Goal: Task Accomplishment & Management: Manage account settings

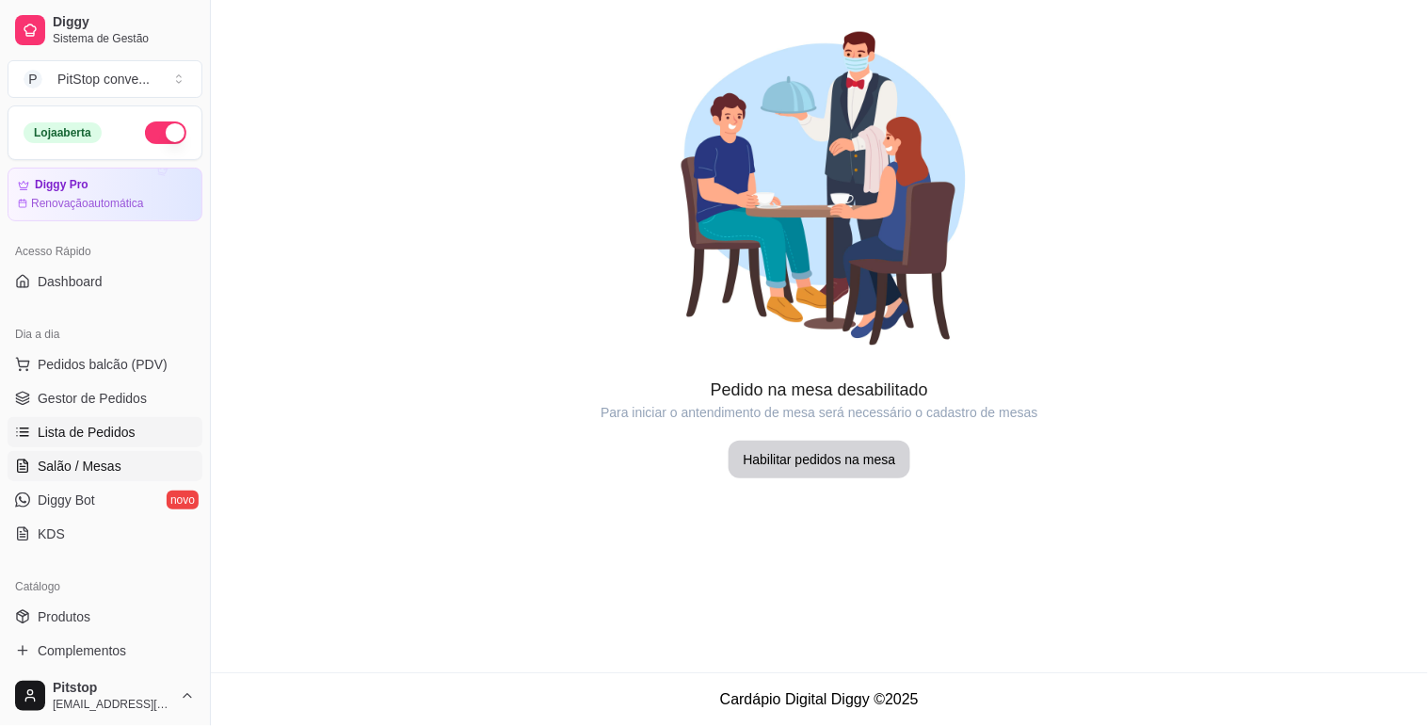
click at [81, 443] on link "Lista de Pedidos" at bounding box center [105, 432] width 195 height 30
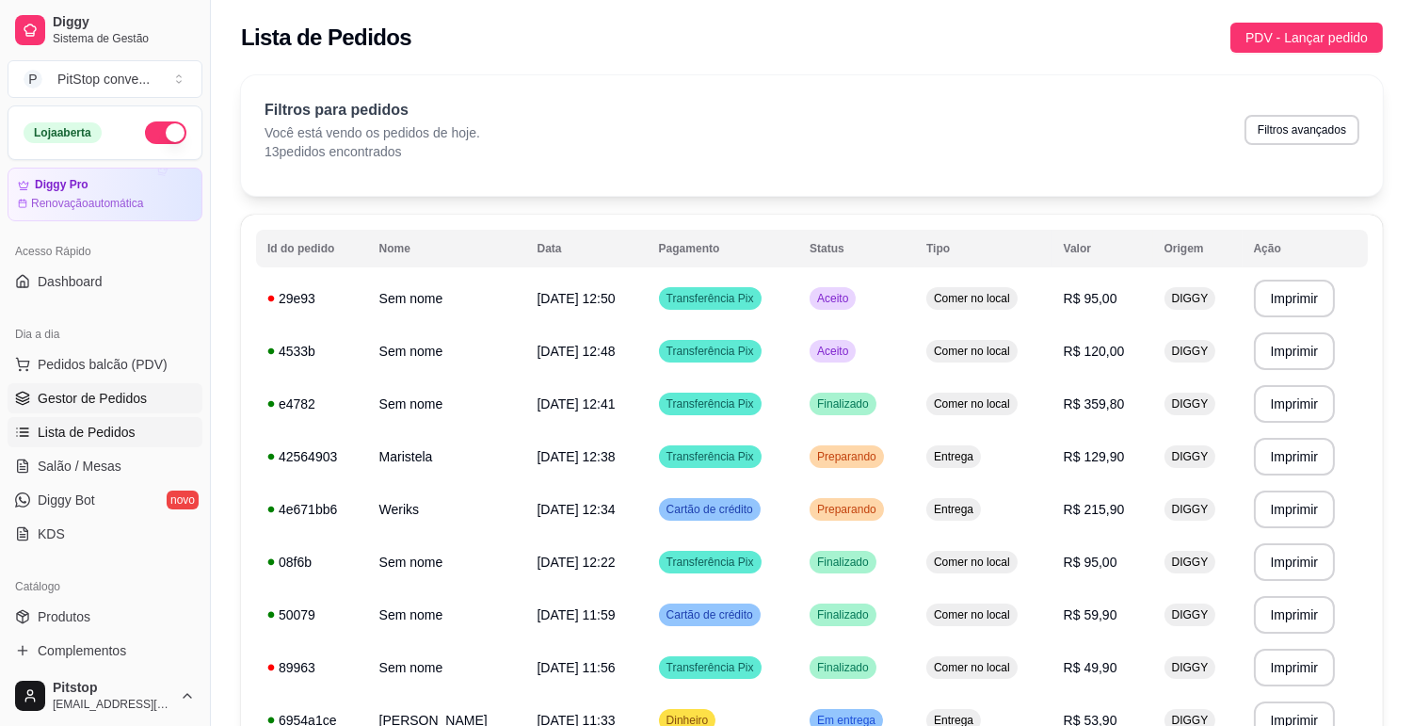
click at [85, 403] on span "Gestor de Pedidos" at bounding box center [92, 398] width 109 height 19
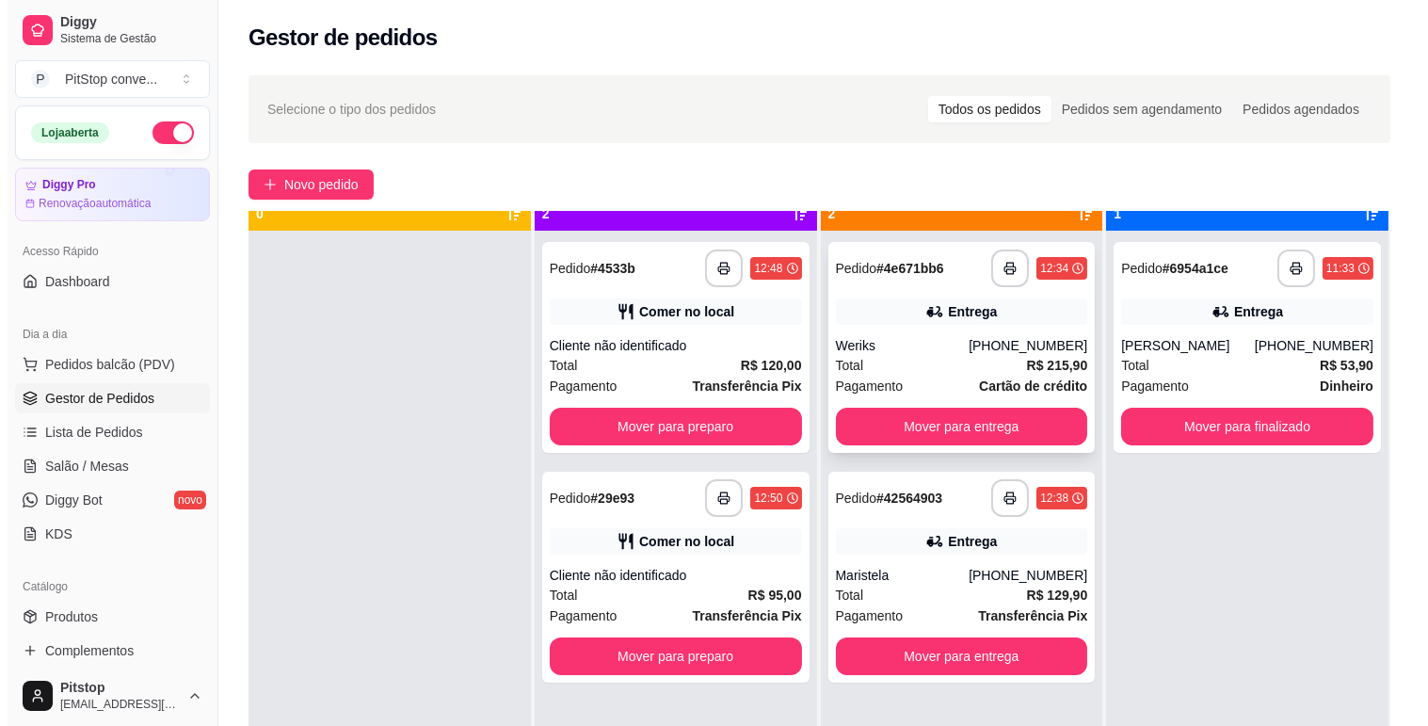
scroll to position [52, 0]
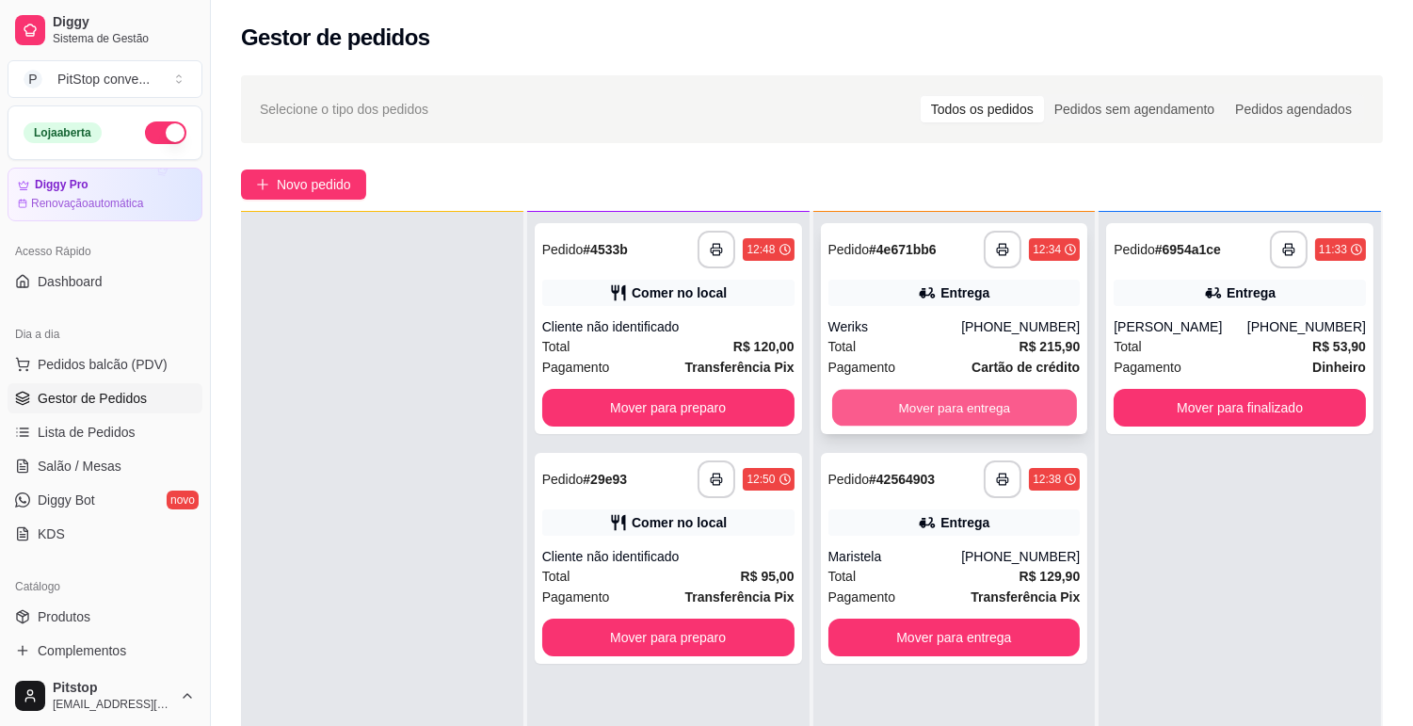
click at [929, 396] on button "Mover para entrega" at bounding box center [954, 408] width 245 height 37
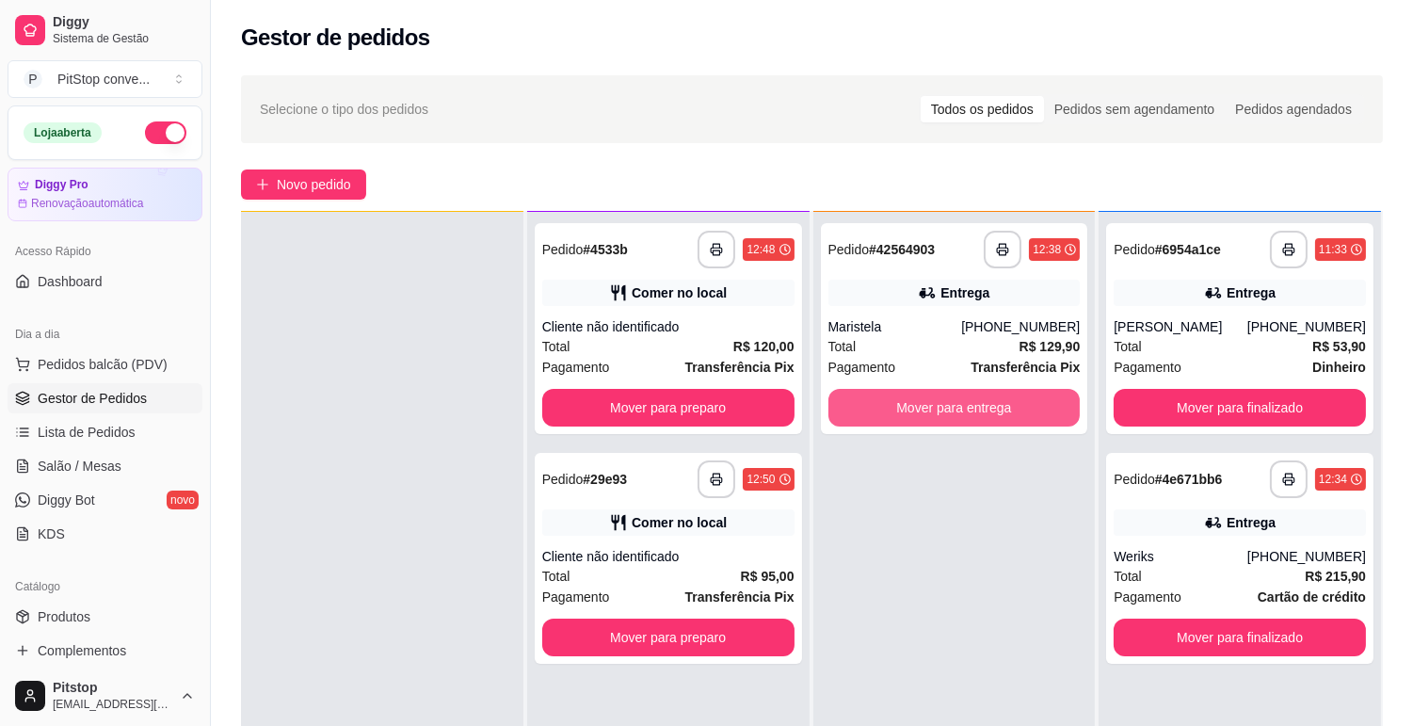
click at [929, 396] on button "Mover para entrega" at bounding box center [954, 408] width 252 height 38
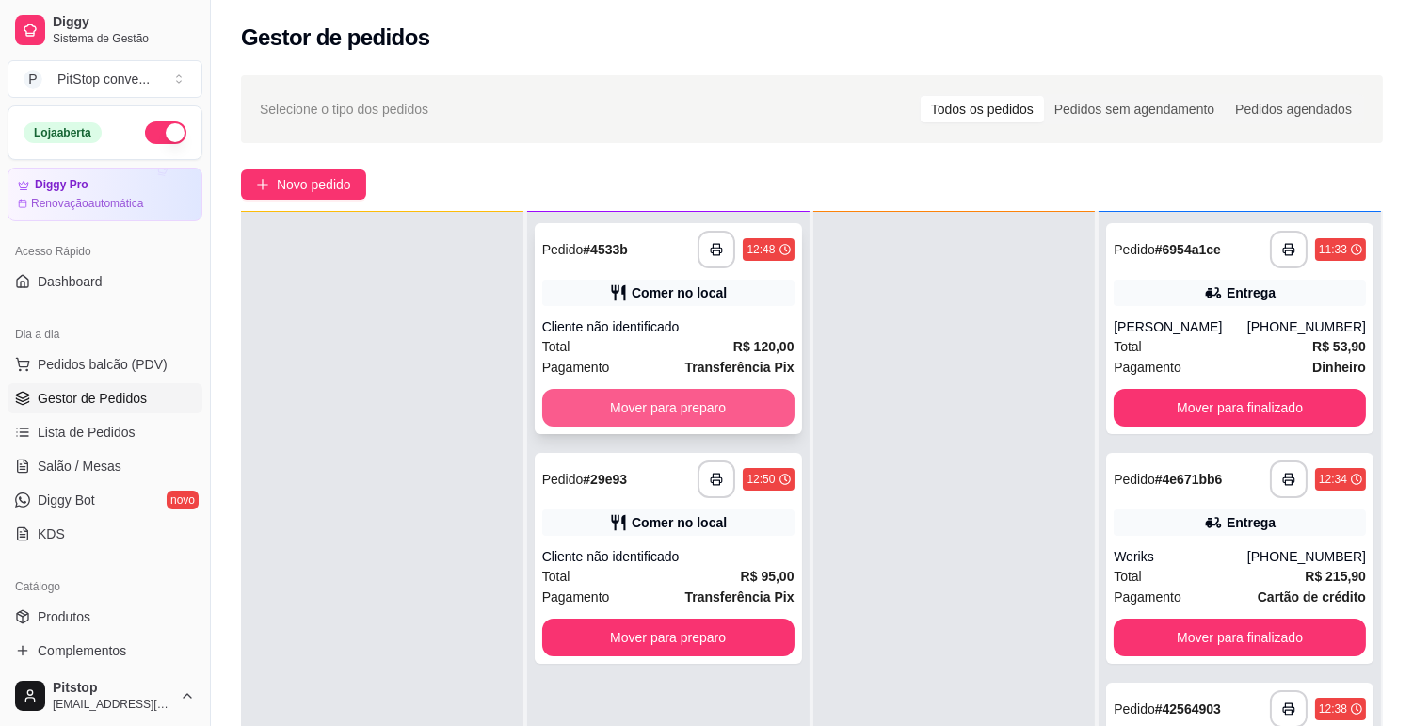
click at [778, 400] on button "Mover para preparo" at bounding box center [668, 408] width 252 height 38
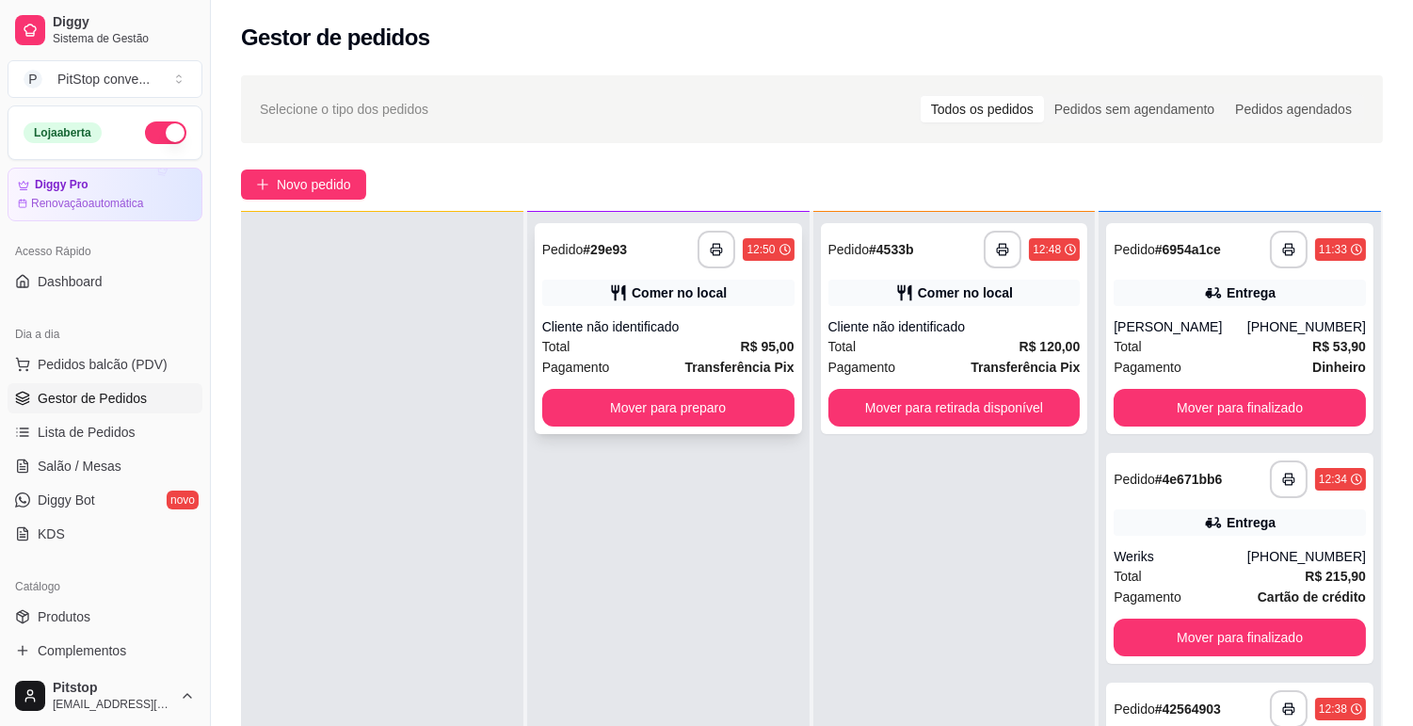
click at [772, 346] on strong "R$ 95,00" at bounding box center [768, 346] width 54 height 15
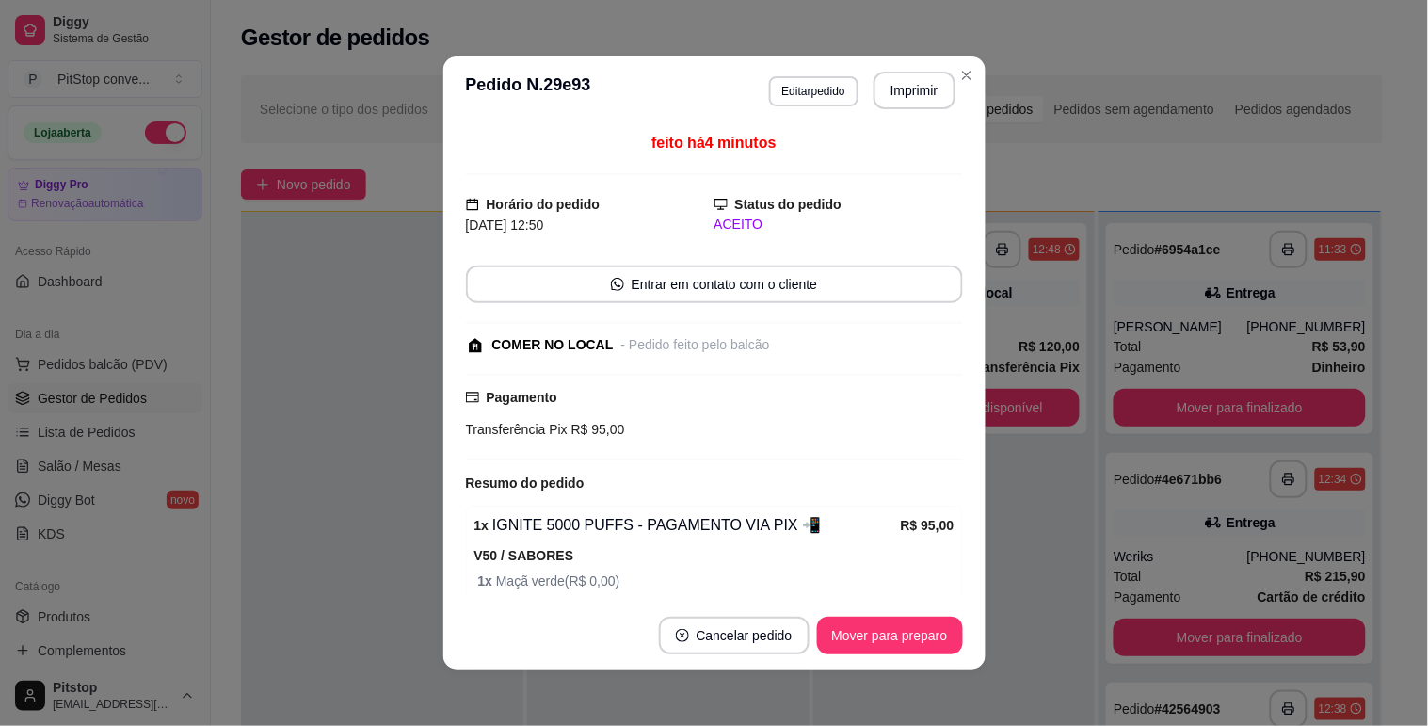
click at [861, 656] on footer "Cancelar pedido Mover para preparo" at bounding box center [714, 635] width 542 height 68
click at [873, 622] on button "Mover para preparo" at bounding box center [889, 636] width 141 height 37
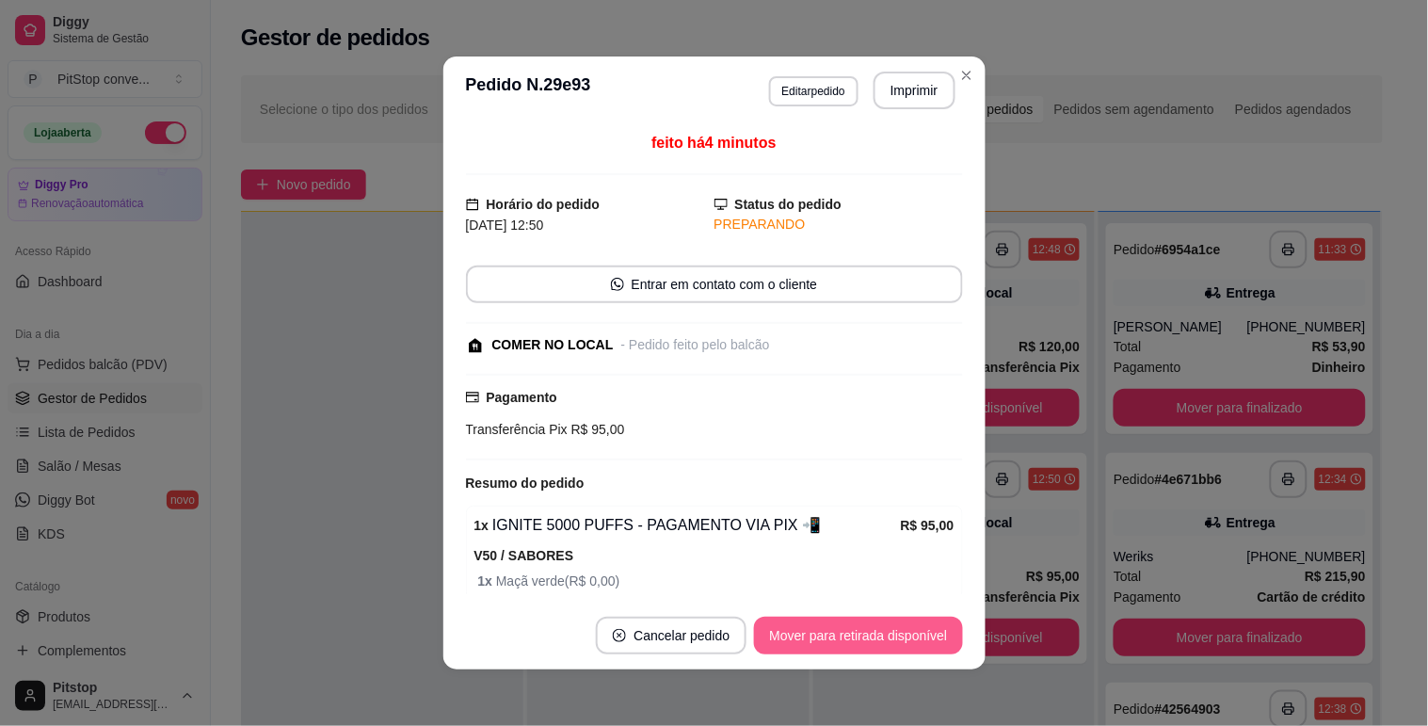
click at [873, 640] on button "Mover para retirada disponível" at bounding box center [858, 636] width 208 height 38
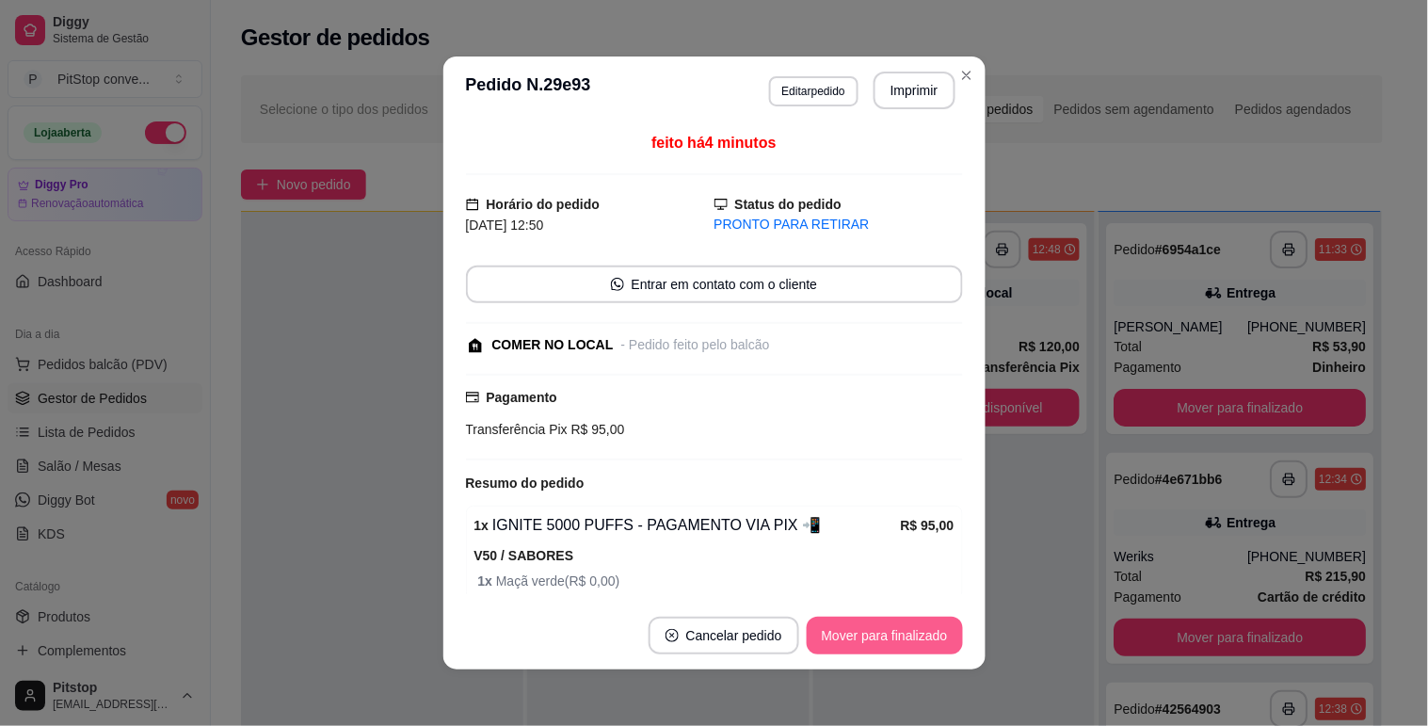
click at [902, 634] on button "Mover para finalizado" at bounding box center [885, 636] width 156 height 38
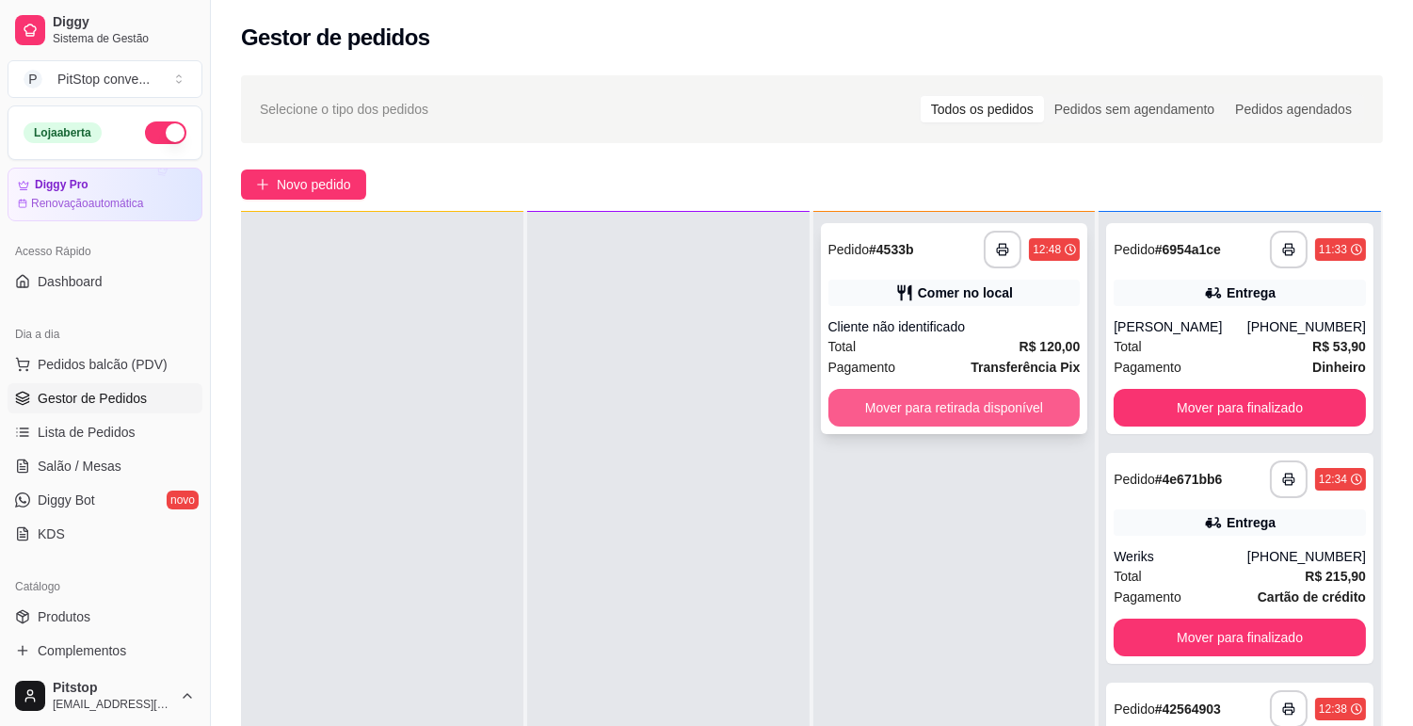
click at [935, 406] on button "Mover para retirada disponível" at bounding box center [954, 408] width 252 height 38
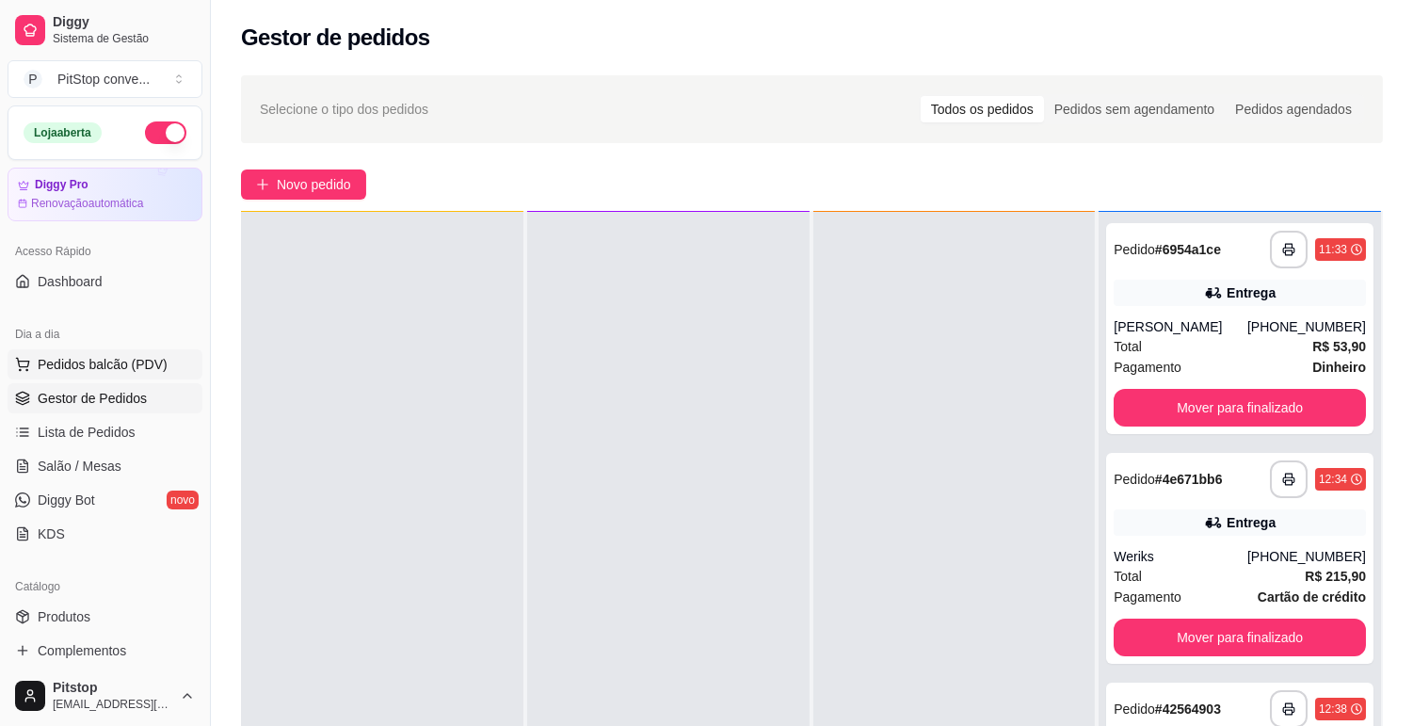
click at [149, 369] on span "Pedidos balcão (PDV)" at bounding box center [103, 364] width 130 height 19
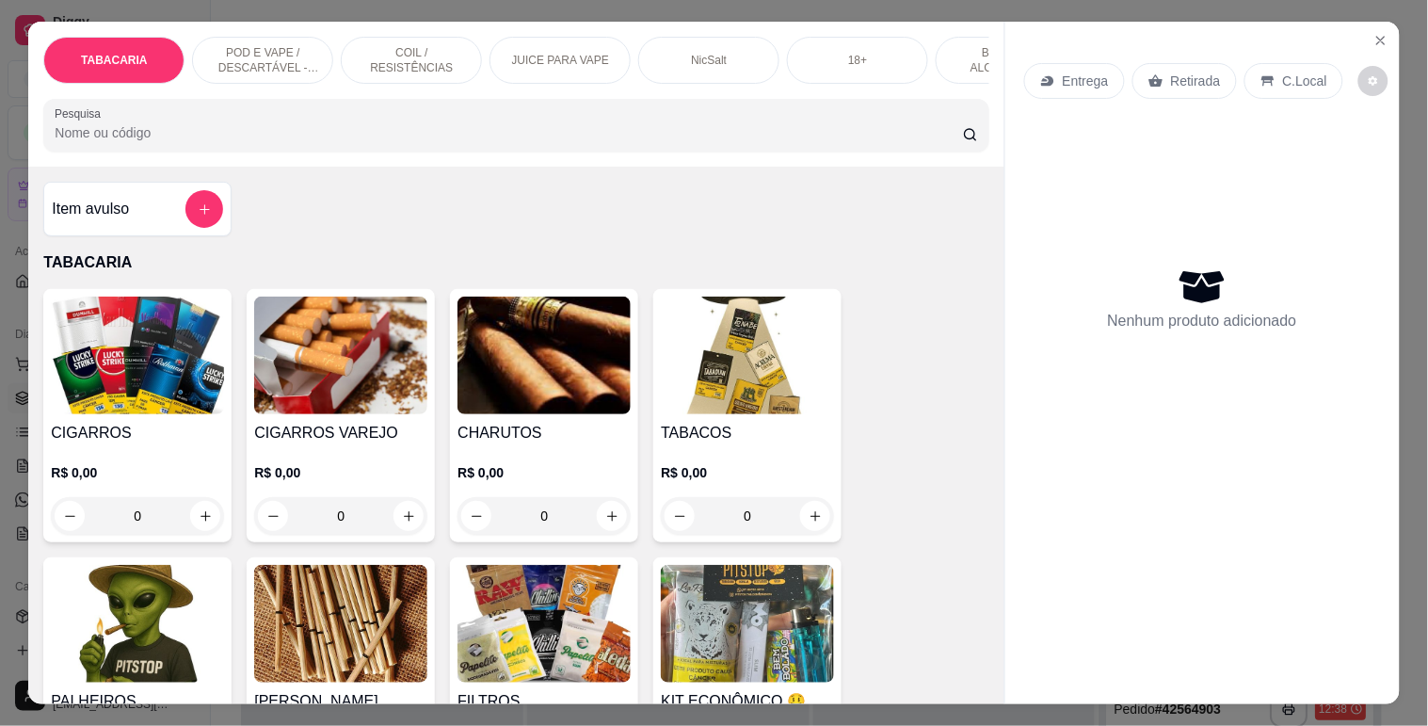
click at [281, 45] on p "POD E VAPE / DESCARTÁVEL - RECARREGAVEL" at bounding box center [262, 60] width 109 height 30
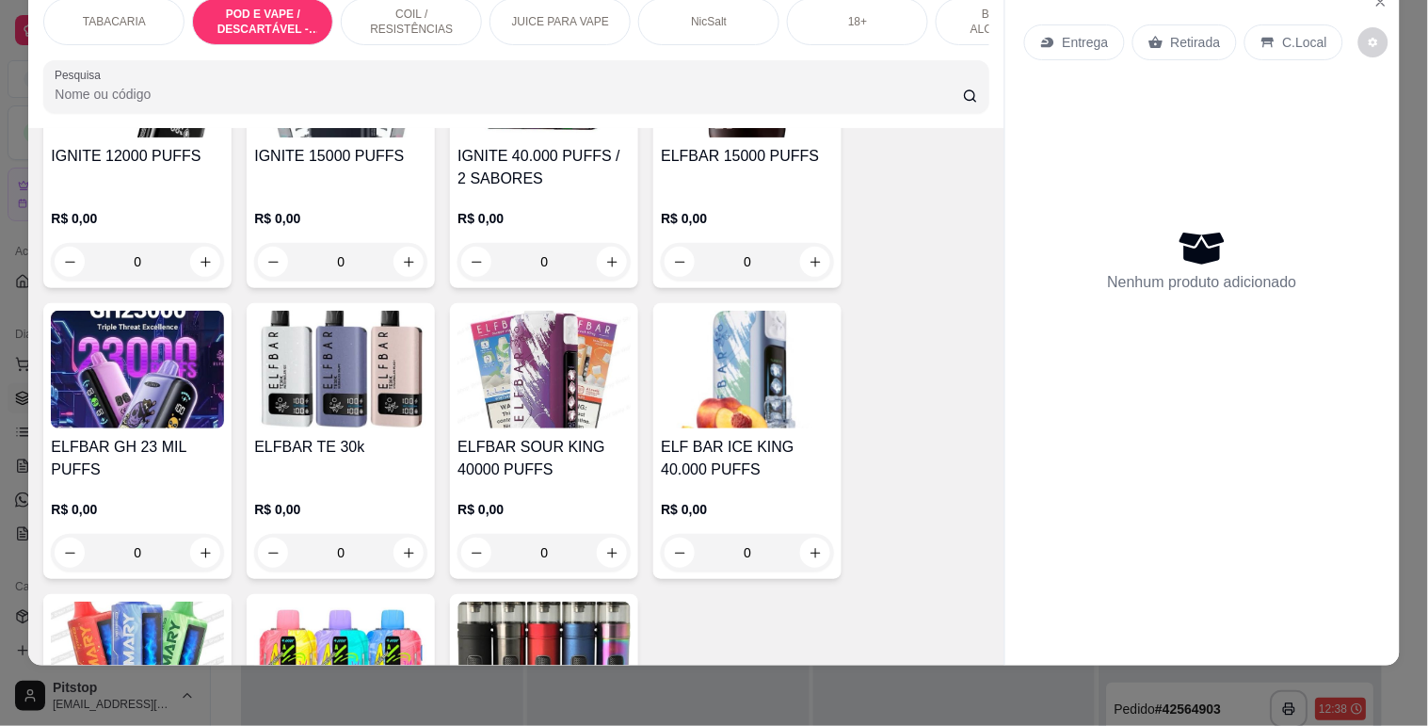
scroll to position [2404, 0]
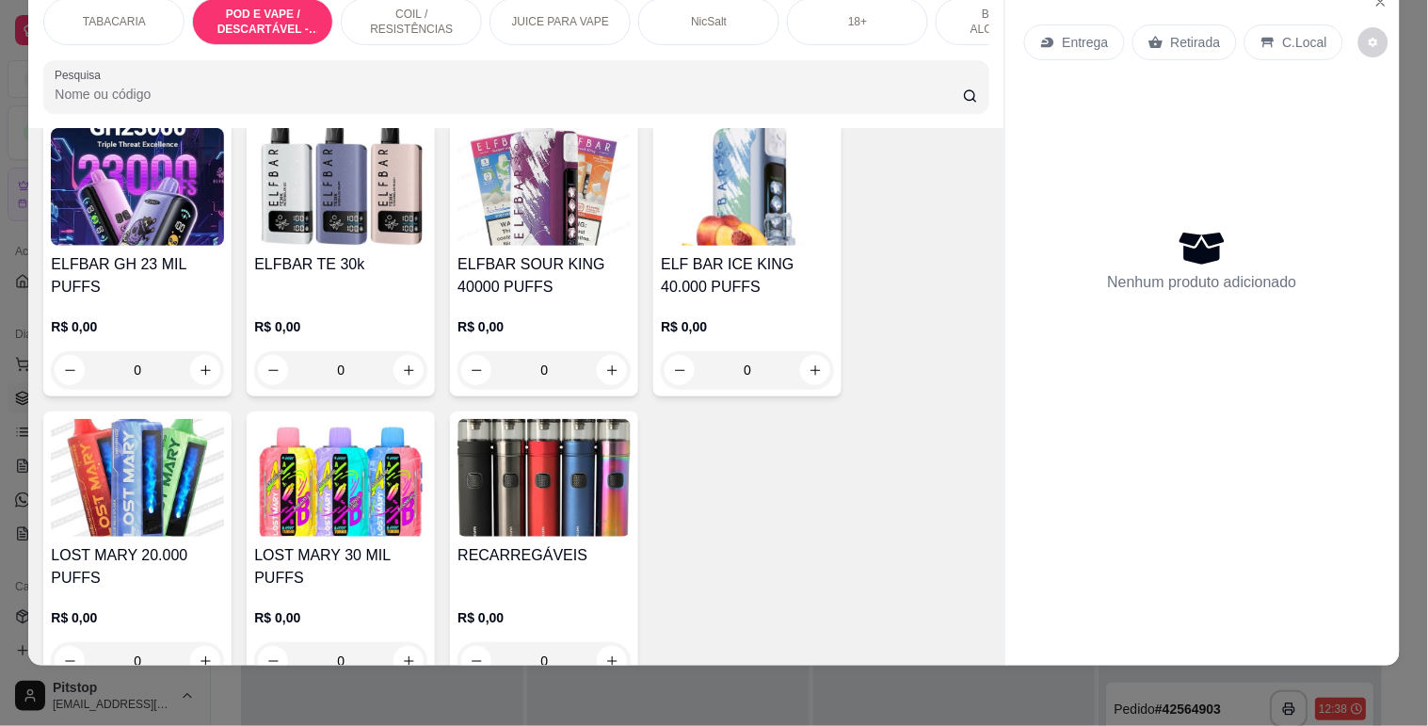
click at [190, 480] on img at bounding box center [137, 478] width 173 height 118
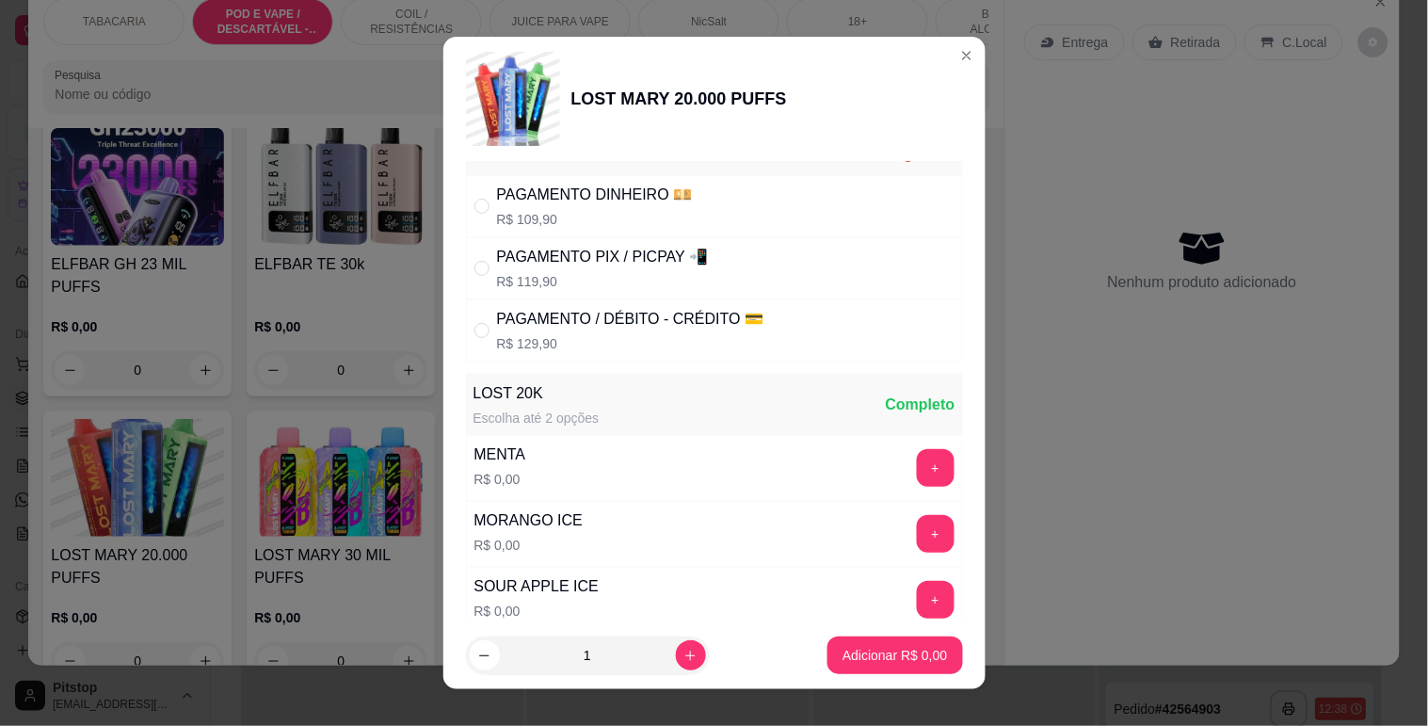
scroll to position [33, 0]
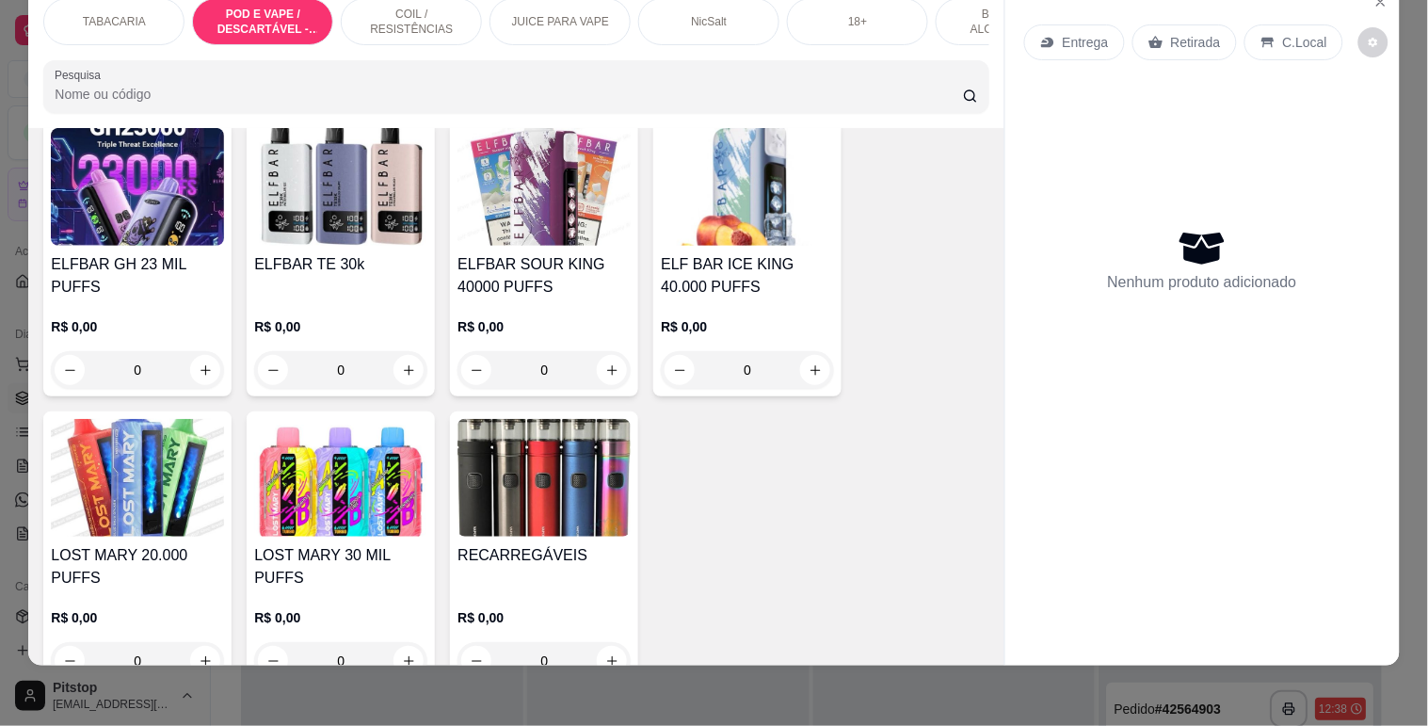
click at [151, 589] on div "R$ 0,00 0" at bounding box center [137, 634] width 173 height 90
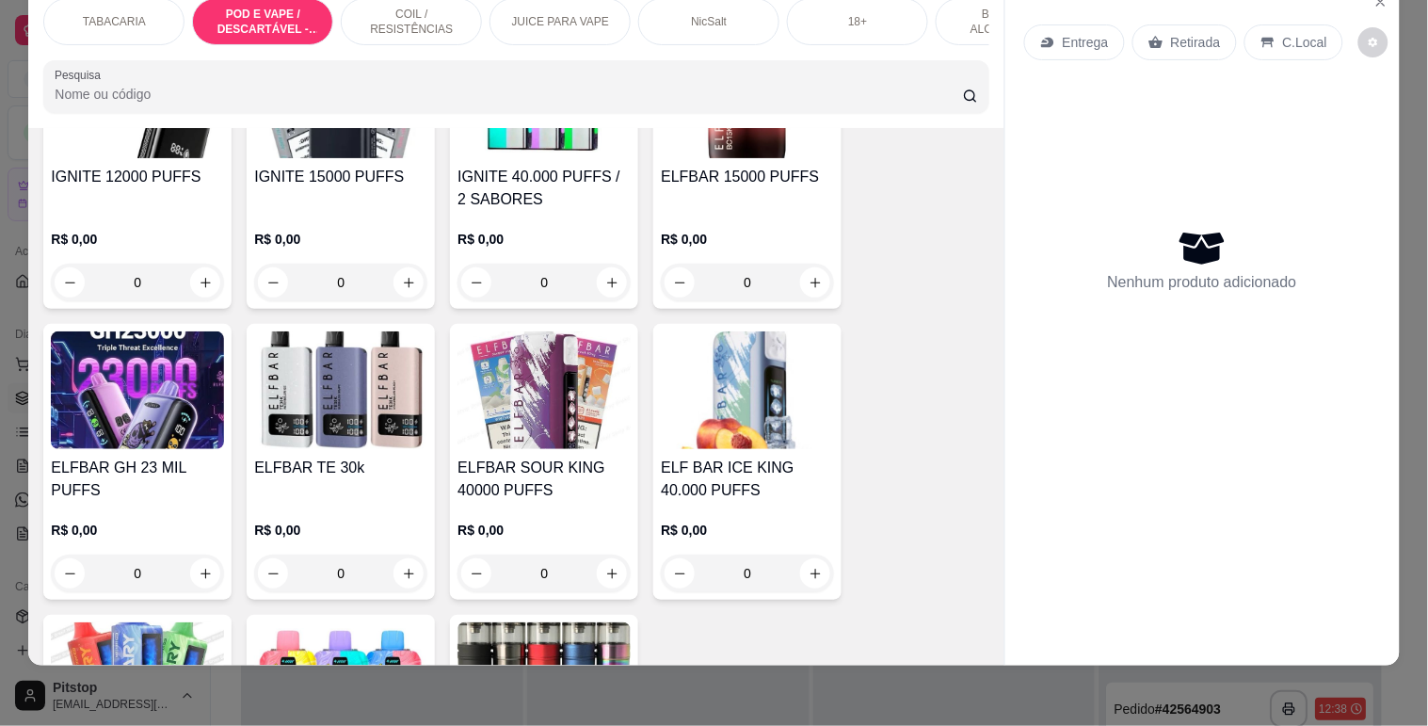
scroll to position [2195, 0]
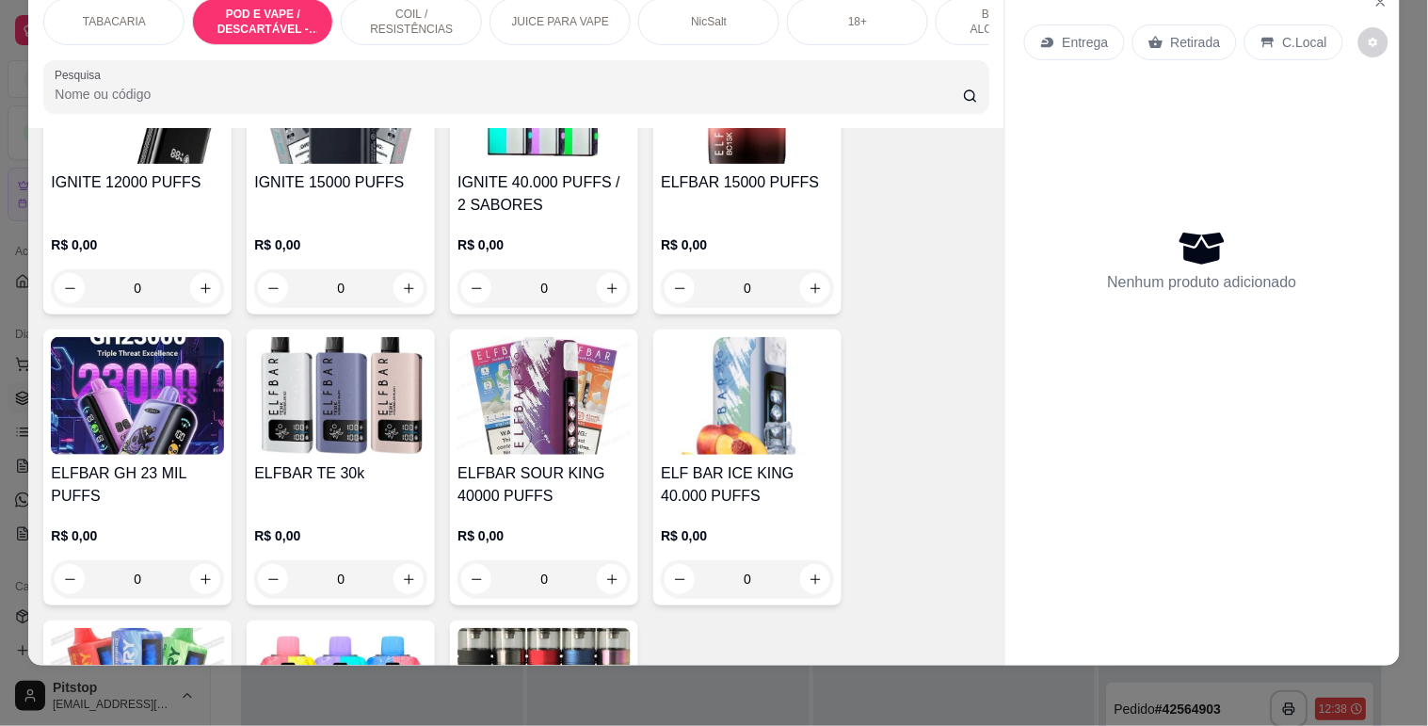
click at [183, 462] on h4 "ELFBAR GH 23 MIL PUFFS" at bounding box center [137, 484] width 173 height 45
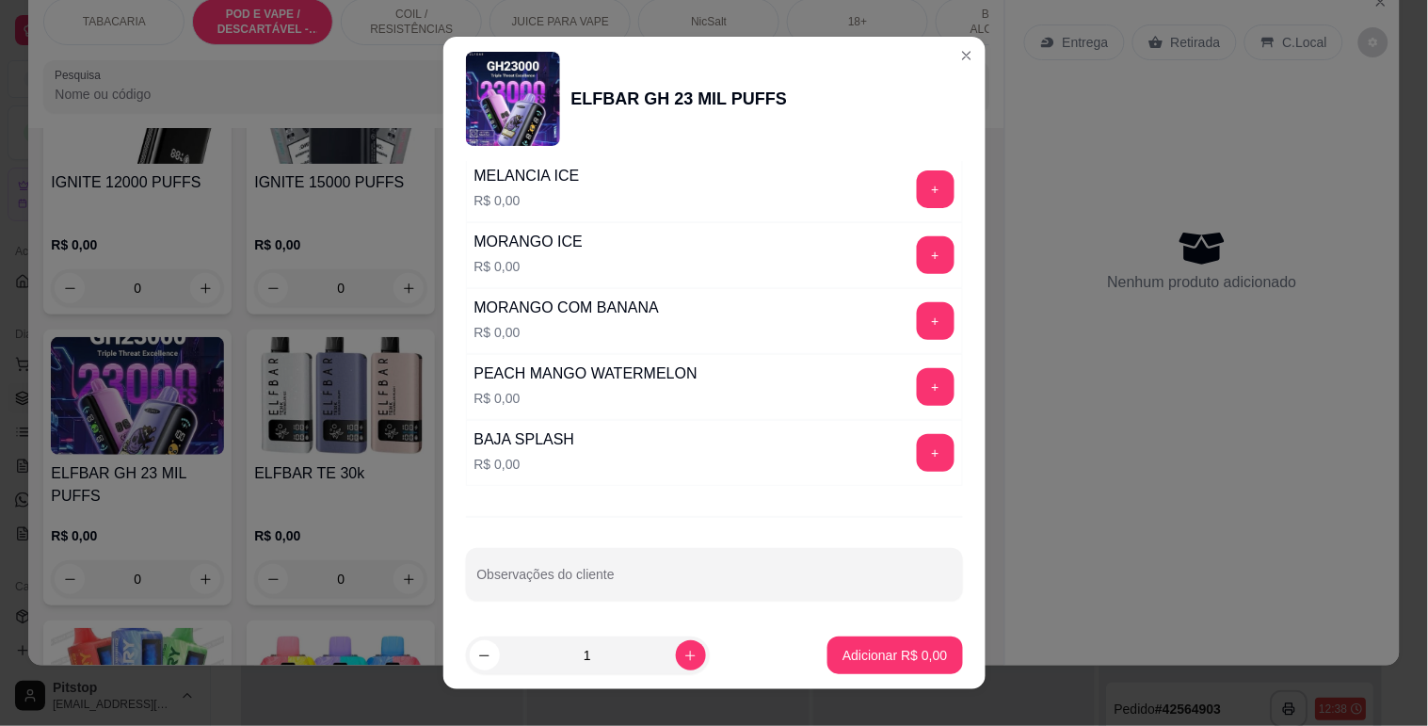
scroll to position [209, 0]
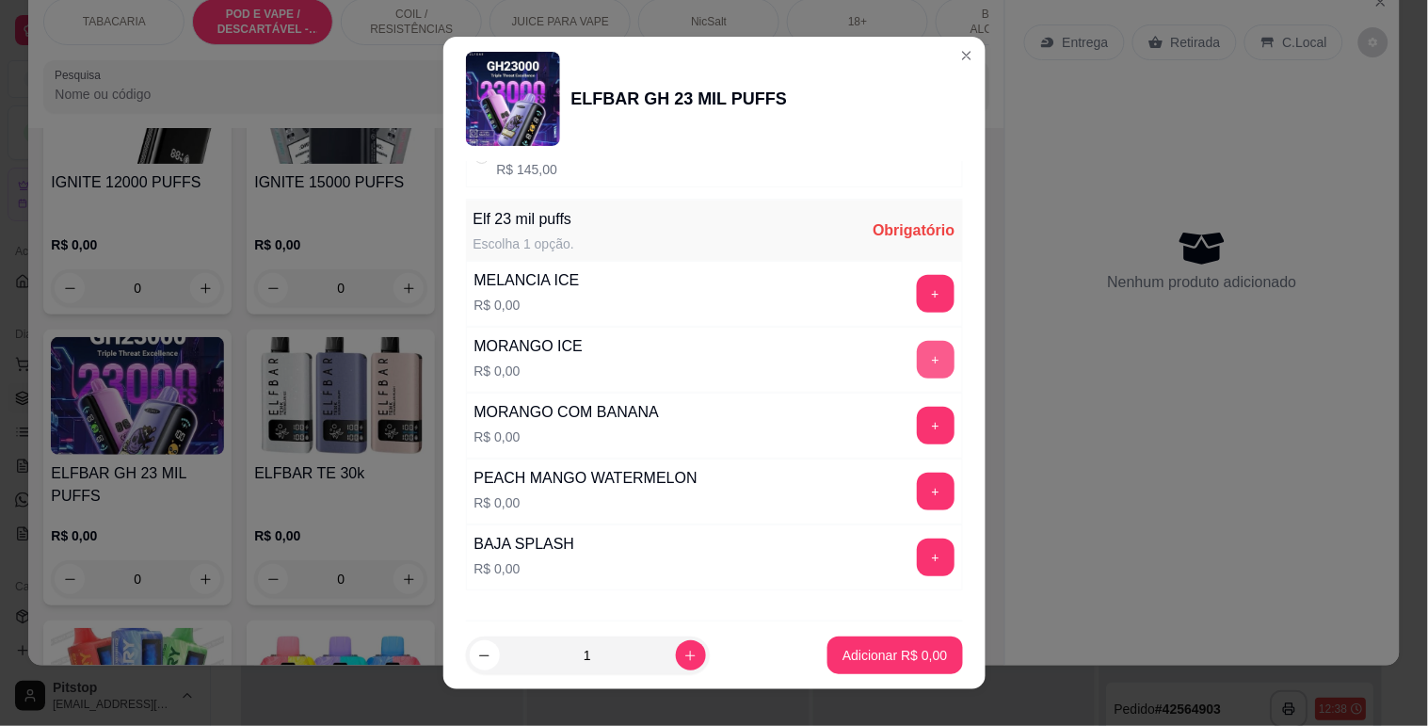
click at [917, 360] on button "+" at bounding box center [936, 360] width 38 height 38
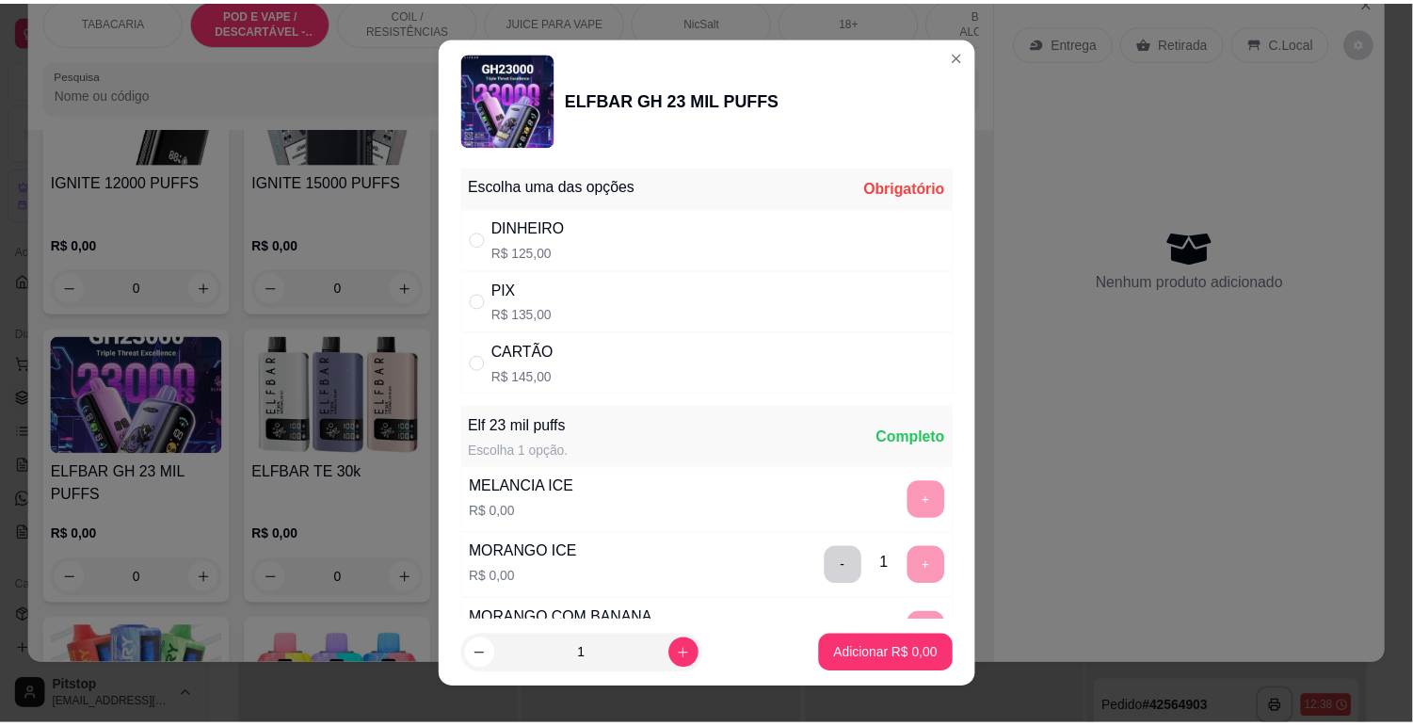
scroll to position [0, 0]
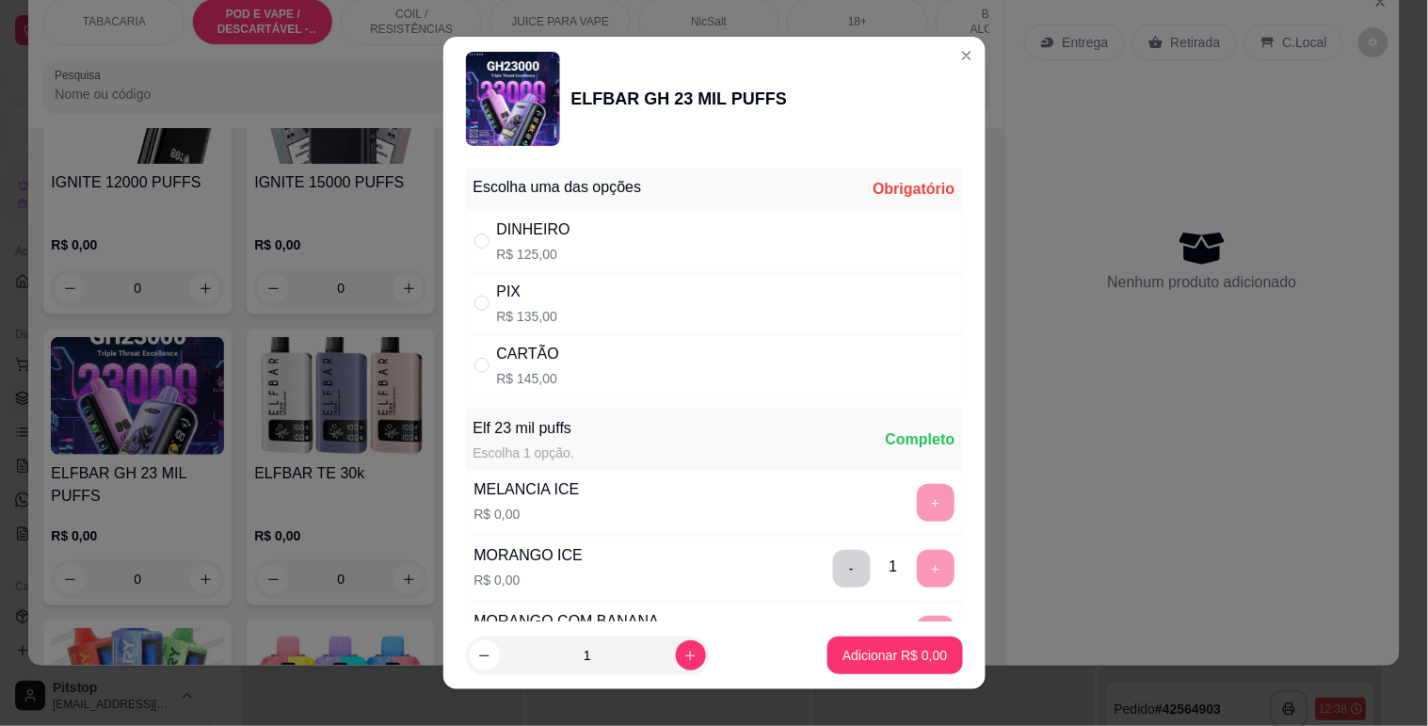
click at [594, 303] on div "PIX R$ 135,00" at bounding box center [714, 303] width 497 height 62
radio input "true"
click at [830, 647] on p "Adicionar R$ 135,00" at bounding box center [888, 656] width 116 height 18
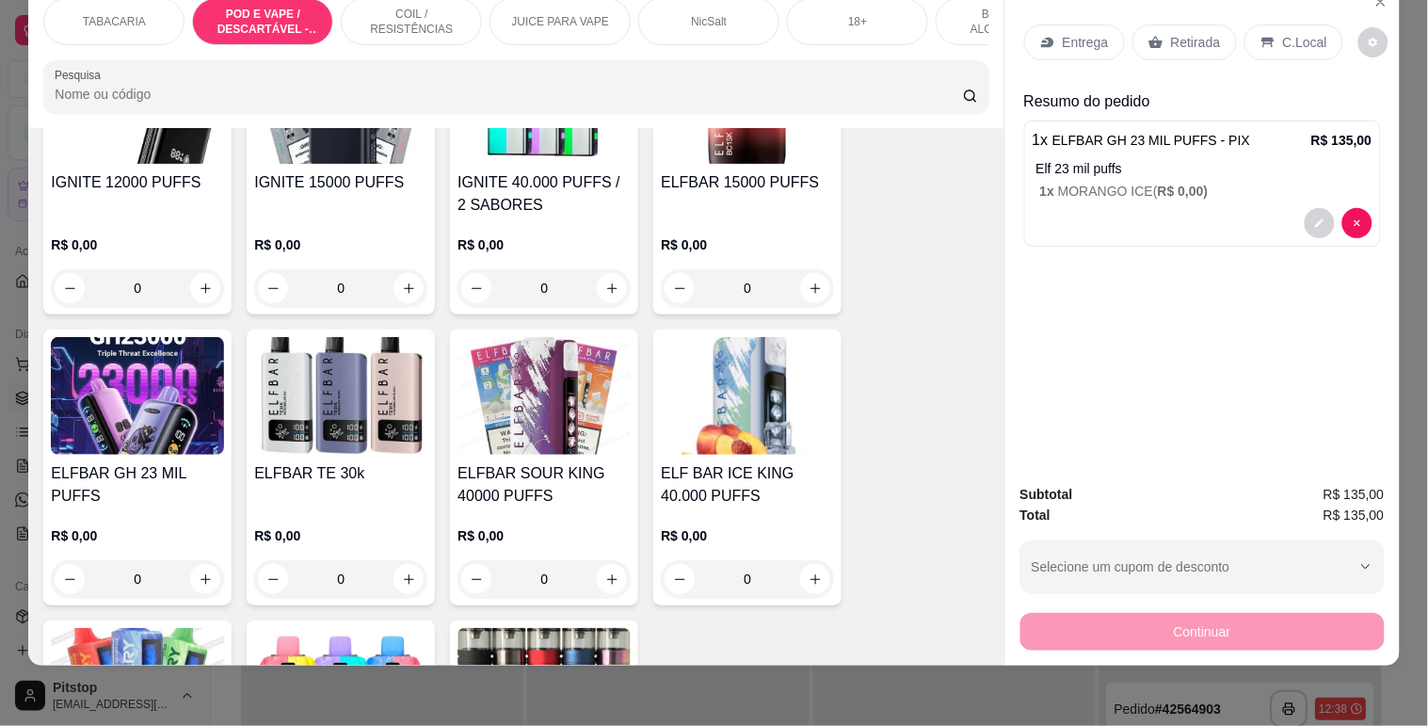
click at [1314, 29] on div "C.Local" at bounding box center [1293, 42] width 99 height 36
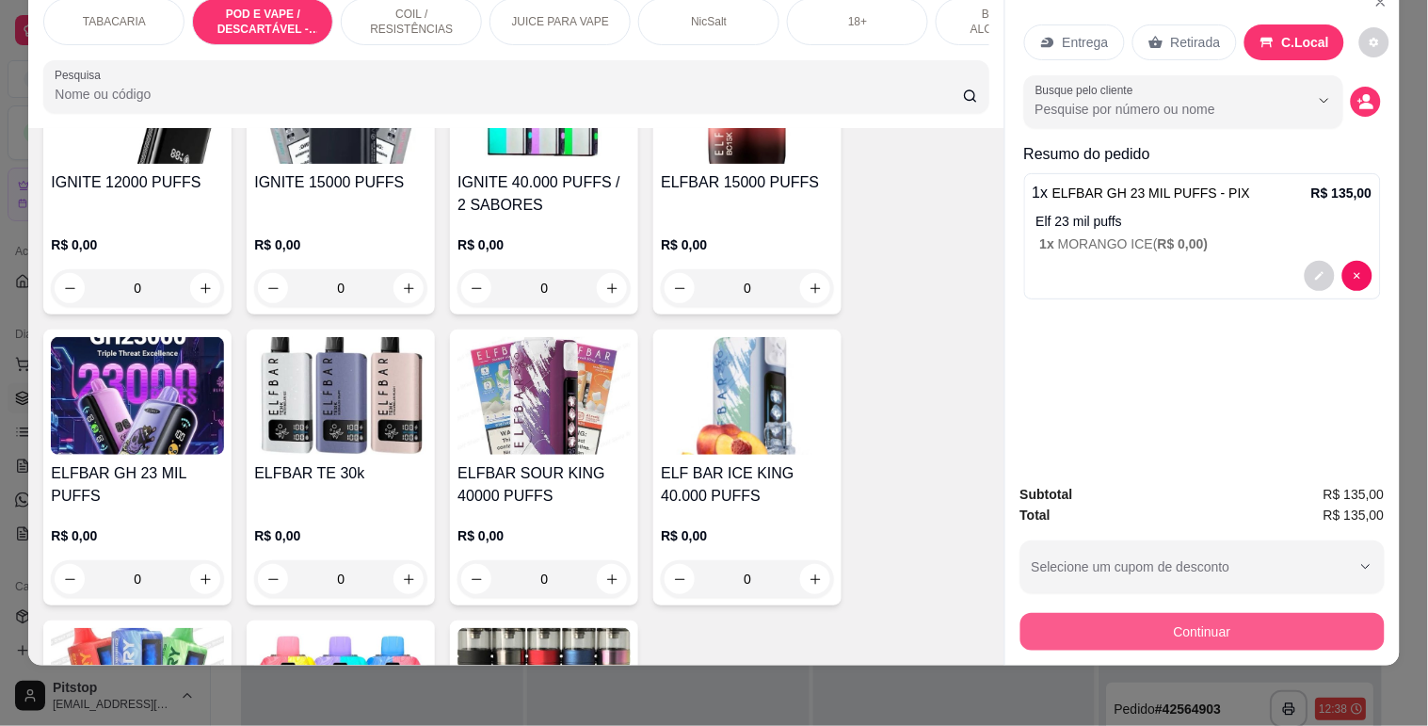
click at [1234, 613] on button "Continuar" at bounding box center [1202, 632] width 364 height 38
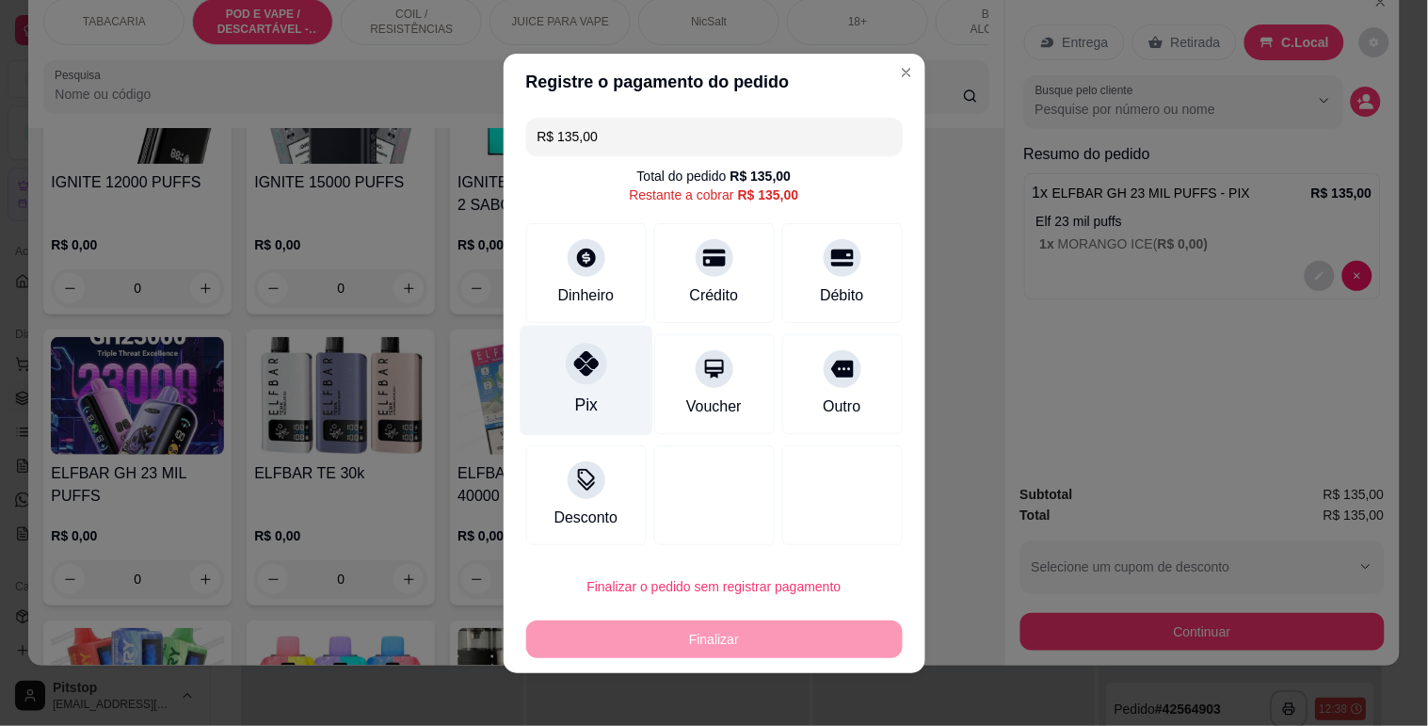
click at [589, 358] on div at bounding box center [586, 363] width 41 height 41
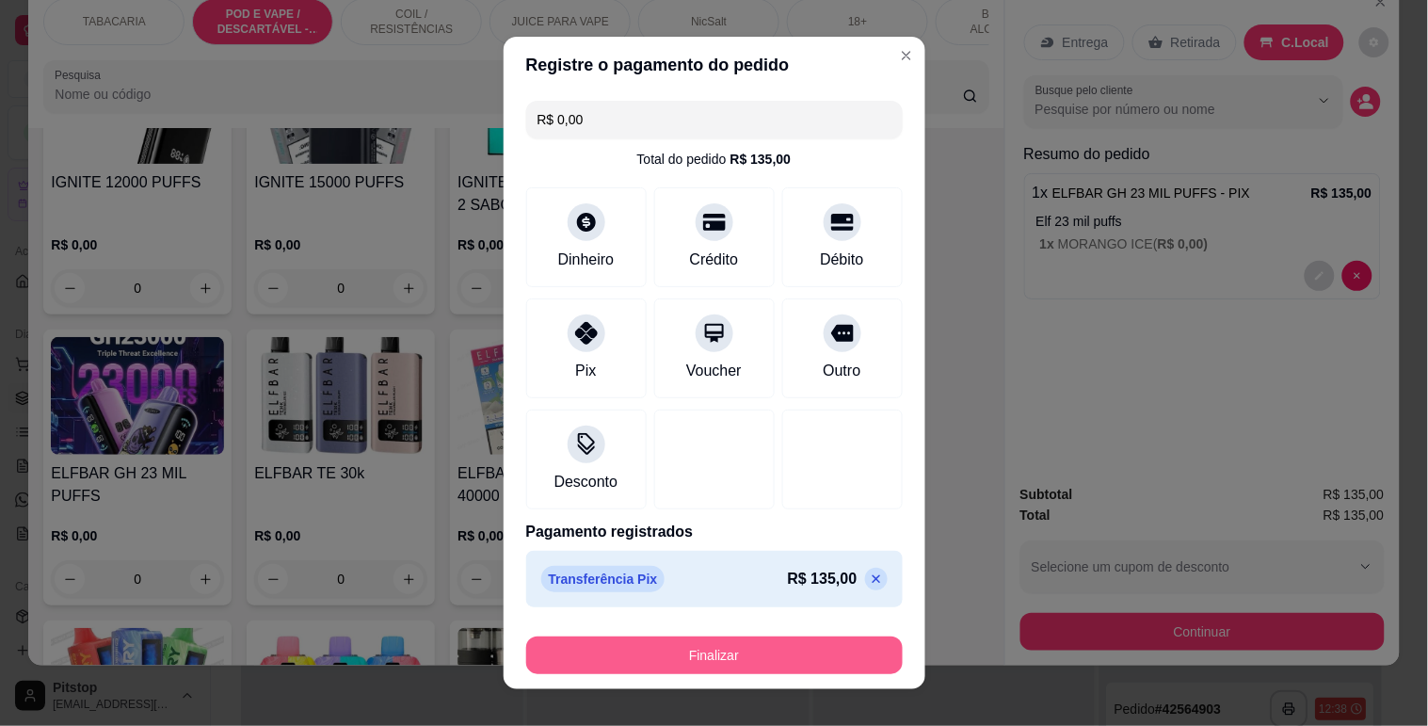
click at [727, 648] on button "Finalizar" at bounding box center [714, 655] width 377 height 38
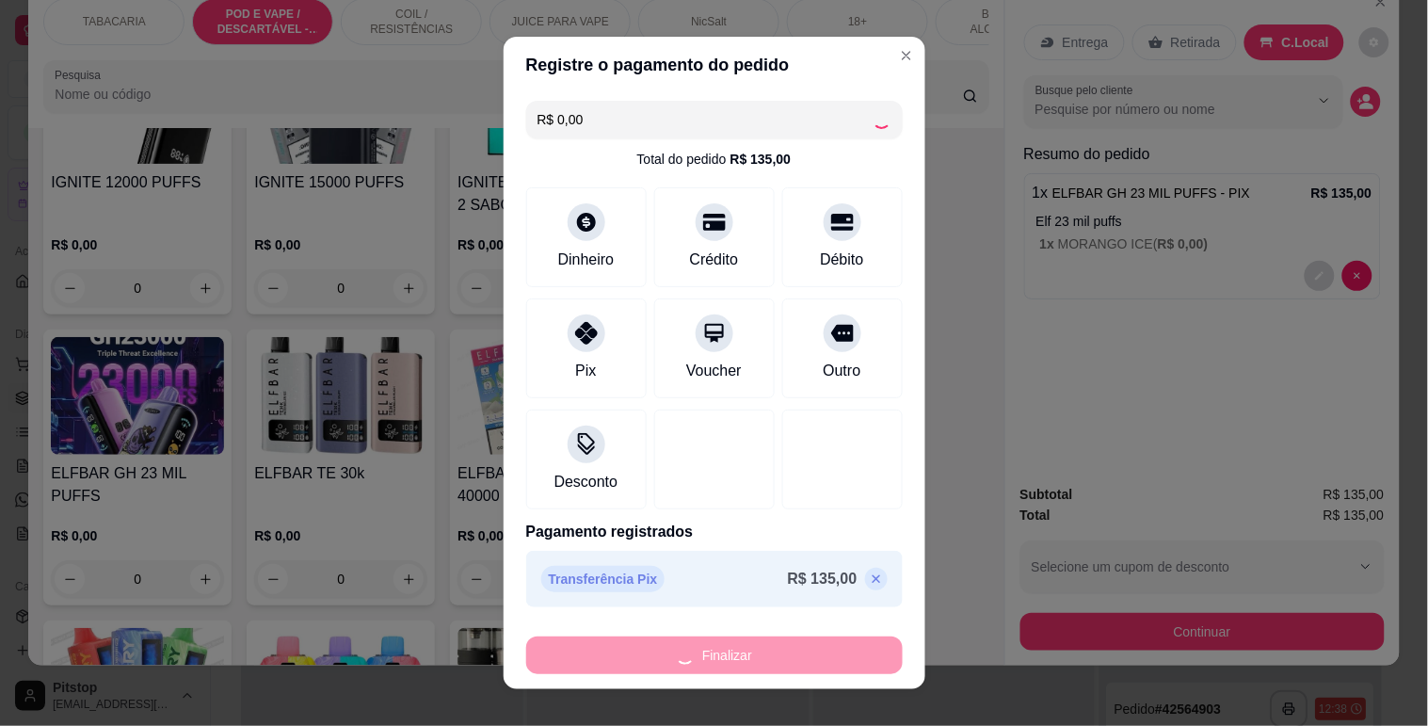
type input "-R$ 135,00"
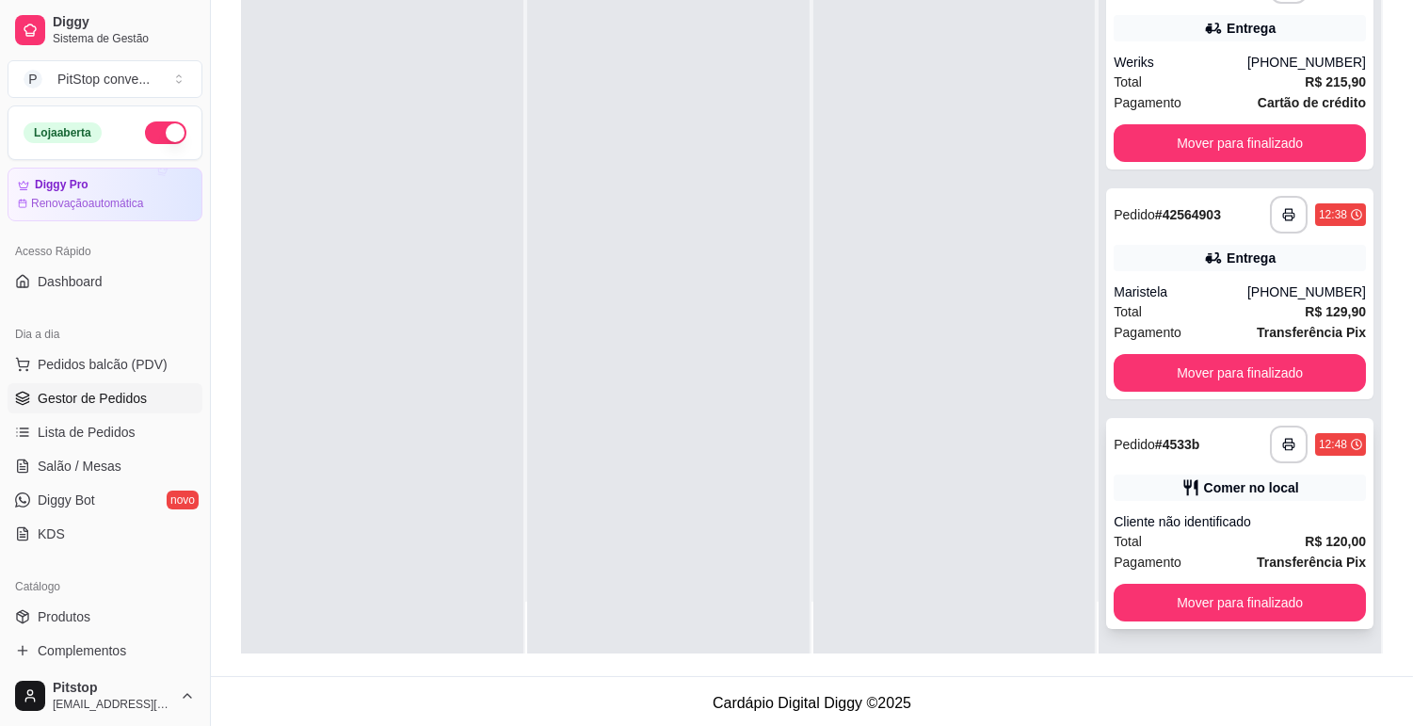
scroll to position [287, 0]
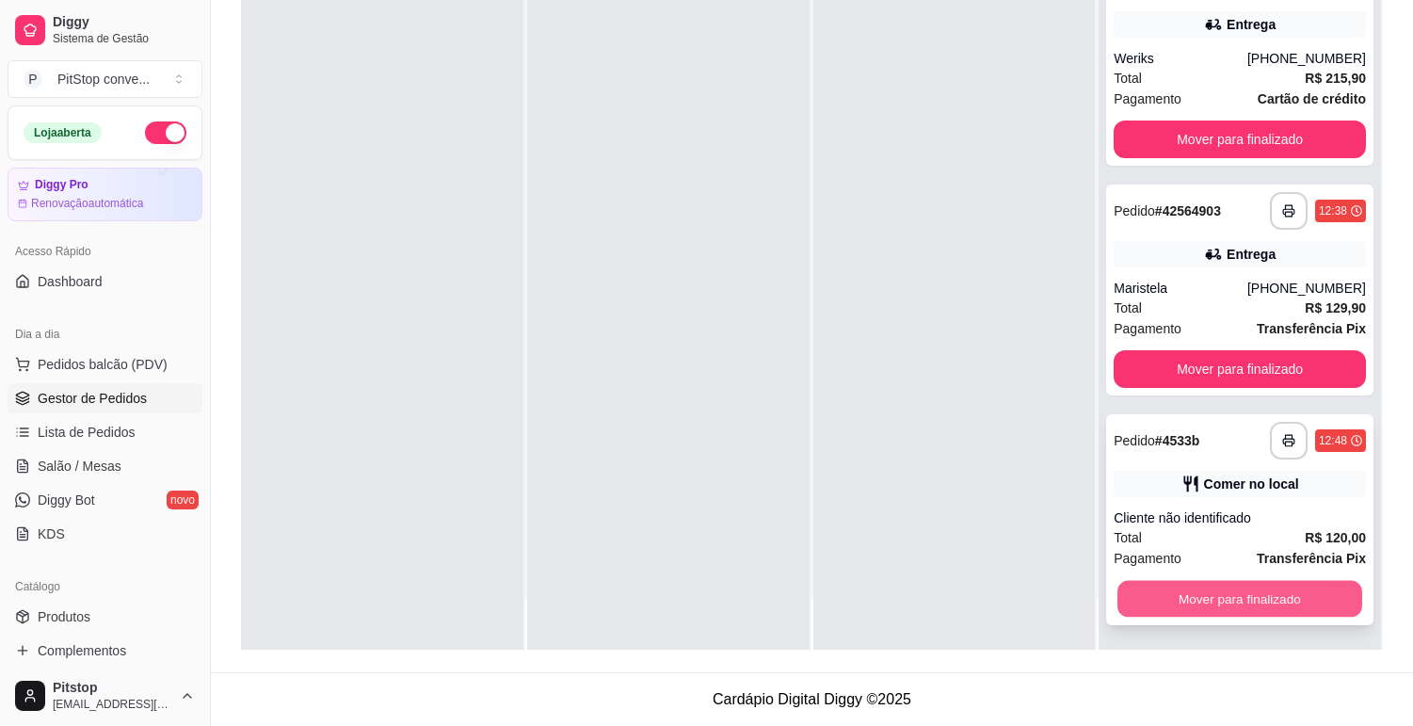
click at [1203, 593] on button "Mover para finalizado" at bounding box center [1239, 599] width 245 height 37
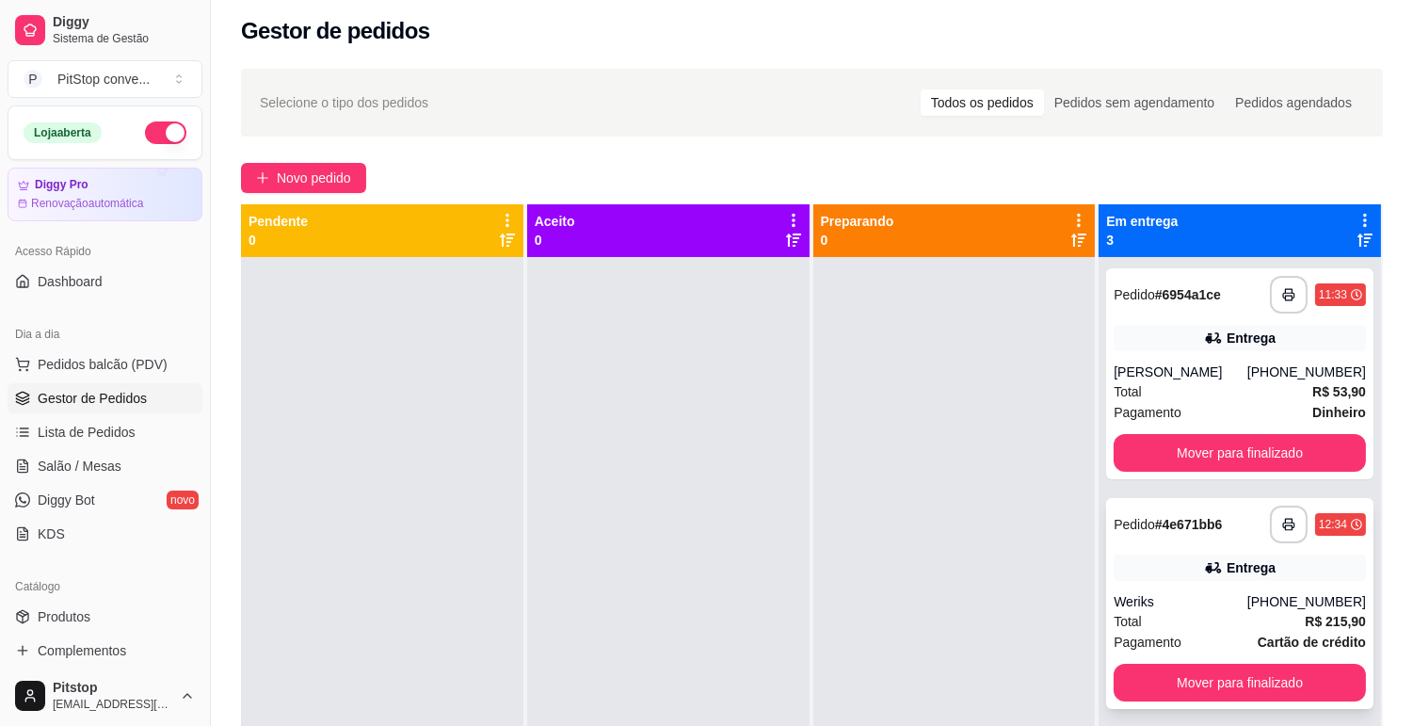
scroll to position [0, 0]
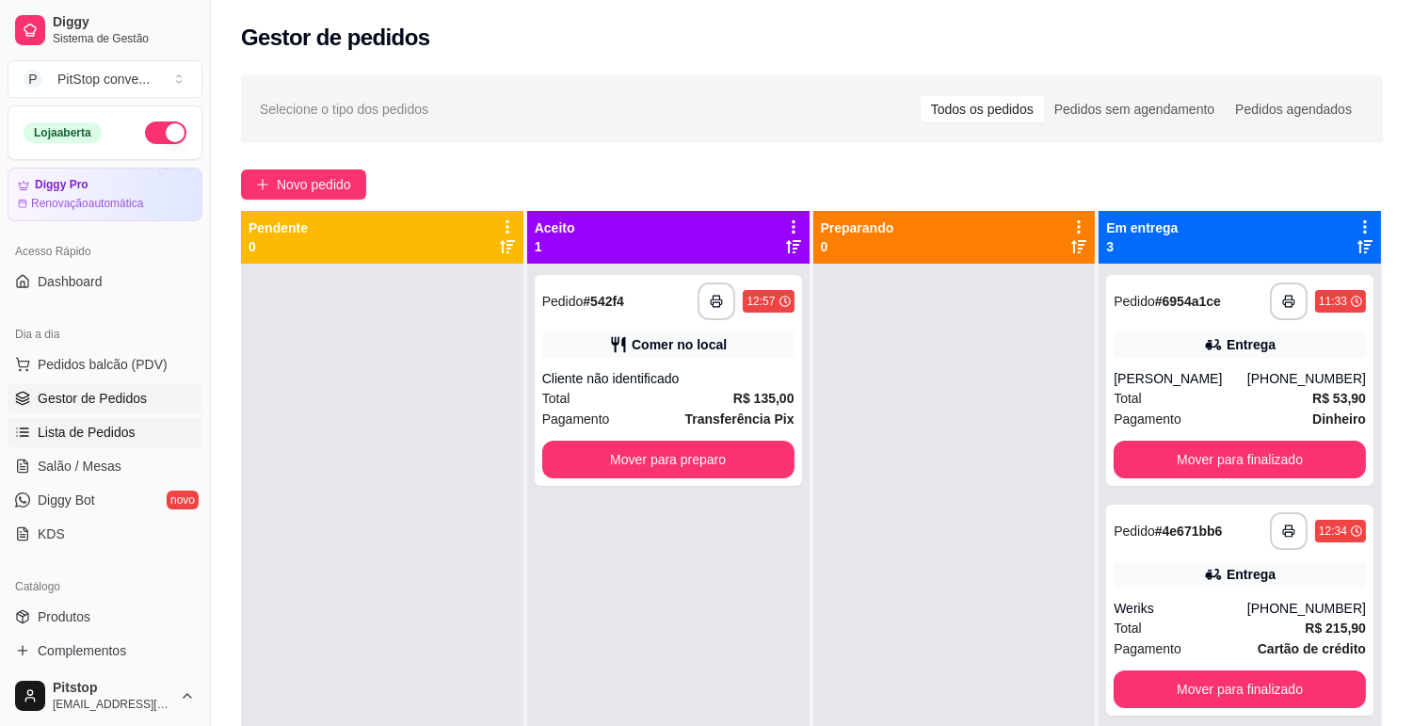
click at [87, 439] on span "Lista de Pedidos" at bounding box center [87, 432] width 98 height 19
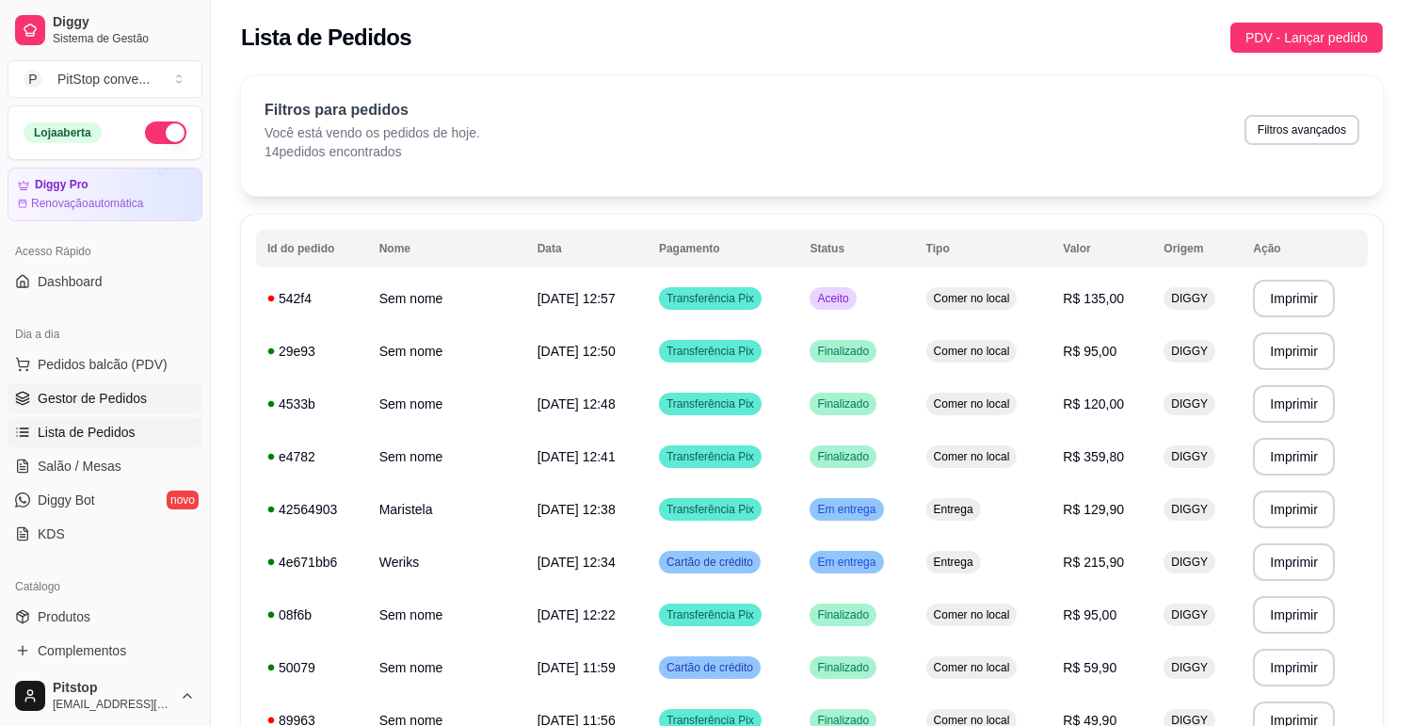
click at [136, 406] on span "Gestor de Pedidos" at bounding box center [92, 398] width 109 height 19
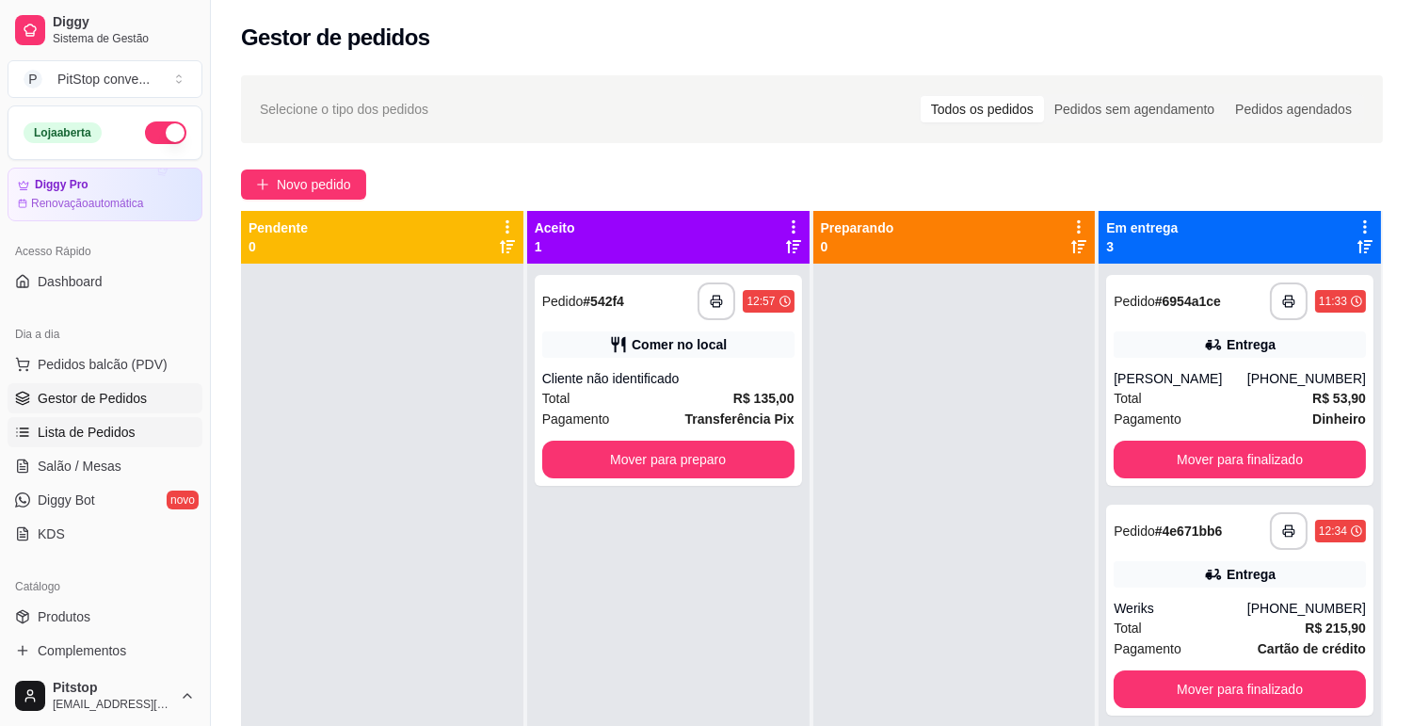
click at [100, 443] on link "Lista de Pedidos" at bounding box center [105, 432] width 195 height 30
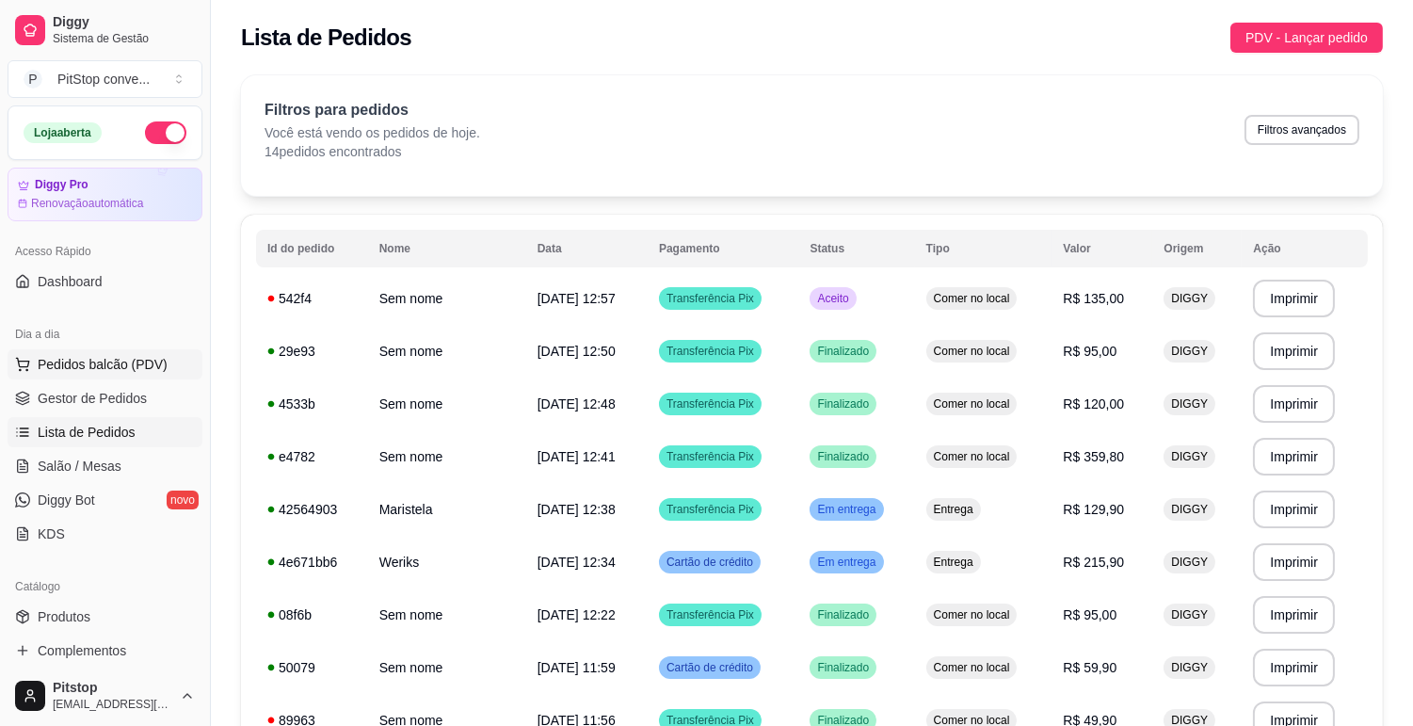
click at [79, 377] on button "Pedidos balcão (PDV)" at bounding box center [105, 364] width 195 height 30
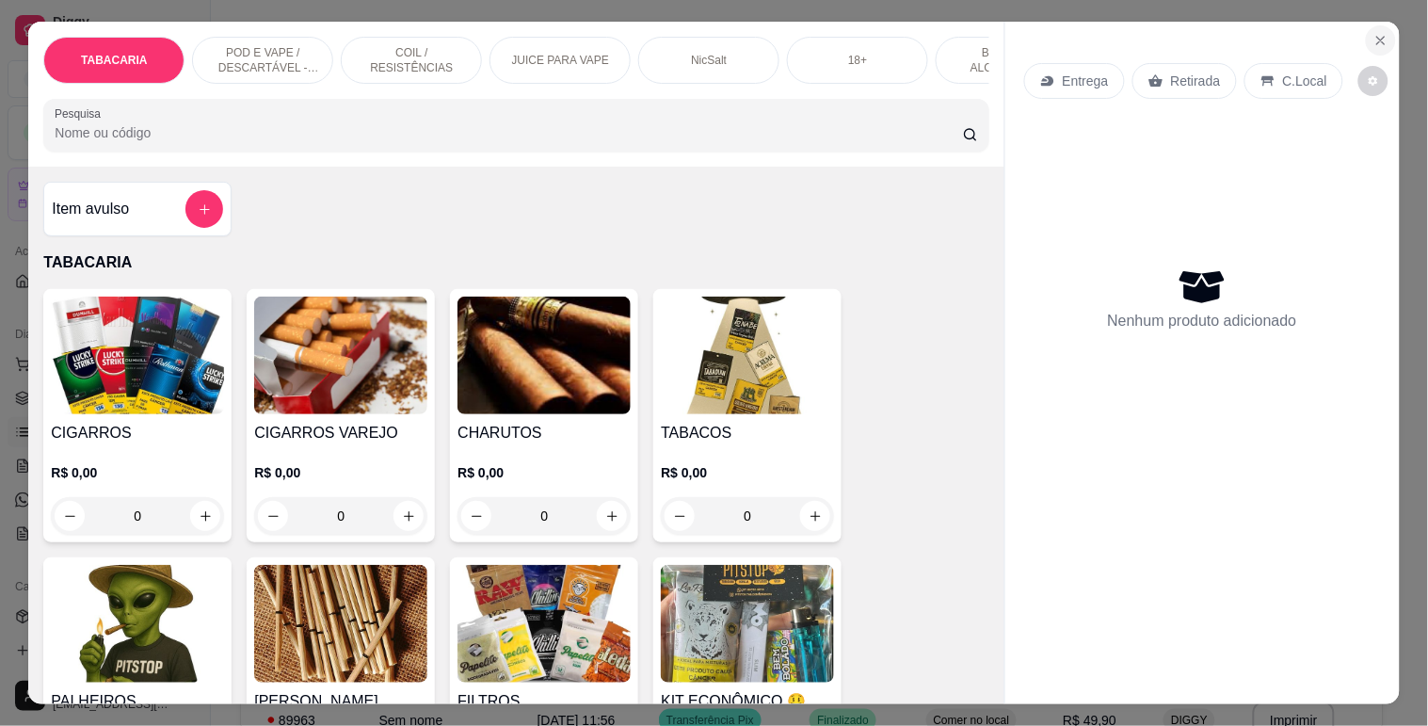
click at [1377, 37] on icon "Close" at bounding box center [1381, 41] width 8 height 8
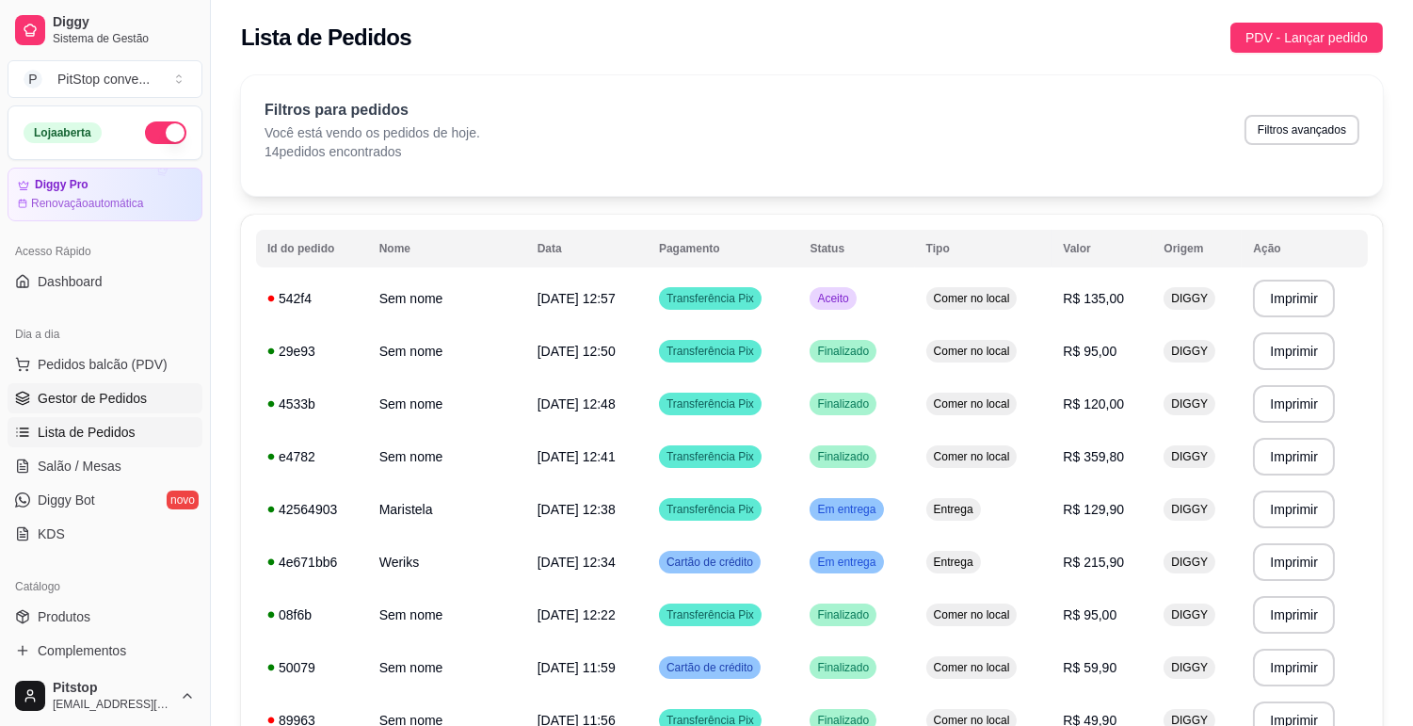
click at [33, 406] on link "Gestor de Pedidos" at bounding box center [105, 398] width 195 height 30
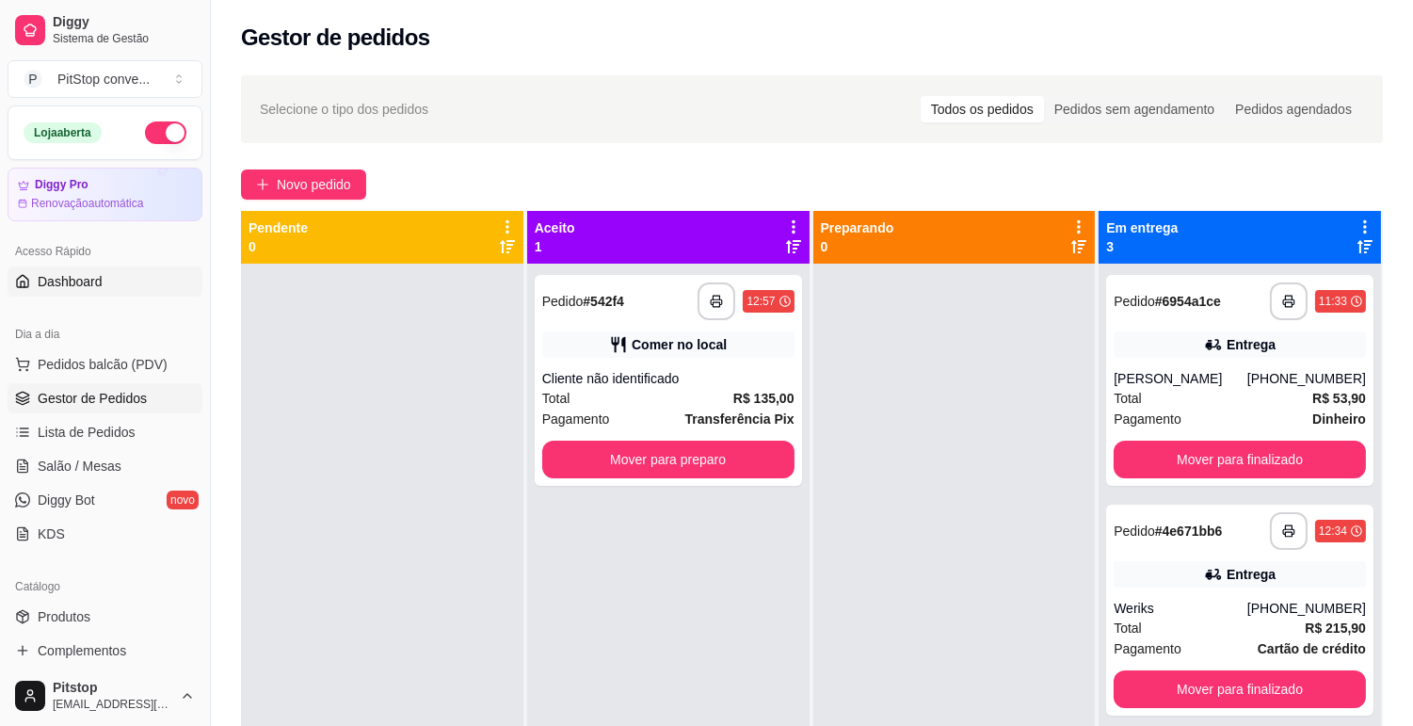
click at [83, 286] on span "Dashboard" at bounding box center [70, 281] width 65 height 19
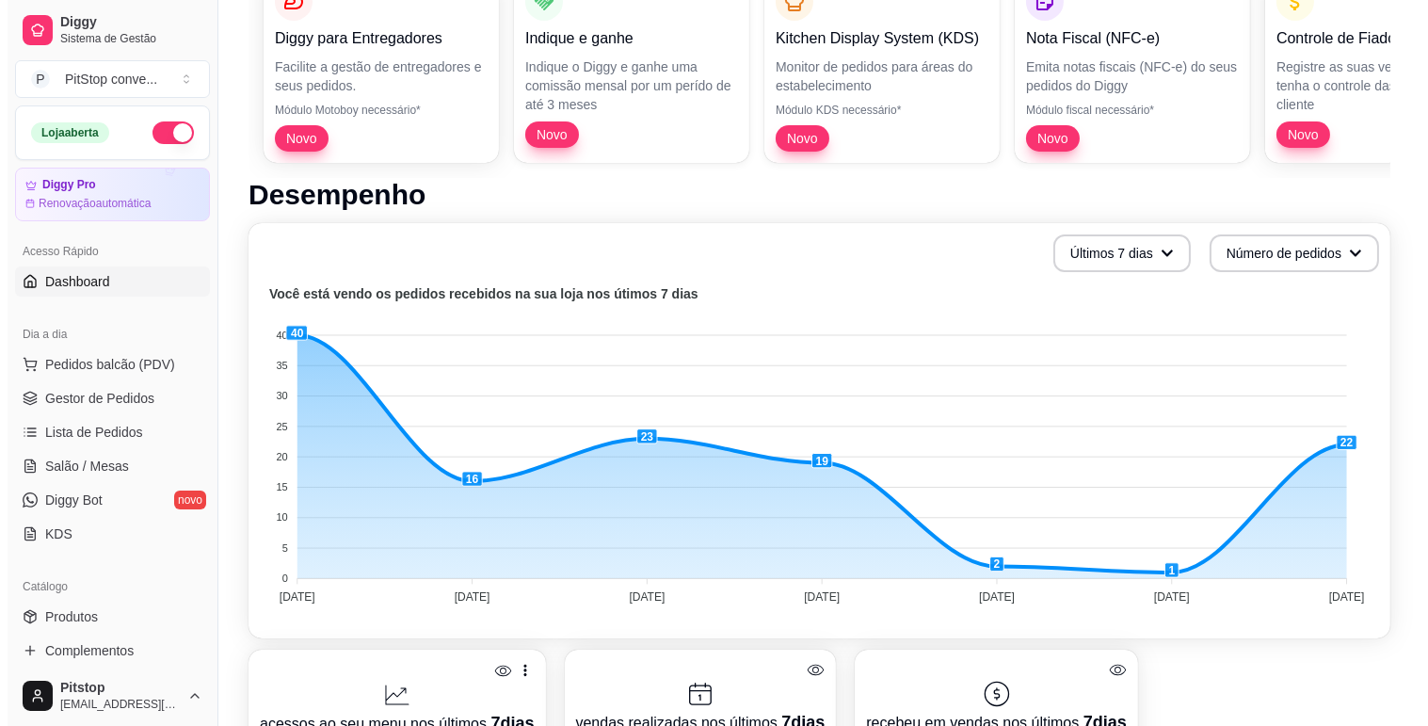
scroll to position [313, 0]
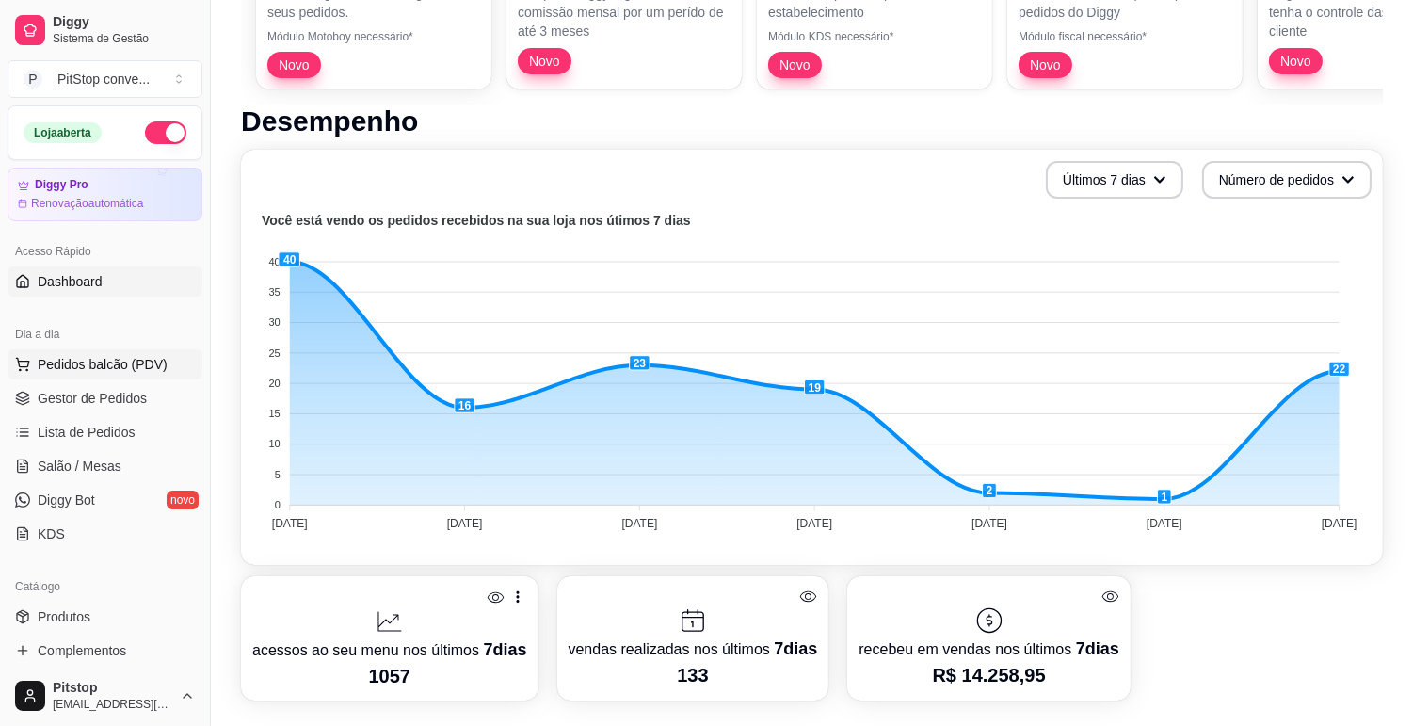
click at [123, 375] on button "Pedidos balcão (PDV)" at bounding box center [105, 364] width 195 height 30
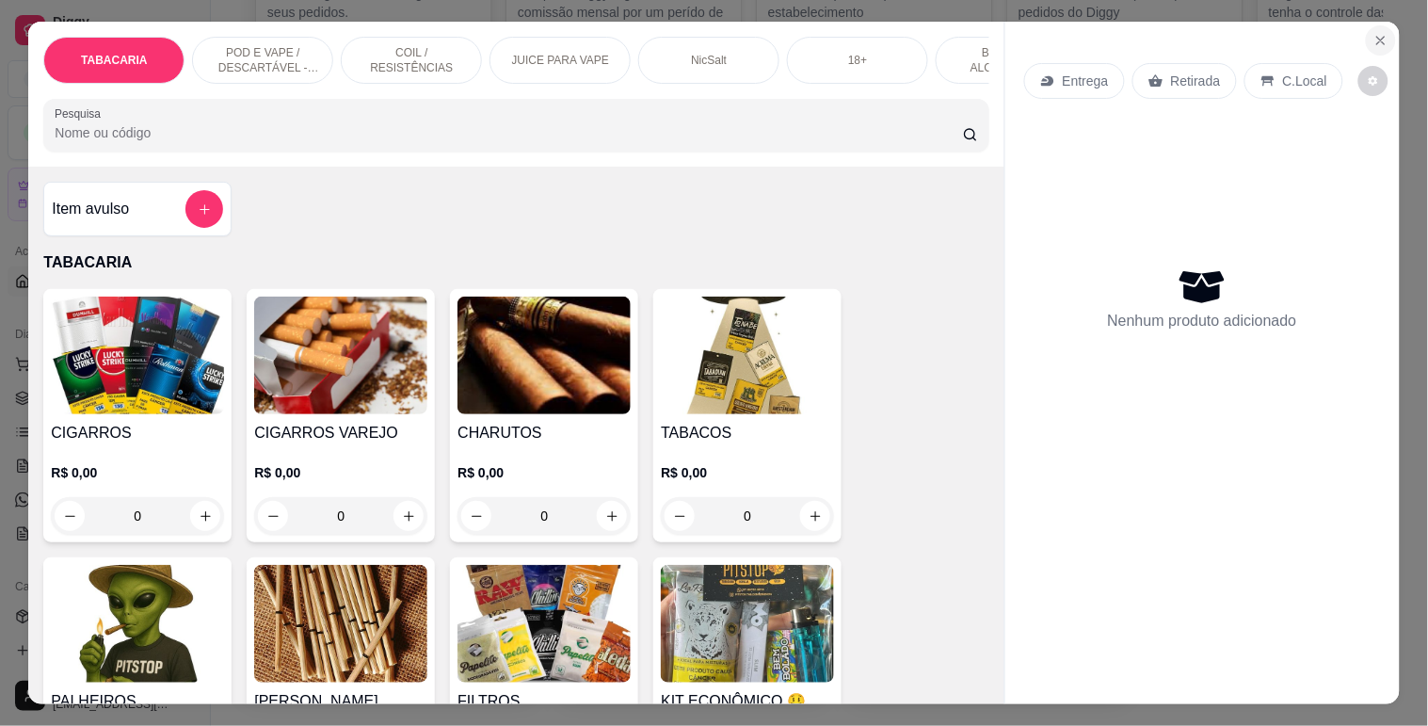
click at [1378, 33] on icon "Close" at bounding box center [1380, 40] width 15 height 15
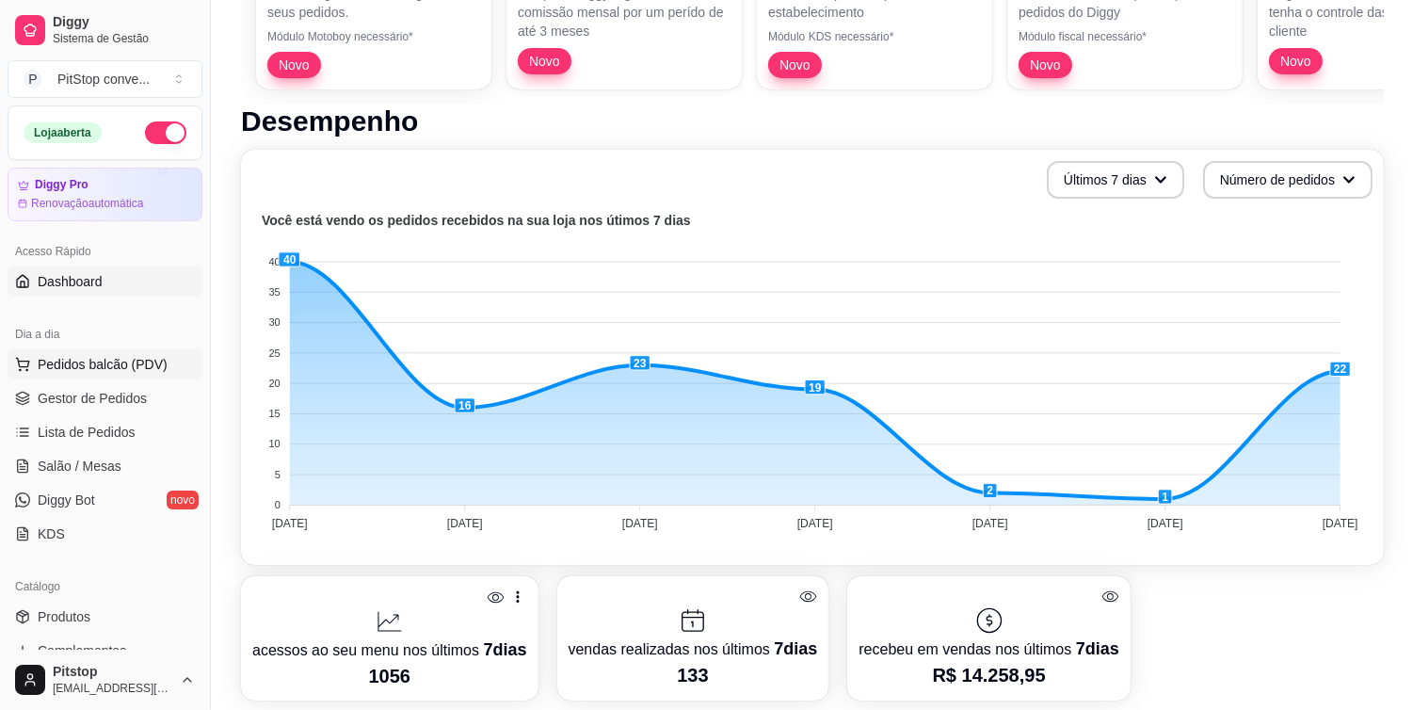
click at [116, 367] on span "Pedidos balcão (PDV)" at bounding box center [103, 364] width 130 height 19
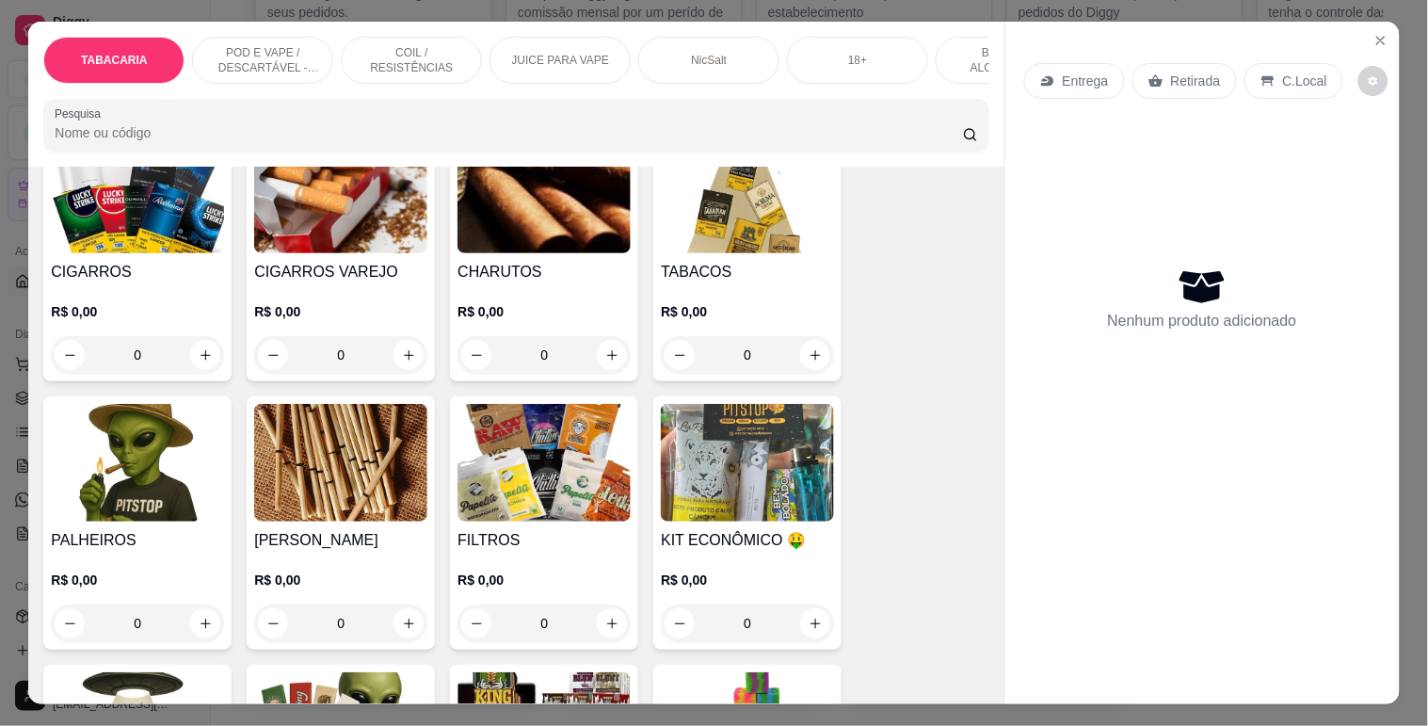
scroll to position [313, 0]
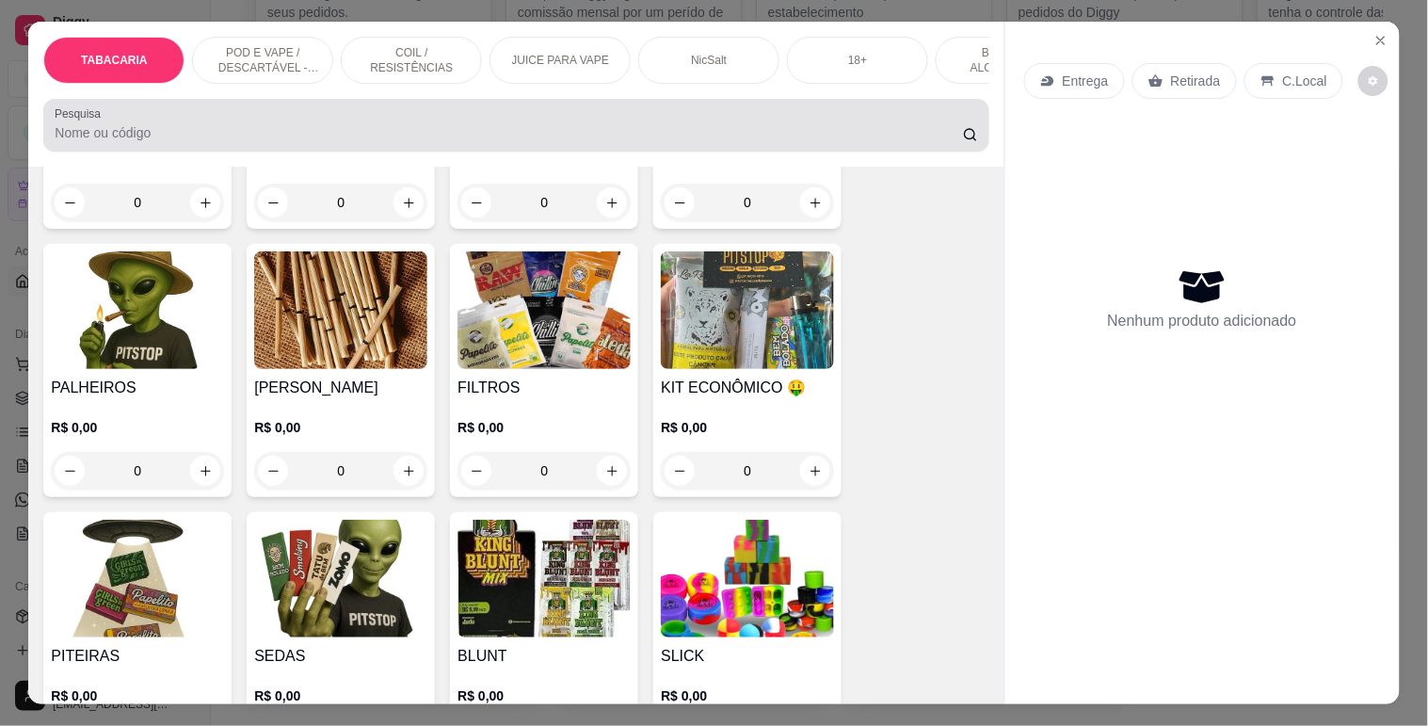
click at [143, 136] on input "Pesquisa" at bounding box center [509, 132] width 908 height 19
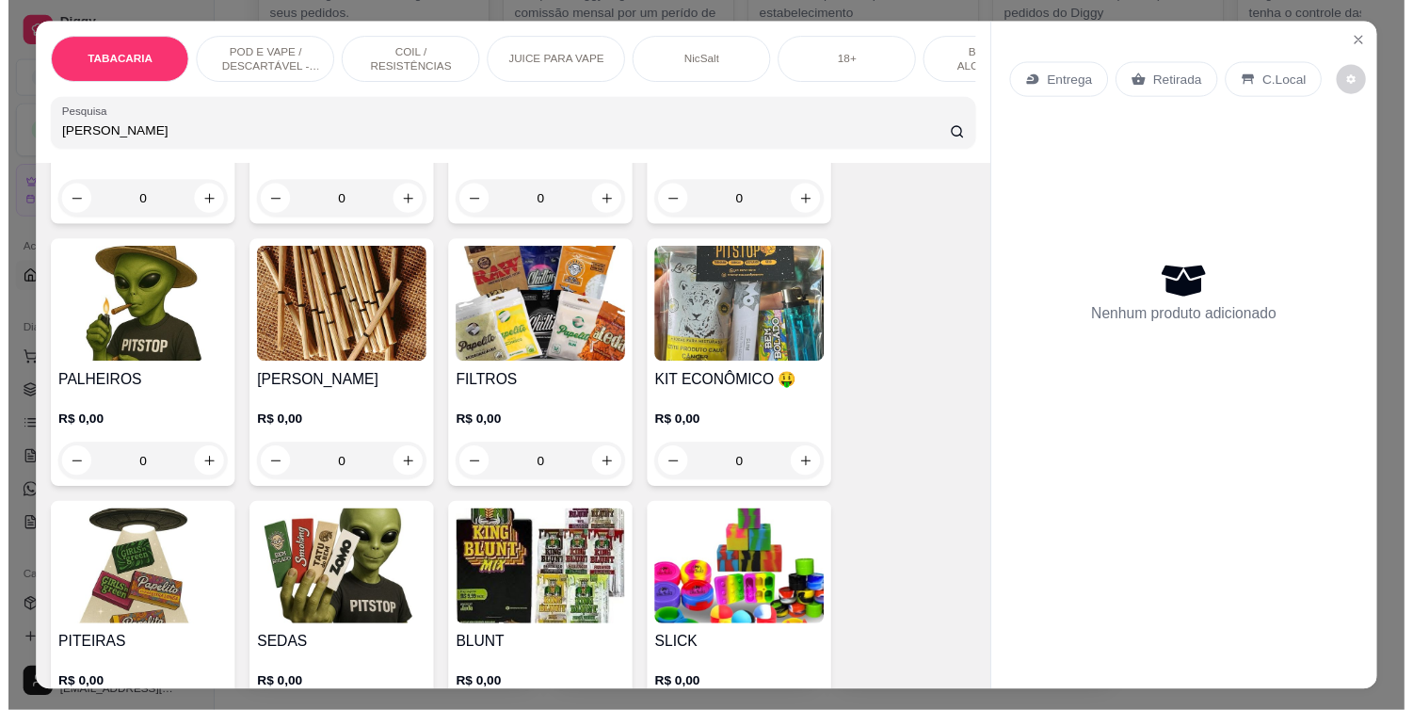
scroll to position [0, 0]
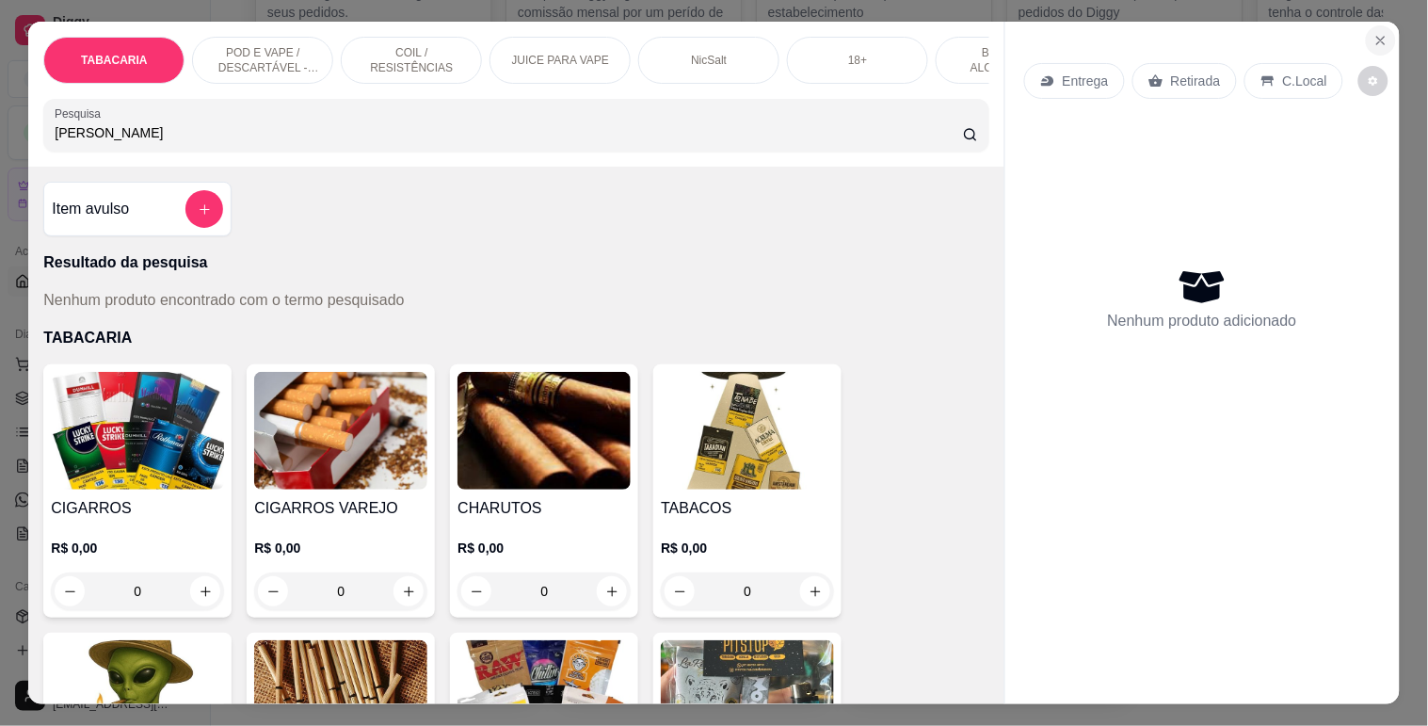
type input "[PERSON_NAME]"
click at [1366, 26] on button "Close" at bounding box center [1381, 40] width 30 height 30
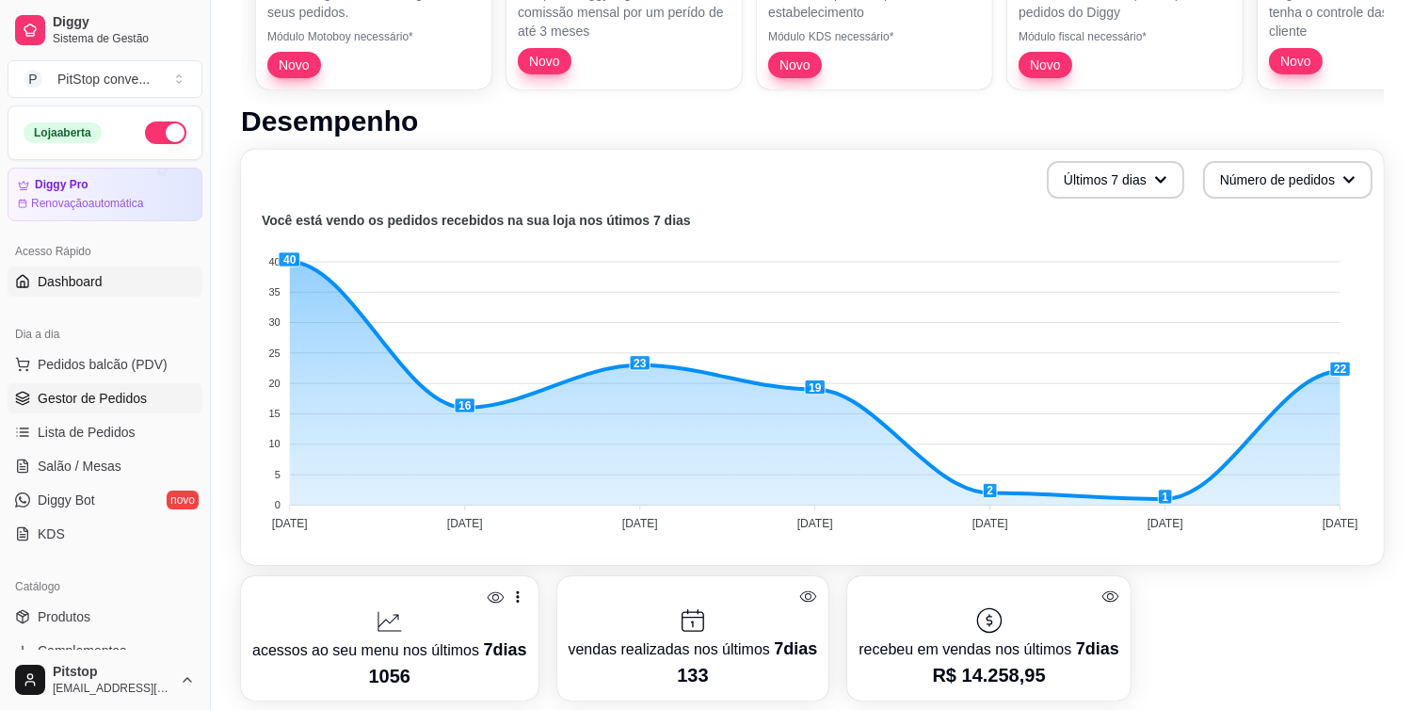
click at [82, 400] on span "Gestor de Pedidos" at bounding box center [92, 398] width 109 height 19
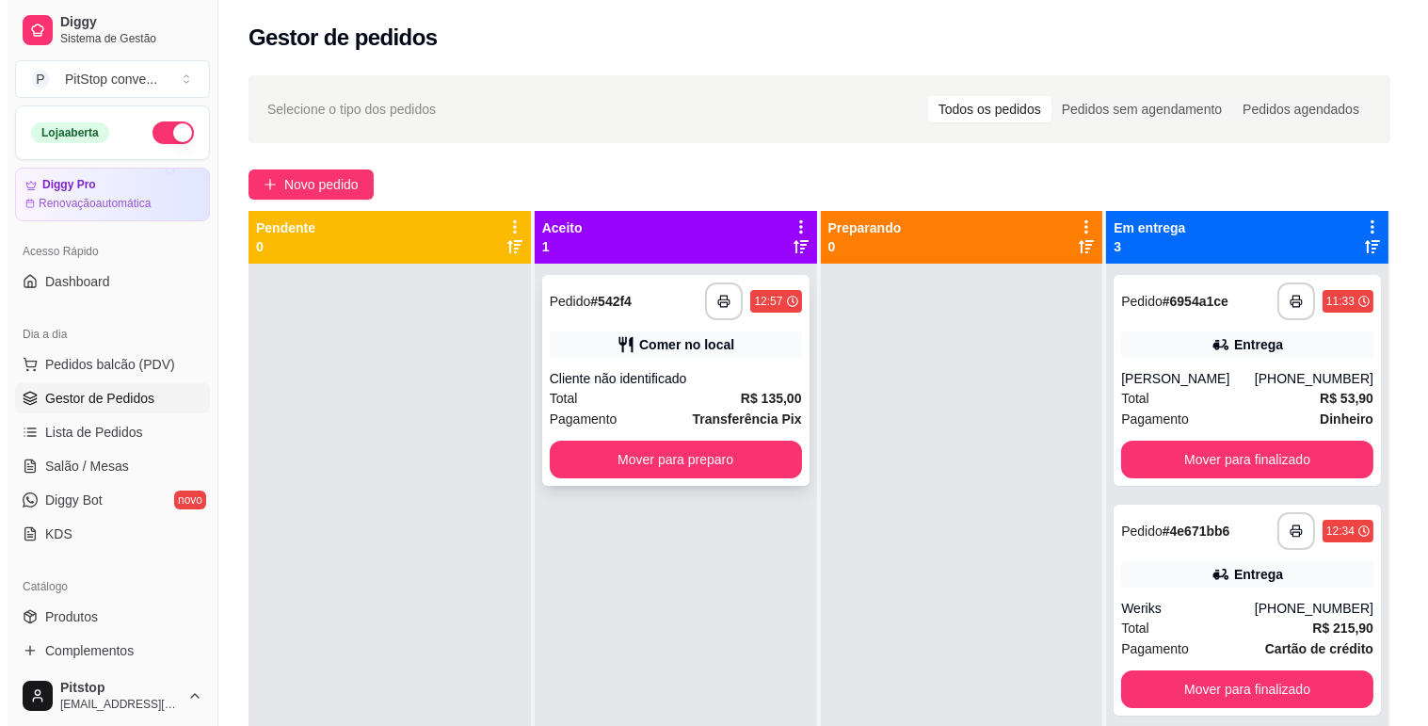
scroll to position [52, 0]
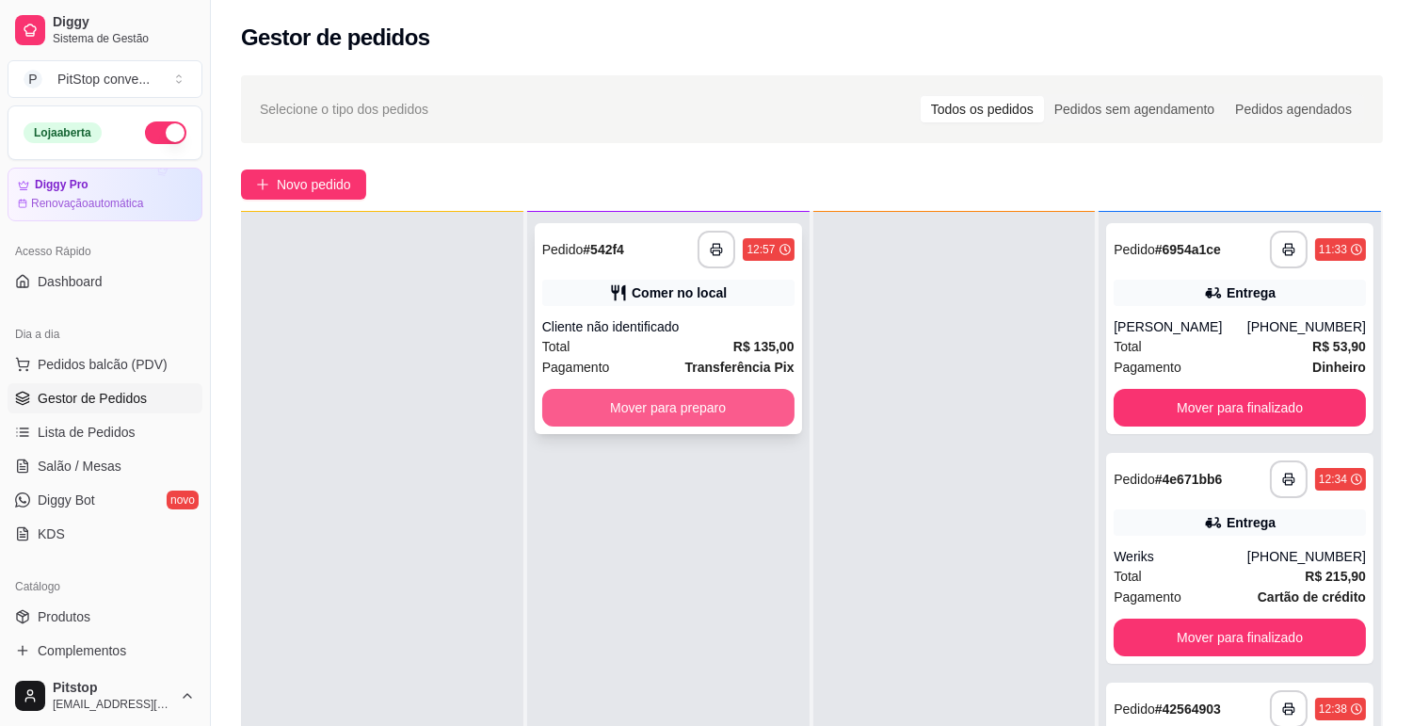
click at [692, 405] on button "Mover para preparo" at bounding box center [668, 408] width 252 height 38
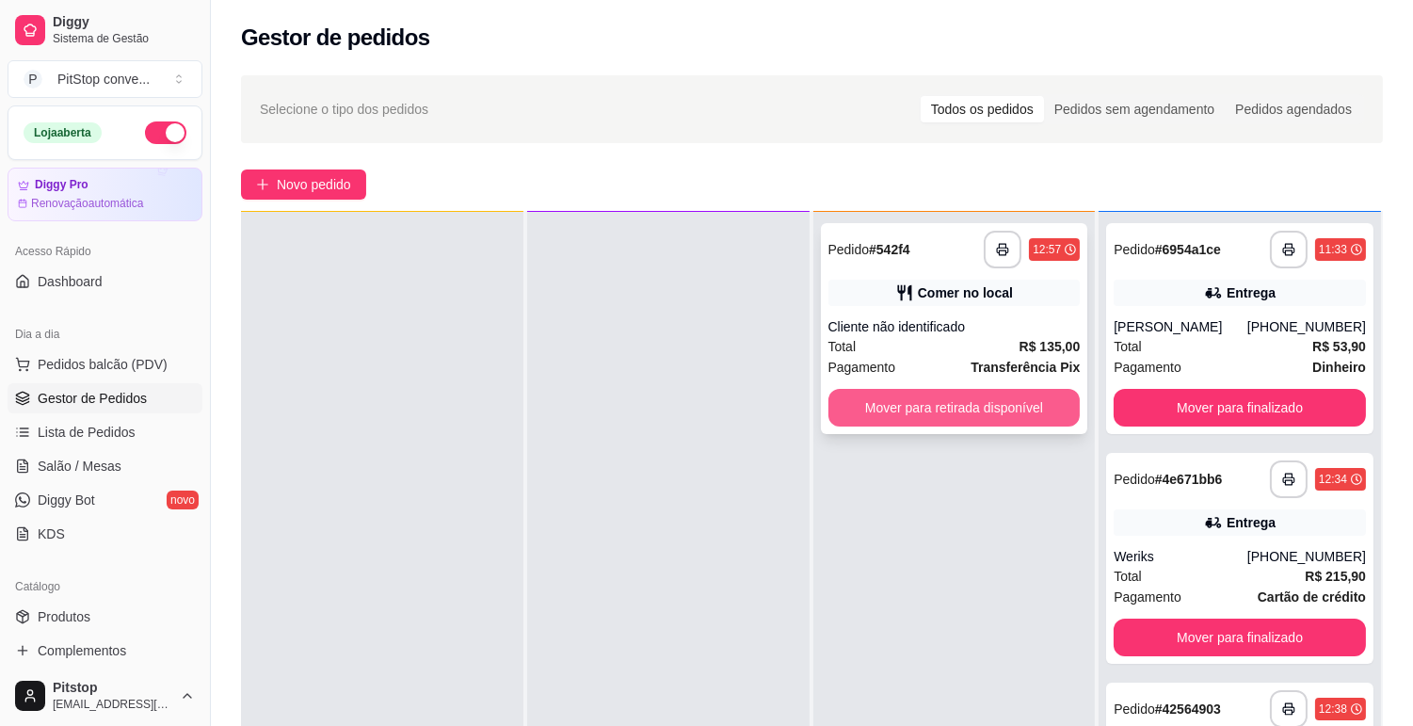
click at [993, 410] on button "Mover para retirada disponível" at bounding box center [954, 408] width 252 height 38
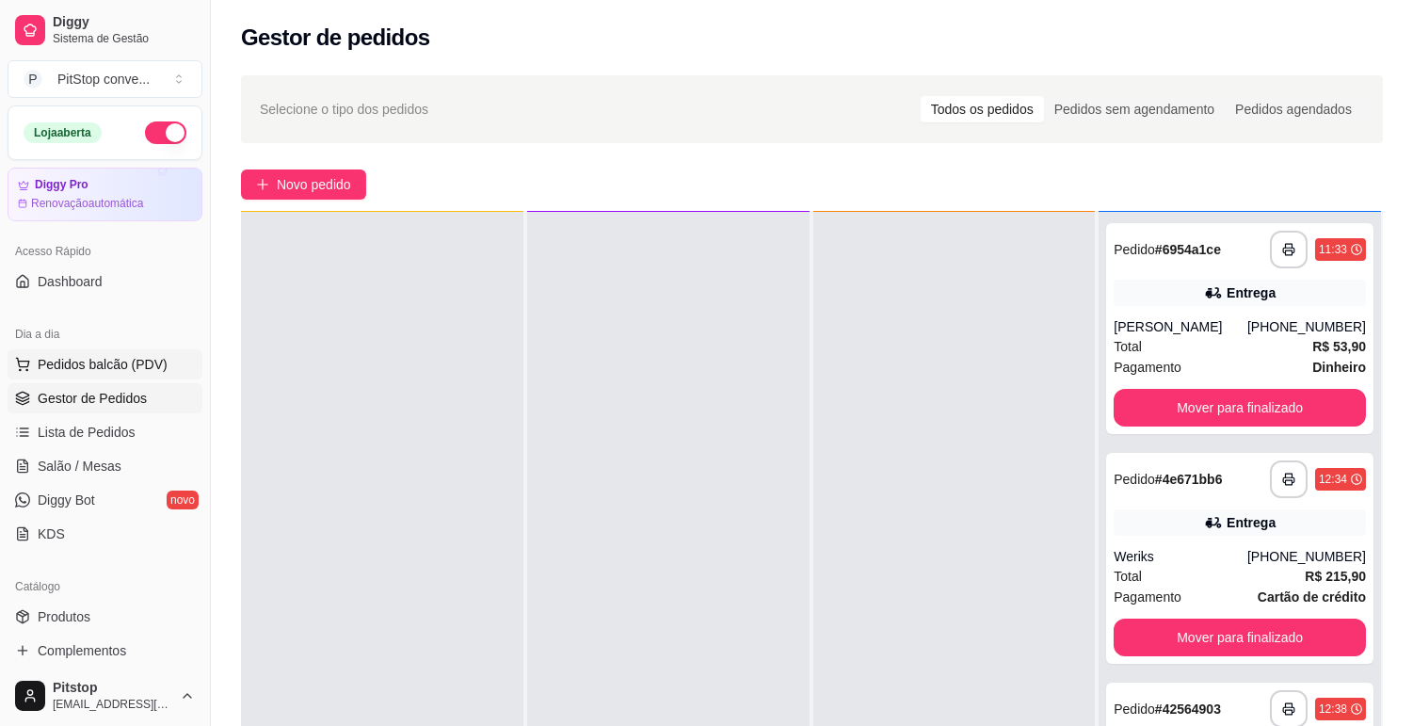
click at [94, 359] on span "Pedidos balcão (PDV)" at bounding box center [103, 364] width 130 height 19
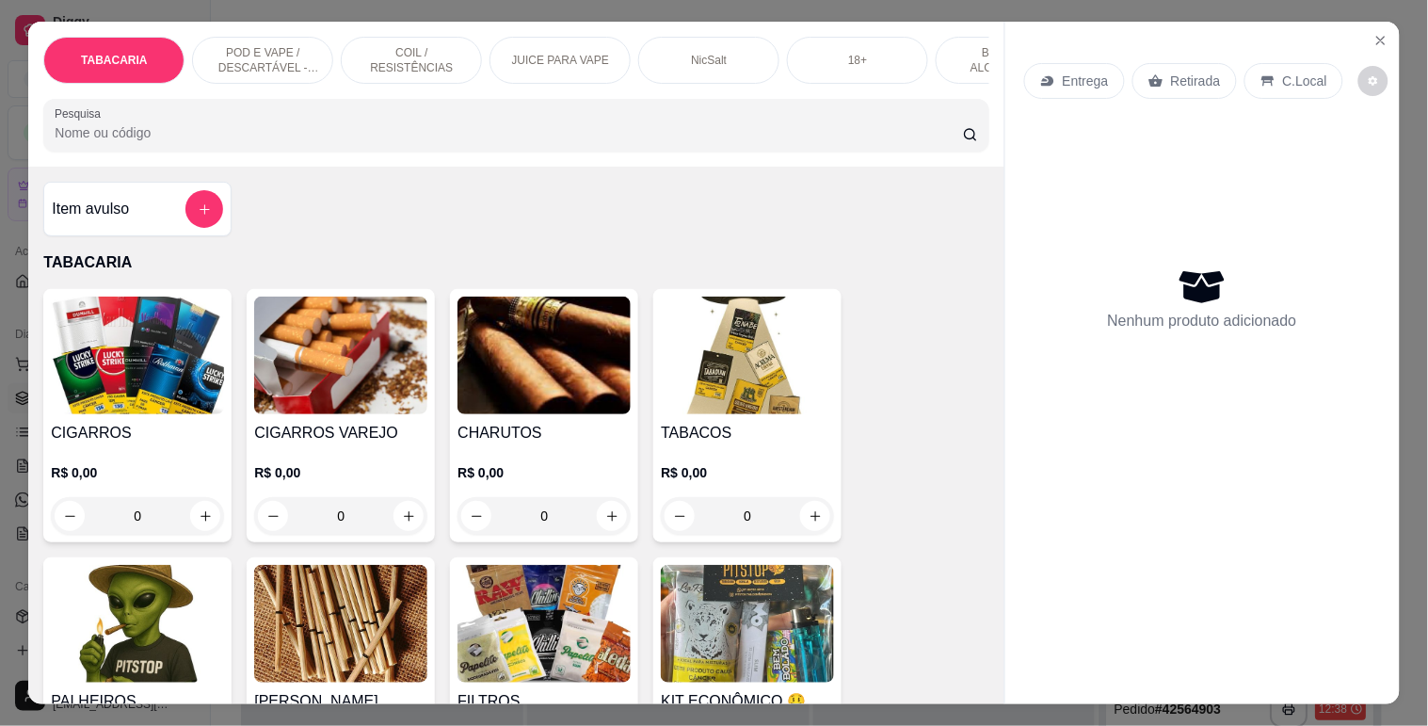
click at [143, 362] on img at bounding box center [137, 356] width 173 height 118
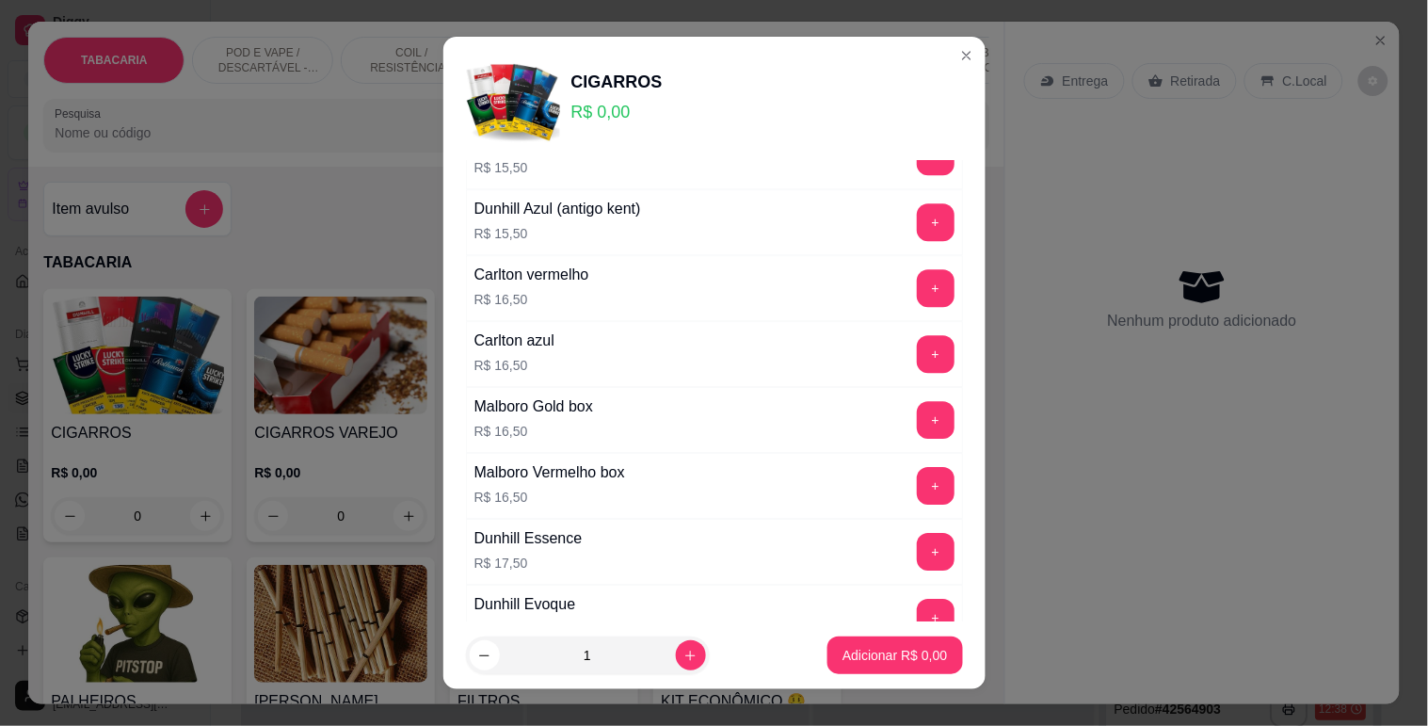
scroll to position [1150, 0]
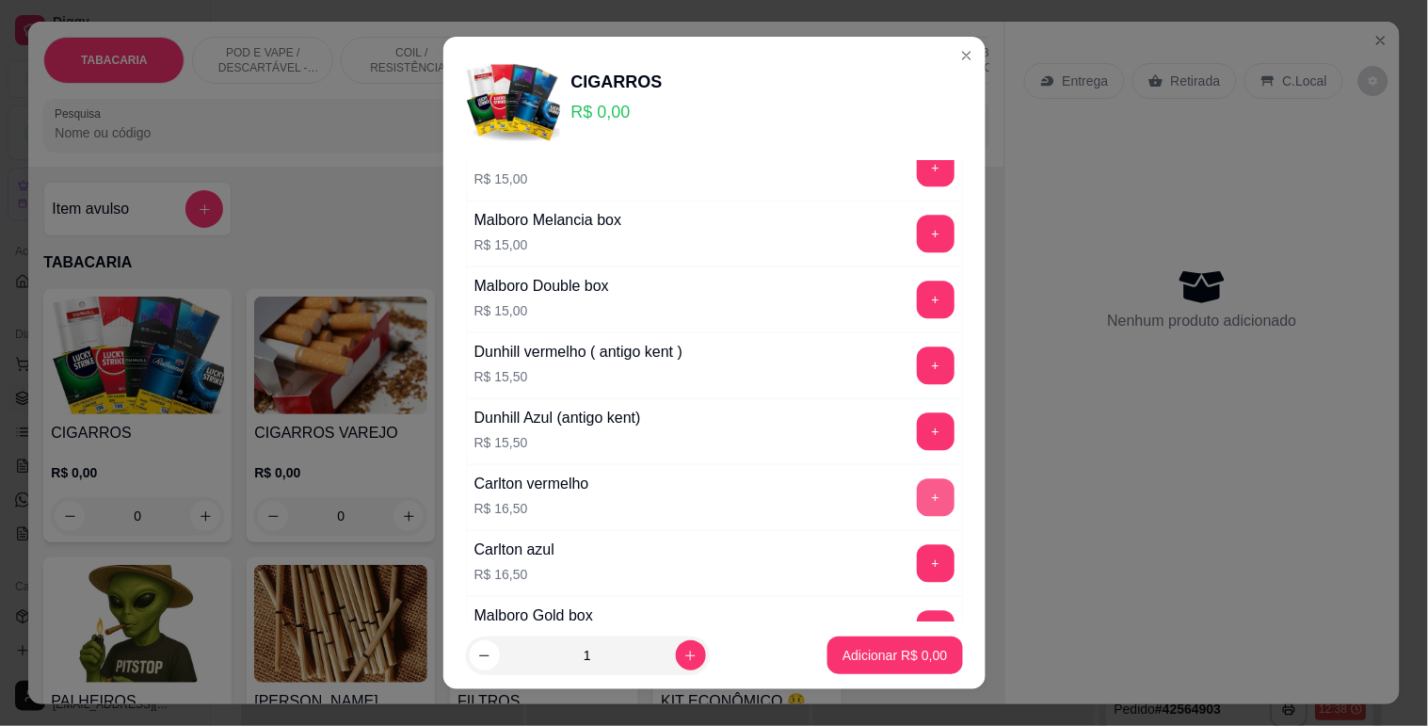
click at [917, 493] on button "+" at bounding box center [936, 497] width 38 height 38
click at [894, 655] on p "Adicionar R$ 16,50" at bounding box center [891, 656] width 109 height 18
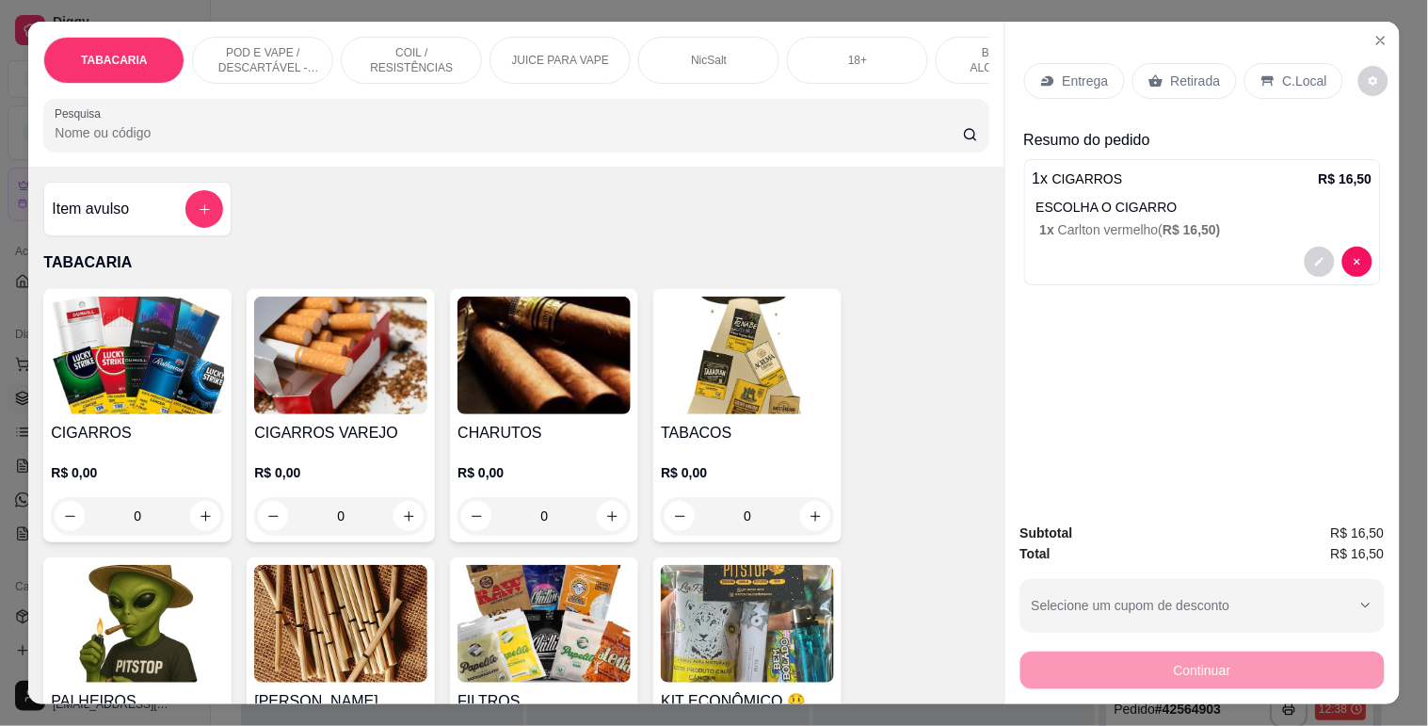
click at [369, 343] on img at bounding box center [340, 356] width 173 height 118
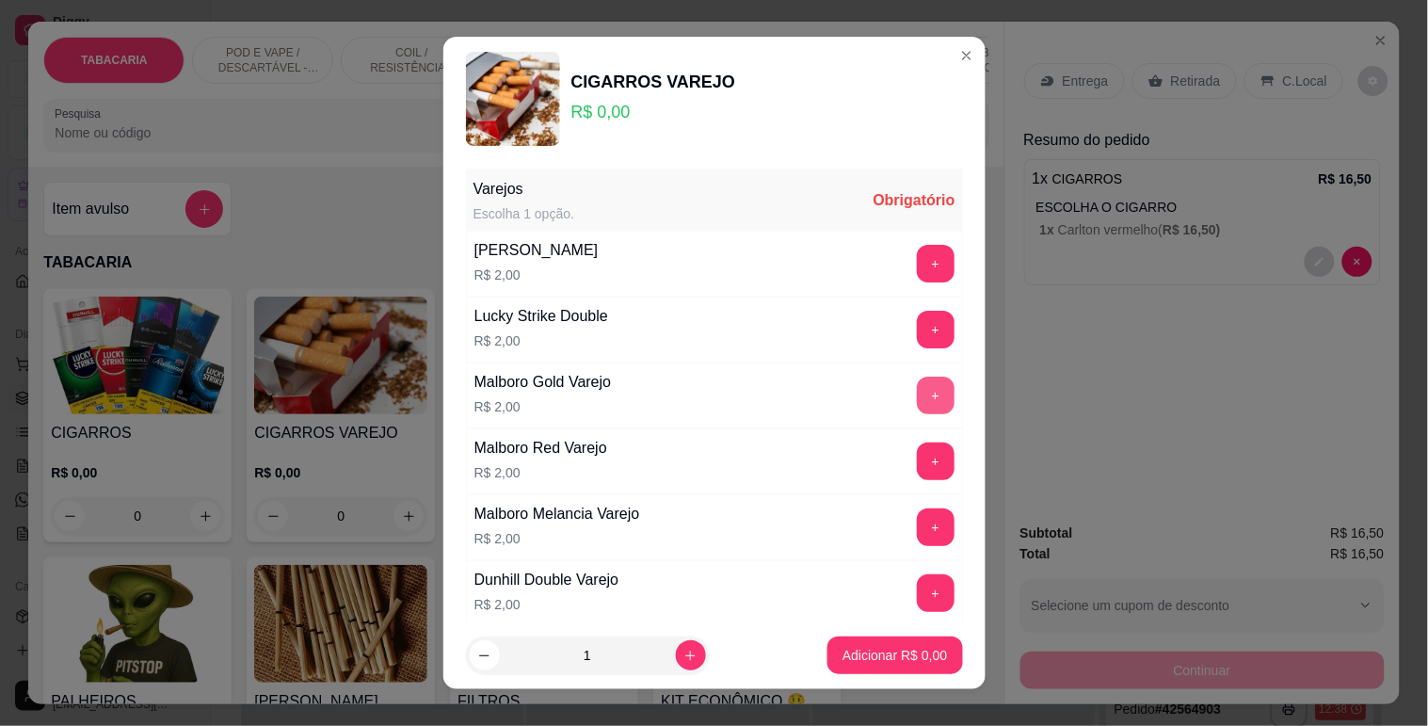
click at [917, 389] on button "+" at bounding box center [936, 396] width 38 height 38
click at [877, 648] on p "Adicionar R$ 4,00" at bounding box center [894, 655] width 104 height 19
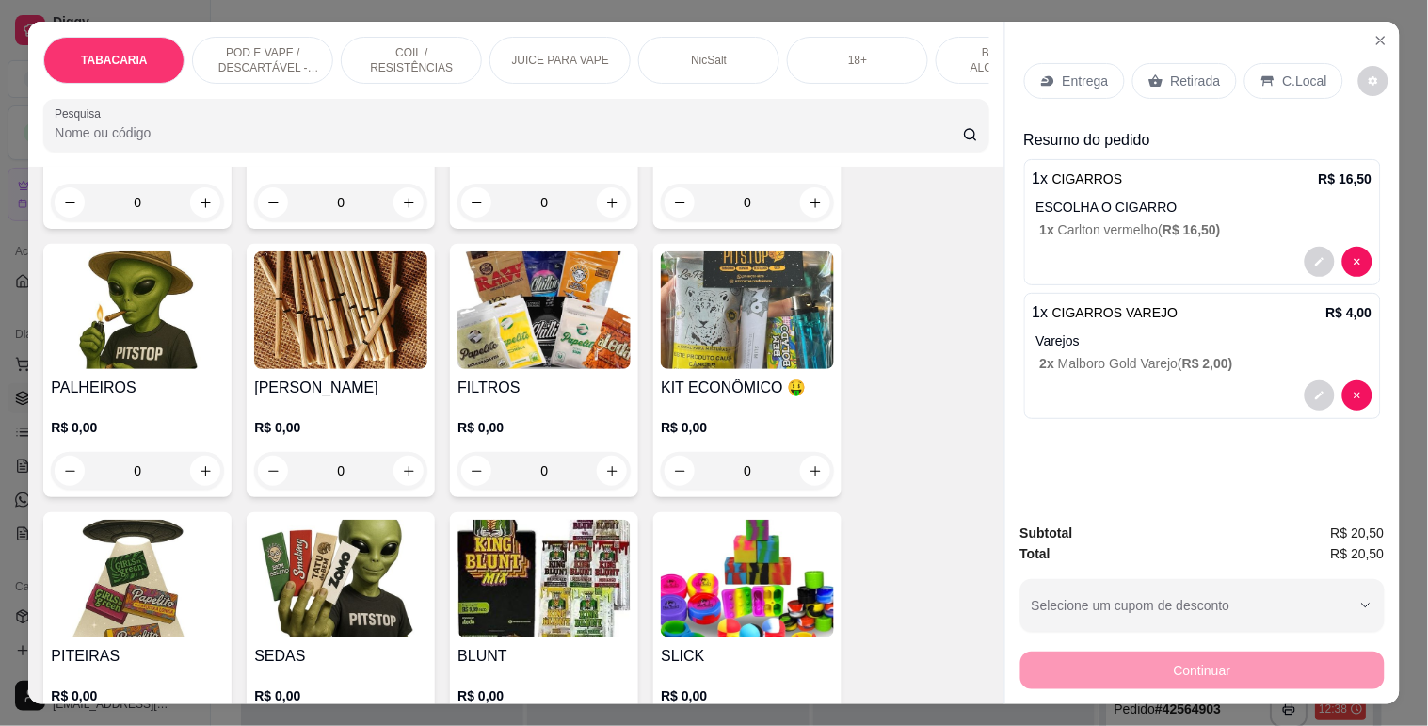
scroll to position [0, 0]
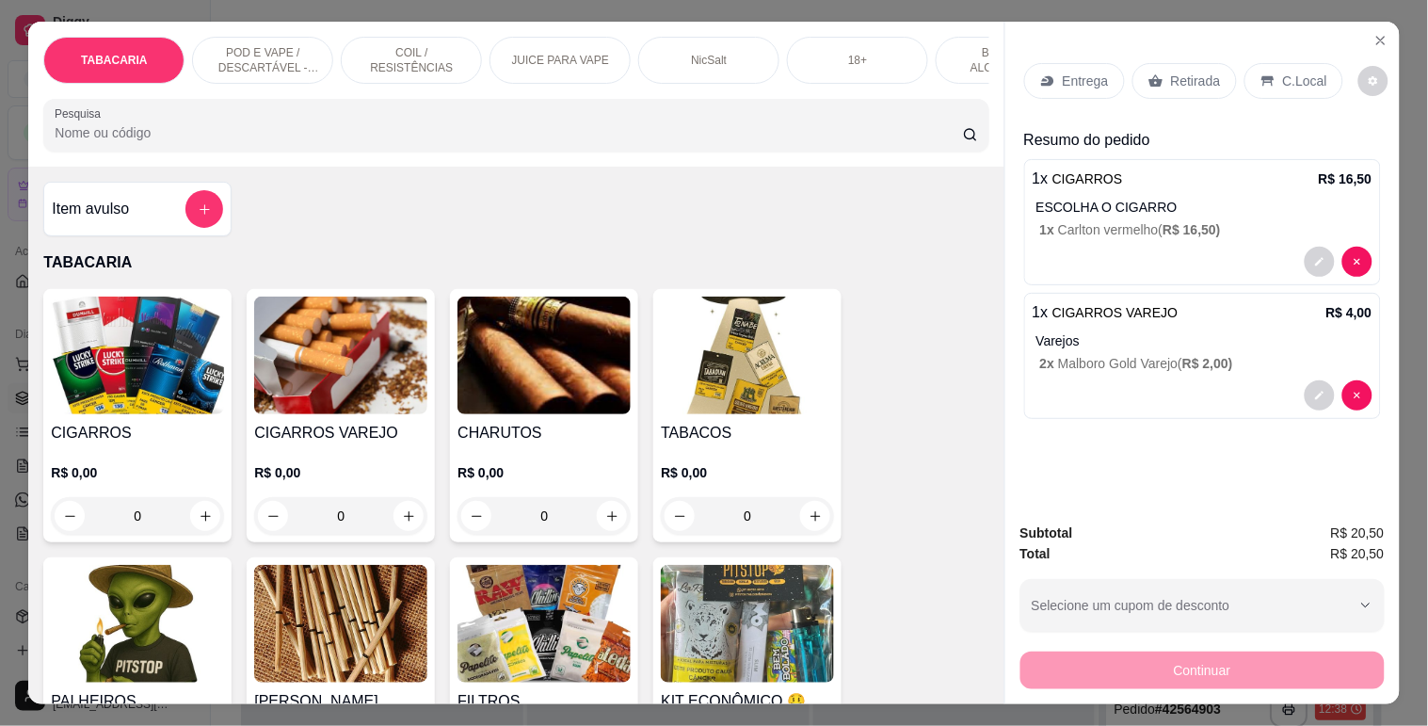
click at [801, 437] on h4 "TABACOS" at bounding box center [747, 433] width 173 height 23
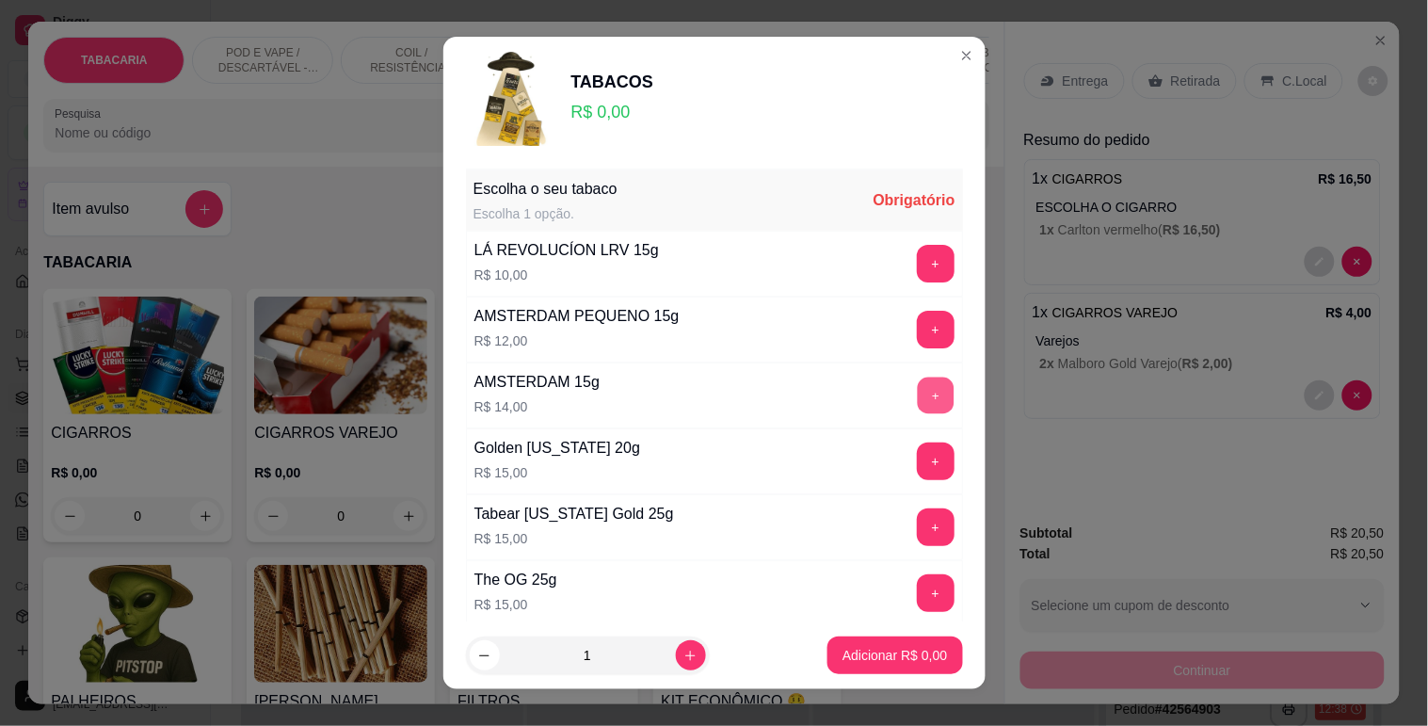
click at [917, 396] on button "+" at bounding box center [935, 395] width 37 height 37
click at [867, 670] on button "Adicionar R$ 14,00" at bounding box center [892, 655] width 138 height 37
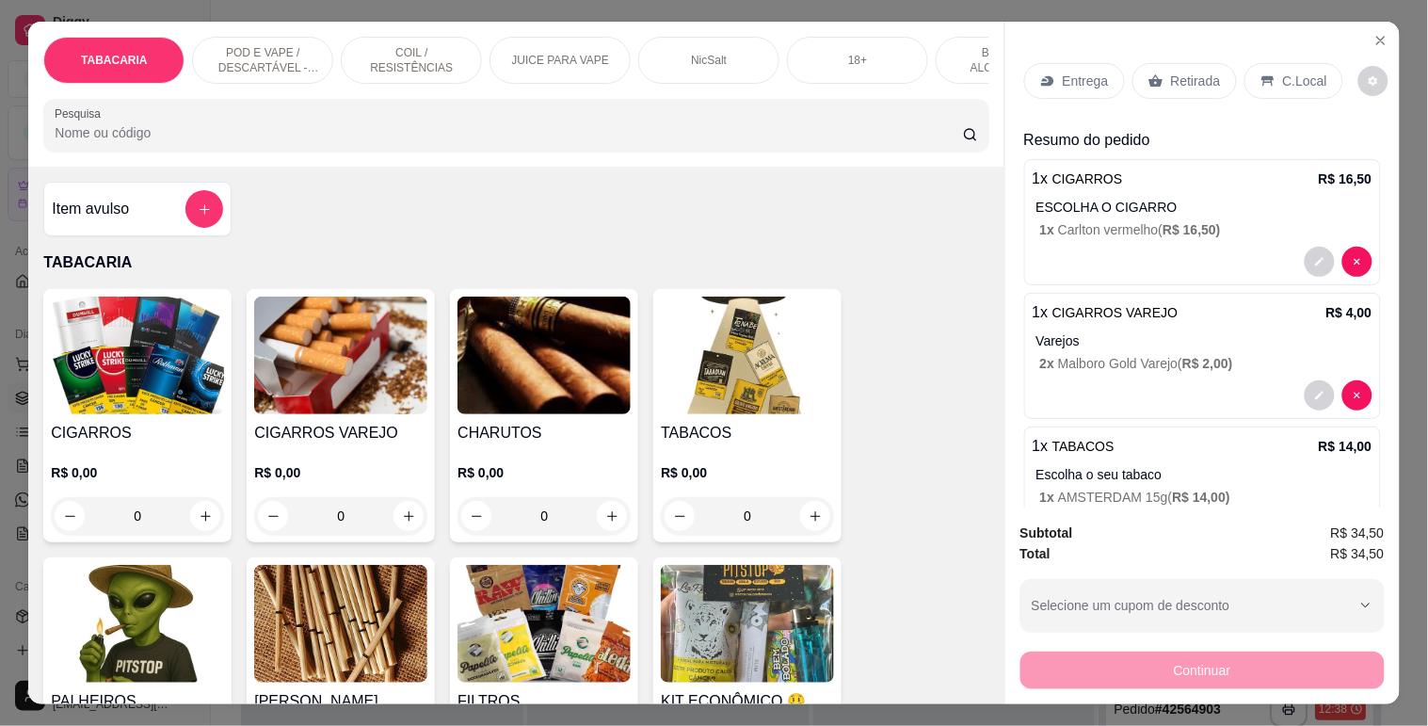
click at [1268, 71] on div "C.Local" at bounding box center [1293, 81] width 99 height 36
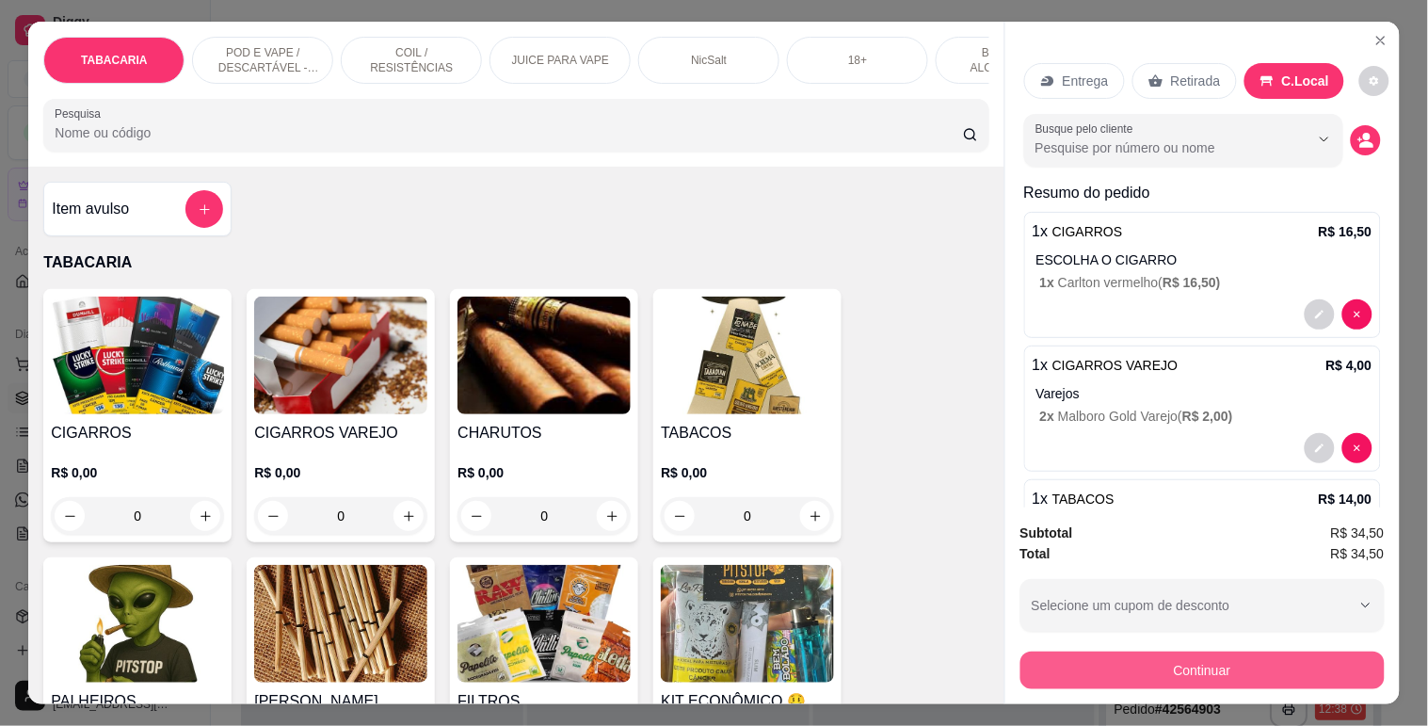
click at [1219, 668] on button "Continuar" at bounding box center [1202, 670] width 364 height 38
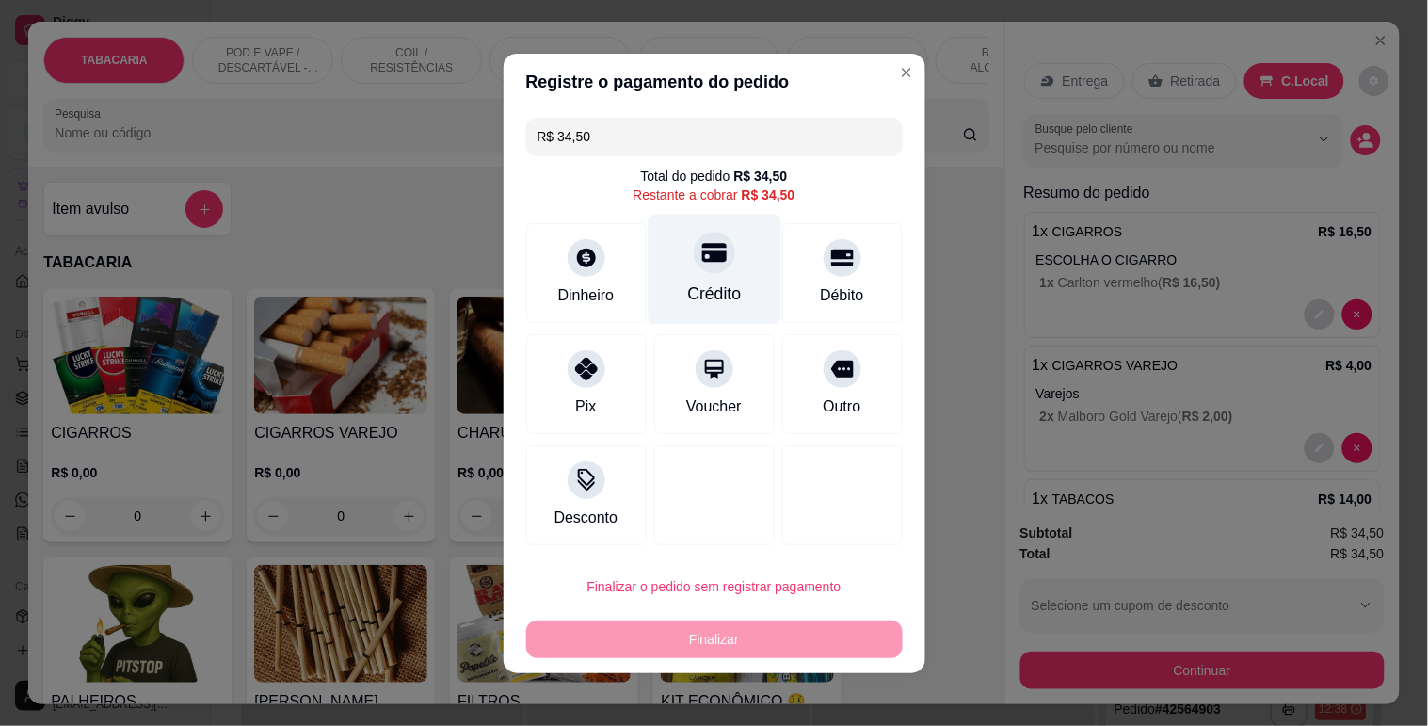
click at [702, 257] on icon at bounding box center [713, 252] width 24 height 19
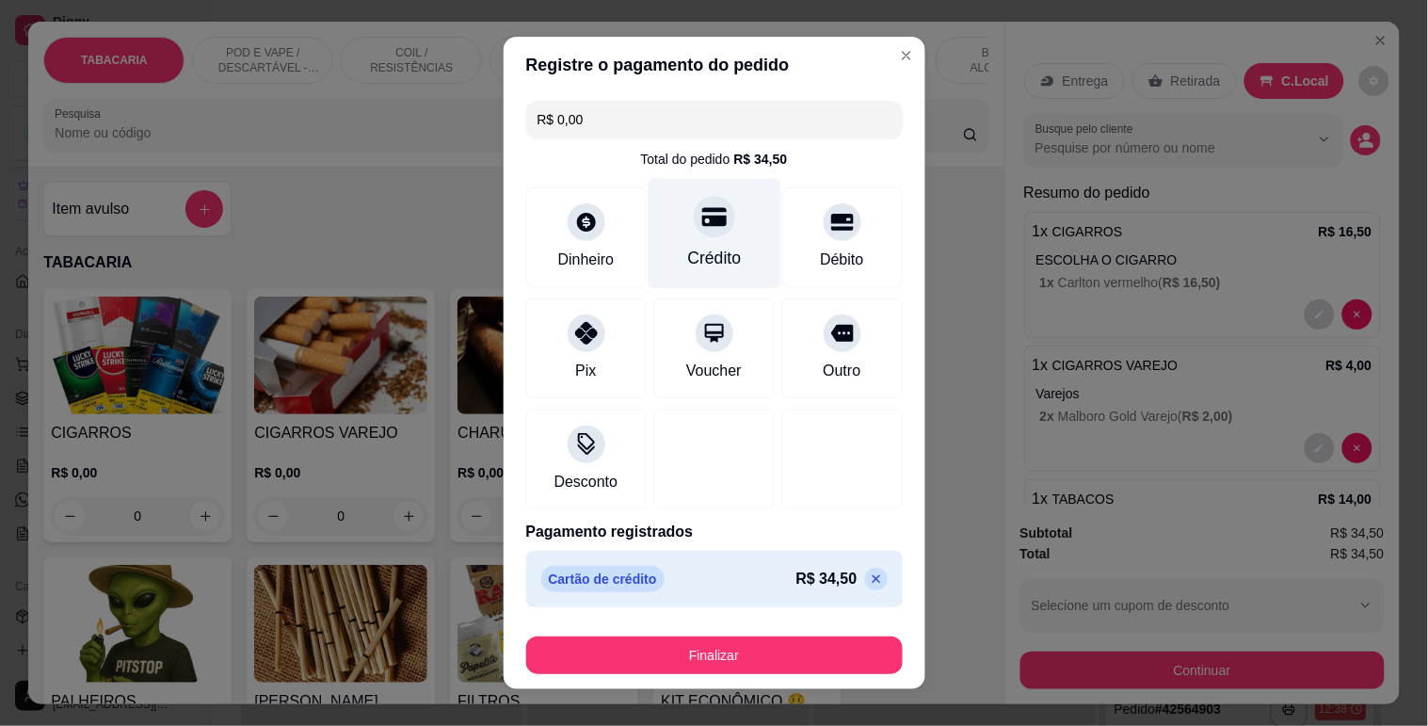
type input "R$ 0,00"
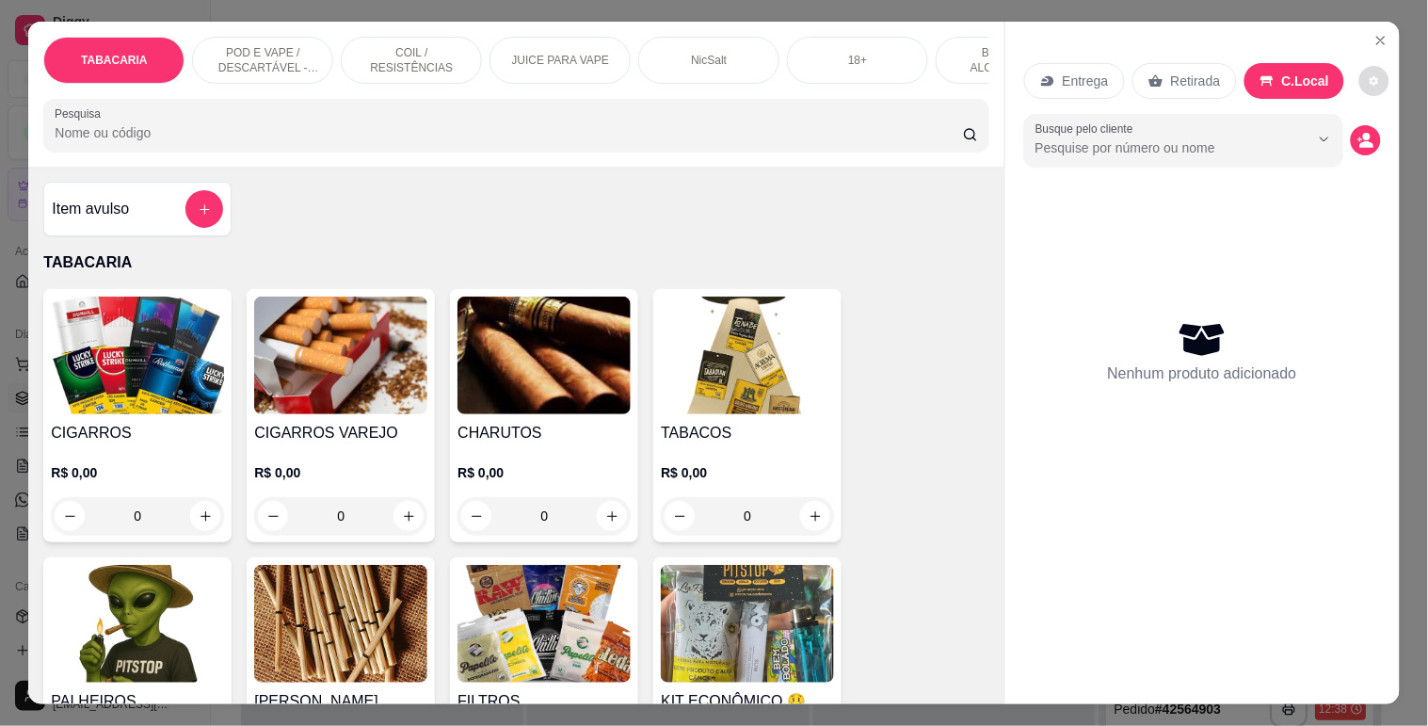
click at [1359, 66] on button "decrease-product-quantity" at bounding box center [1374, 81] width 30 height 30
click at [843, 233] on div "Item avulso TABACARIA CIGARROS R$ 0,00 0 CIGARROS VAREJO R$ 0,00 0 CHARUTOS R$ …" at bounding box center [515, 435] width 975 height 537
click at [1379, 34] on icon "Close" at bounding box center [1380, 40] width 15 height 15
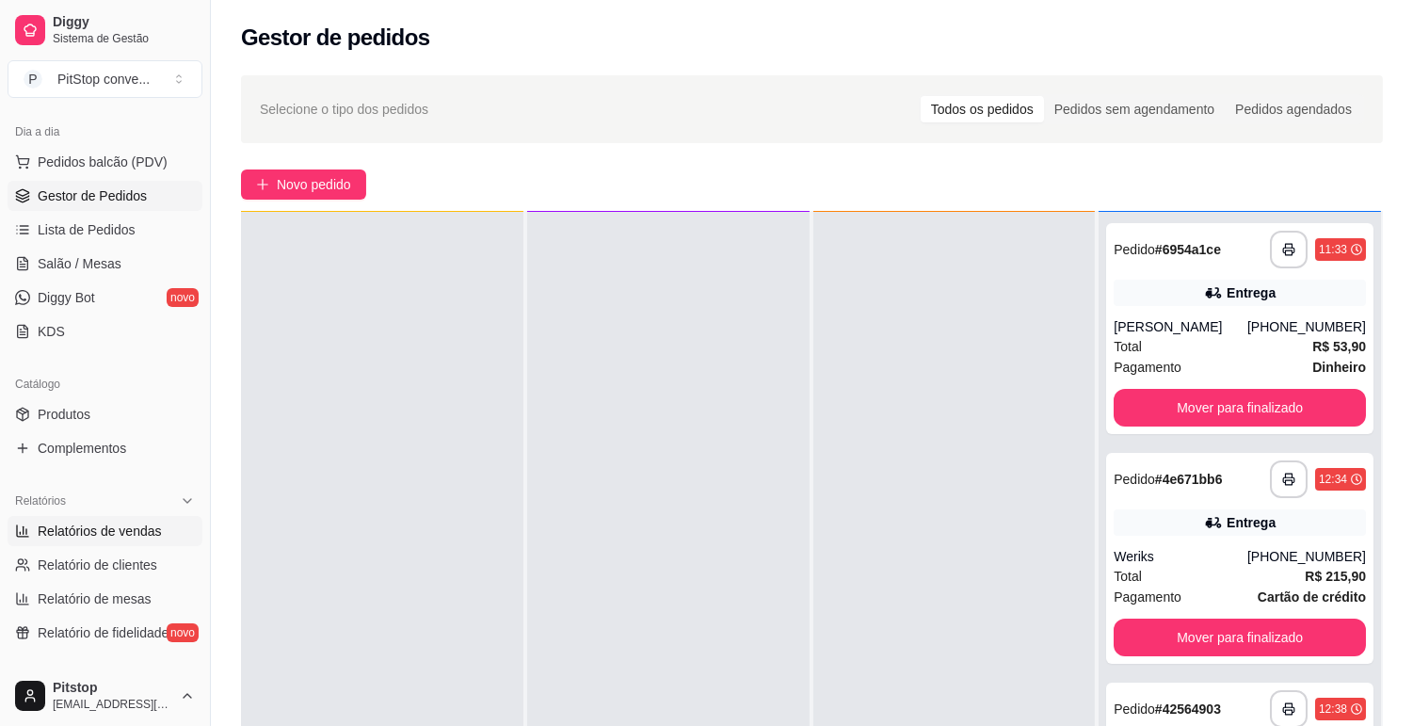
scroll to position [209, 0]
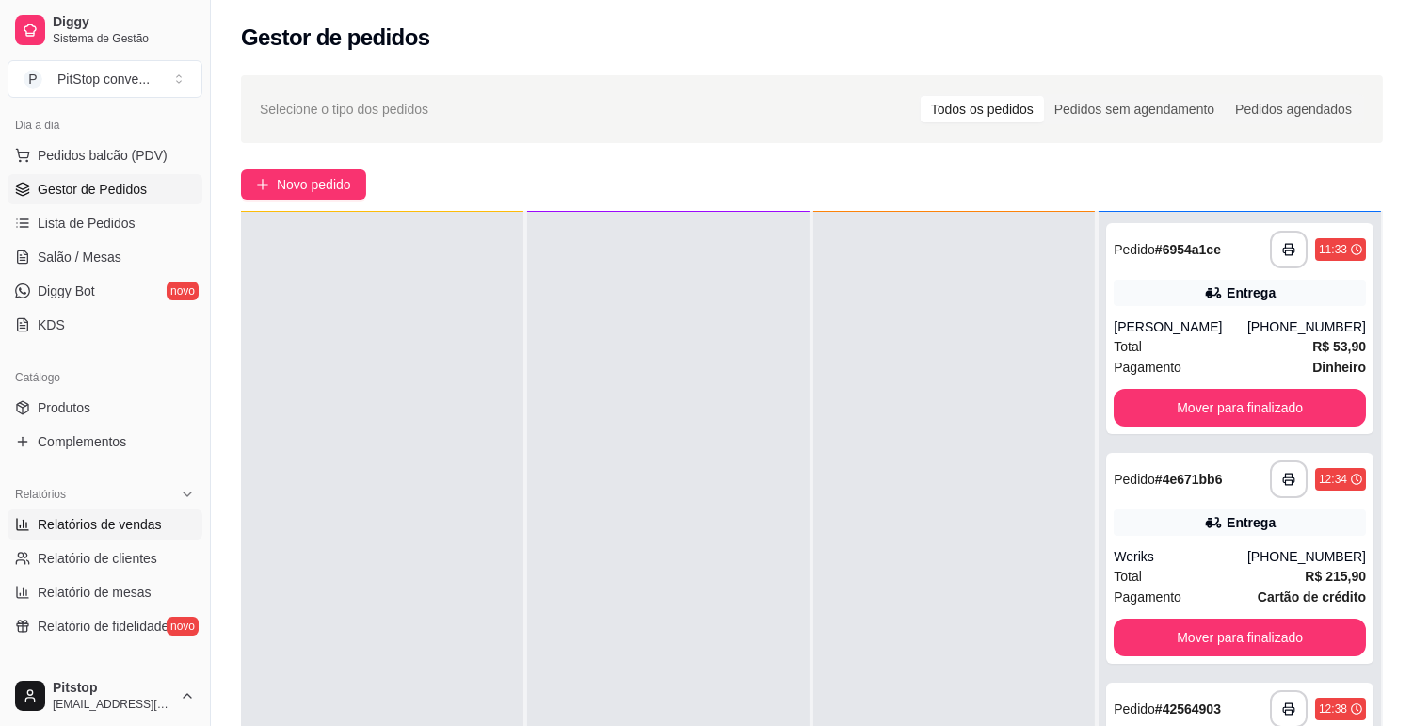
click at [113, 530] on span "Relatórios de vendas" at bounding box center [100, 524] width 124 height 19
select select "ALL"
select select "0"
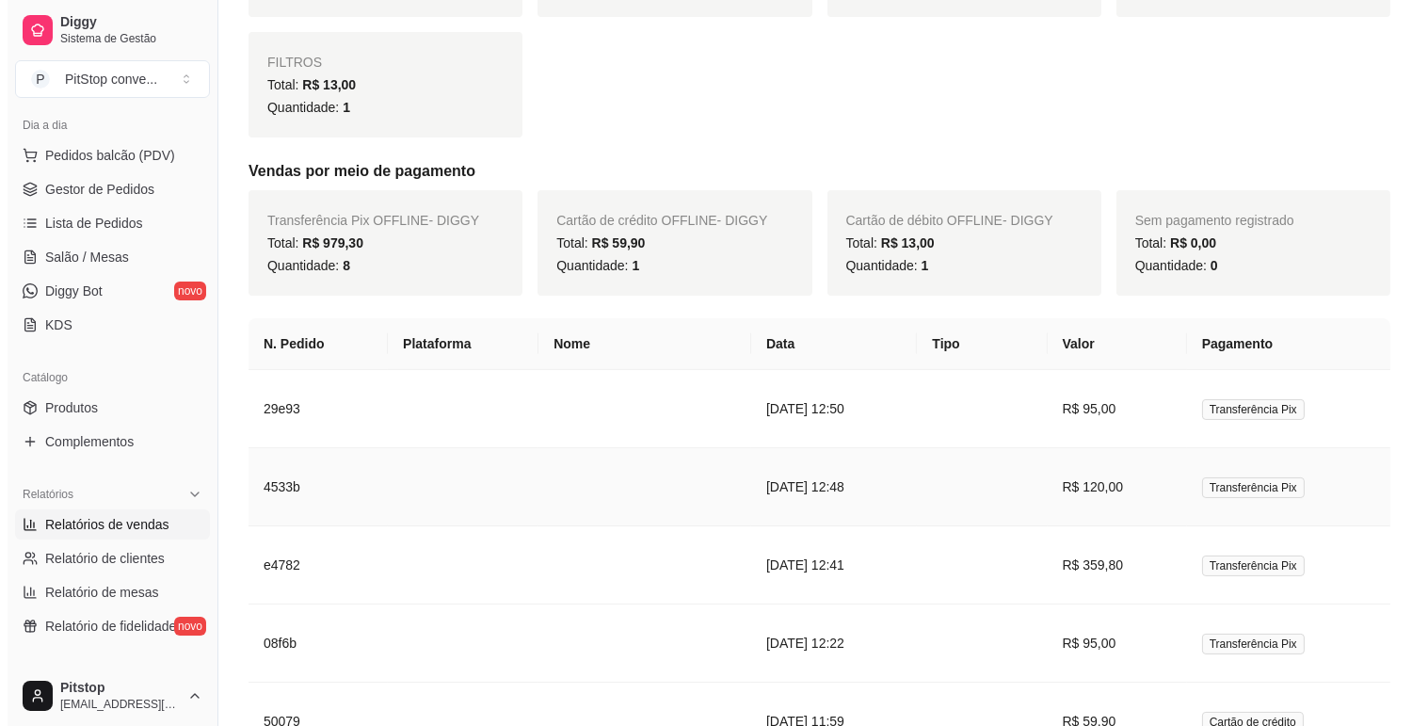
scroll to position [731, 0]
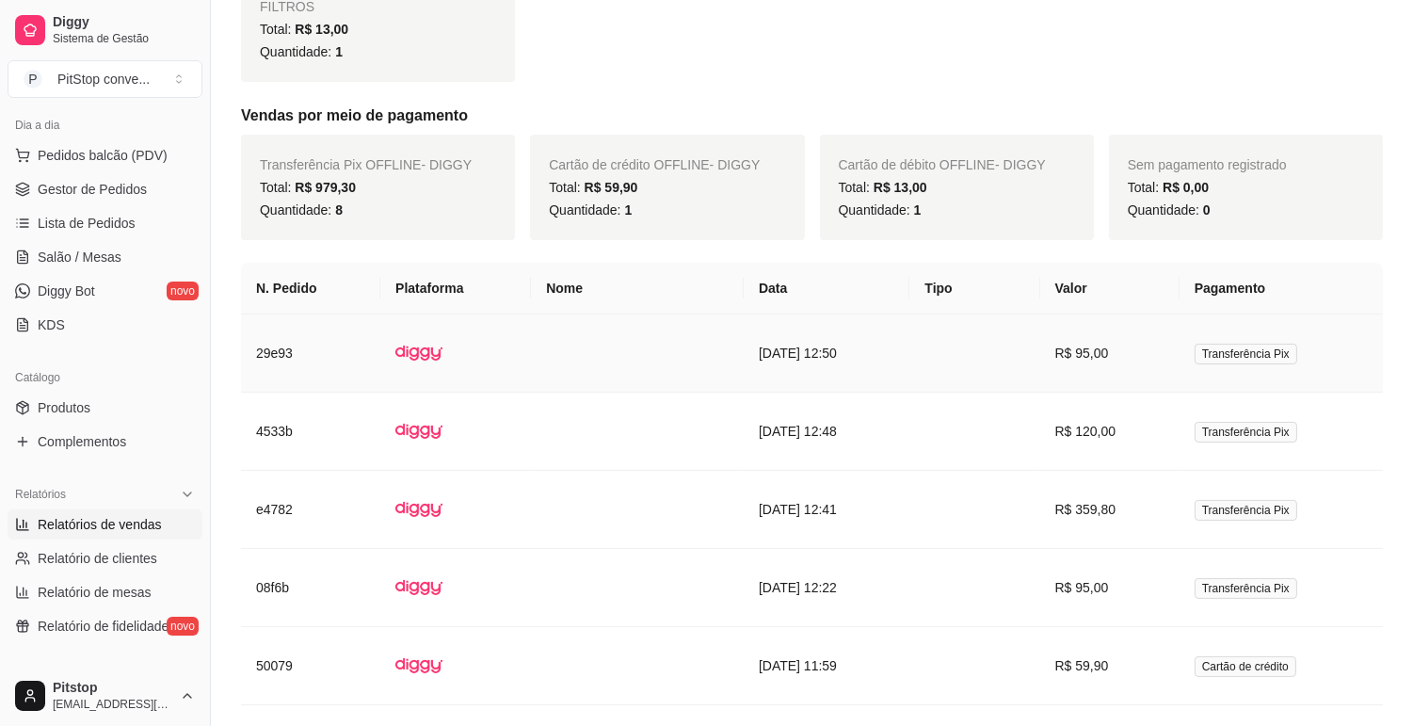
click at [1066, 356] on td "R$ 95,00" at bounding box center [1109, 353] width 139 height 78
click at [955, 345] on td at bounding box center [974, 353] width 130 height 78
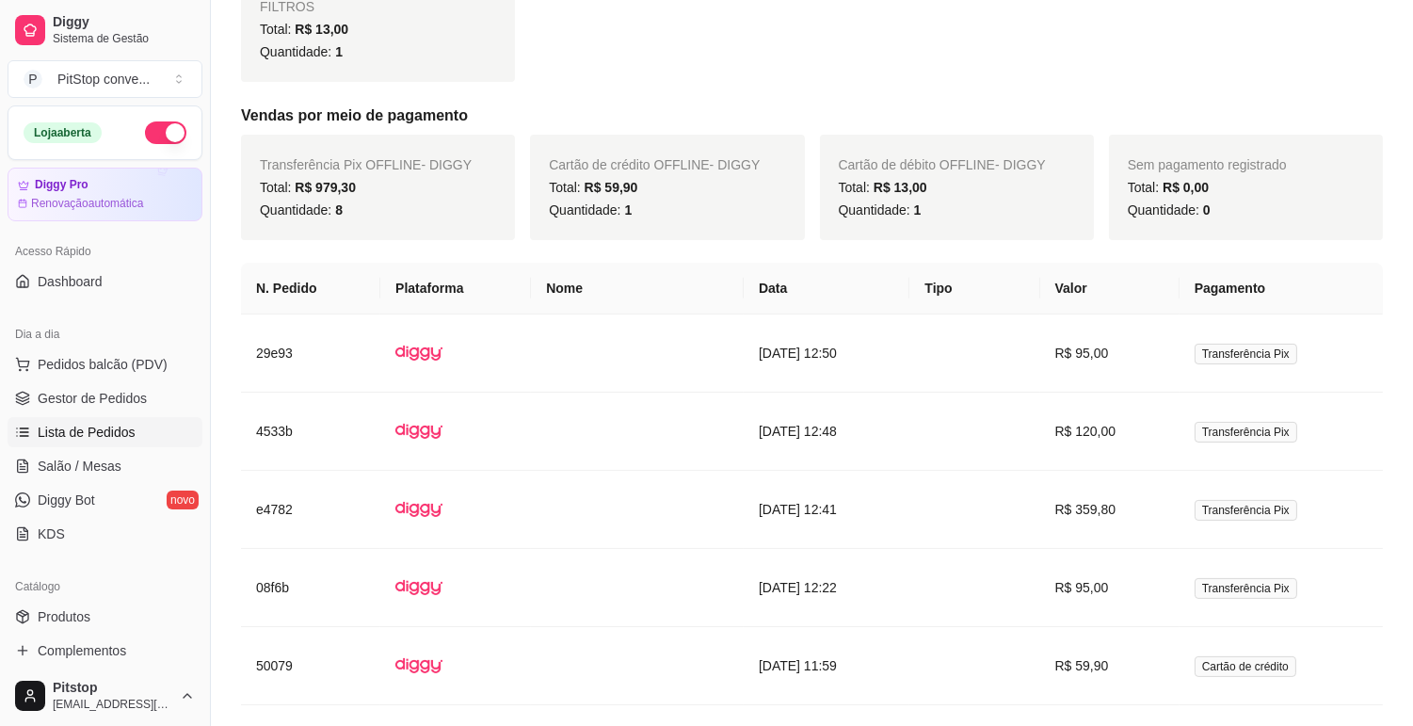
click at [115, 424] on span "Lista de Pedidos" at bounding box center [87, 432] width 98 height 19
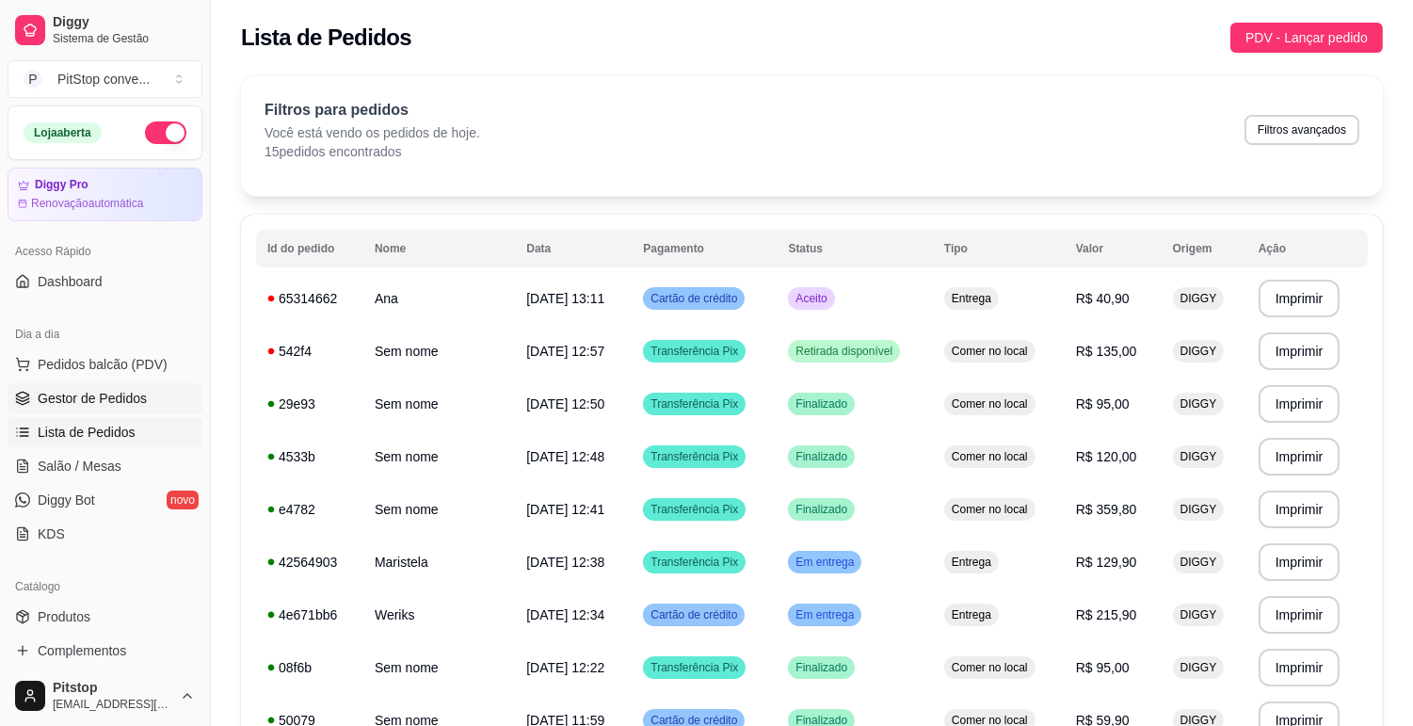
click at [113, 393] on span "Gestor de Pedidos" at bounding box center [92, 398] width 109 height 19
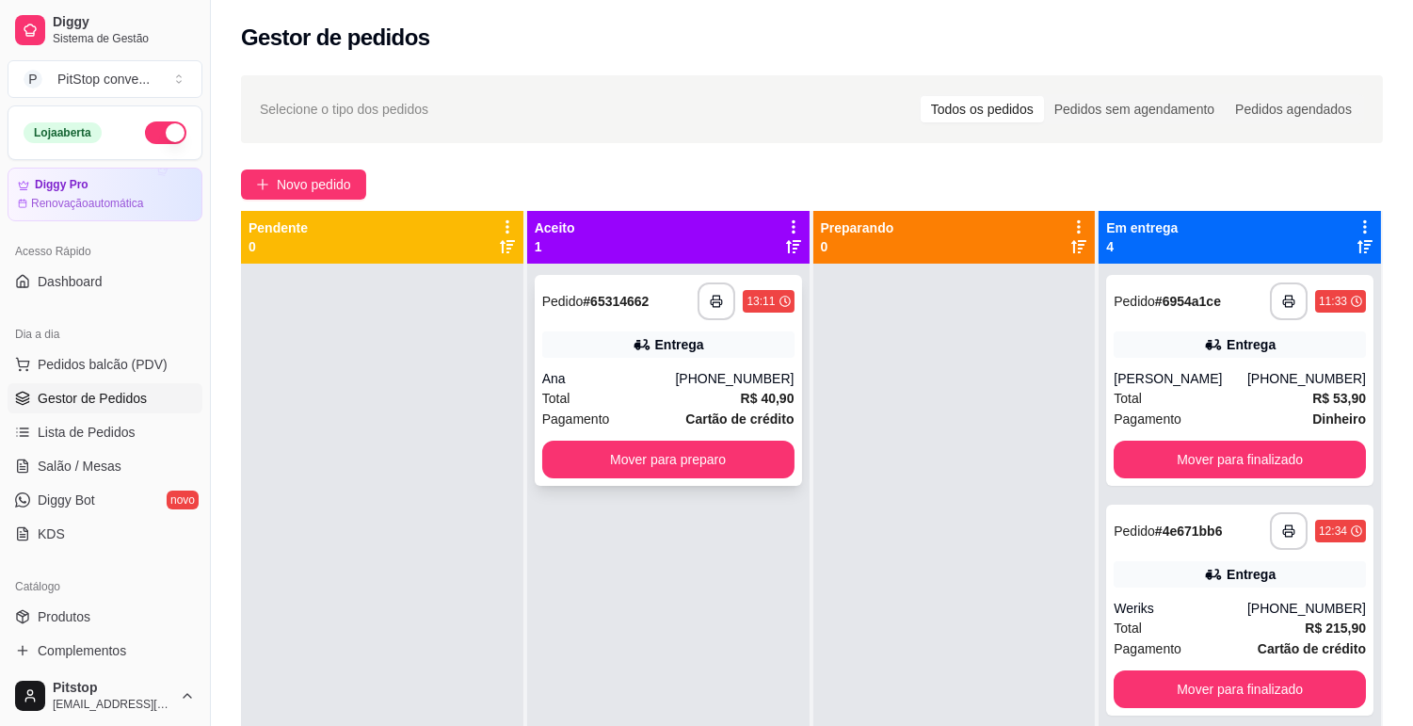
click at [678, 350] on div "Entrega" at bounding box center [679, 344] width 49 height 19
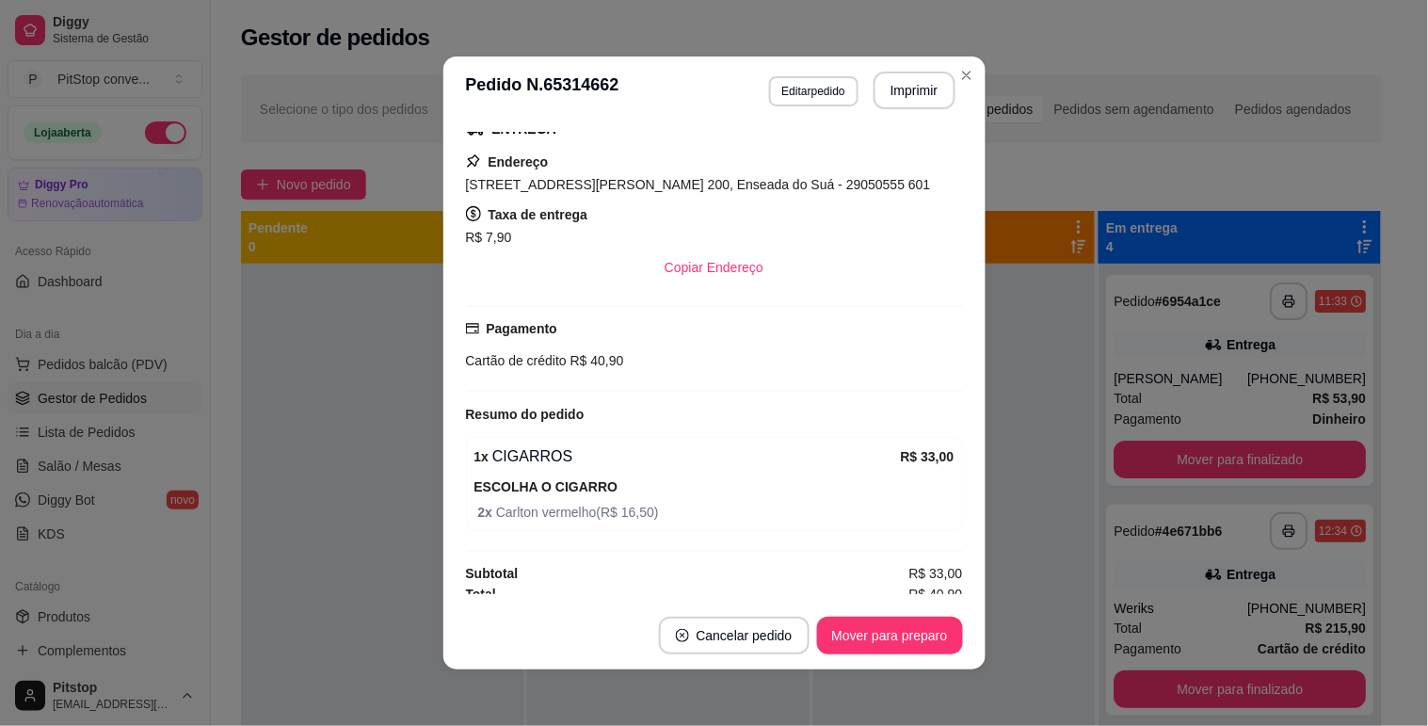
scroll to position [325, 0]
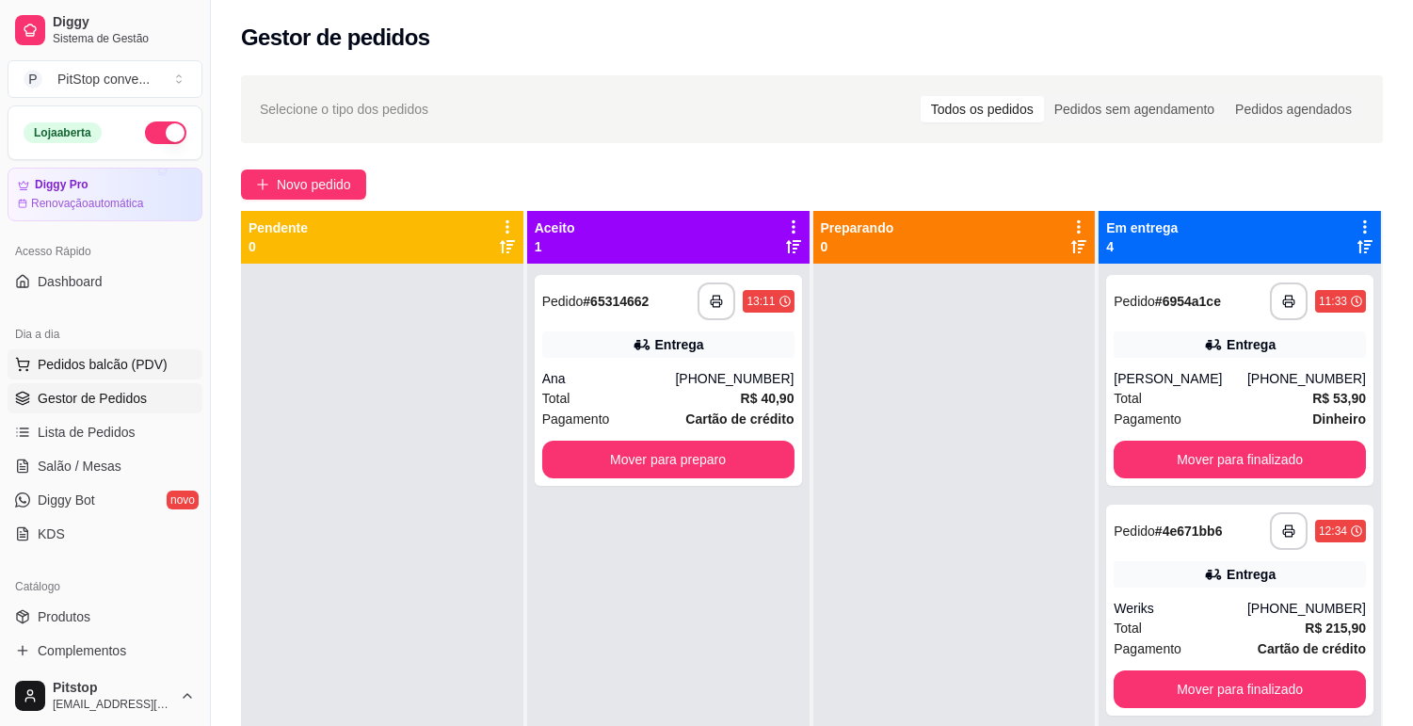
click at [53, 361] on span "Pedidos balcão (PDV)" at bounding box center [103, 364] width 130 height 19
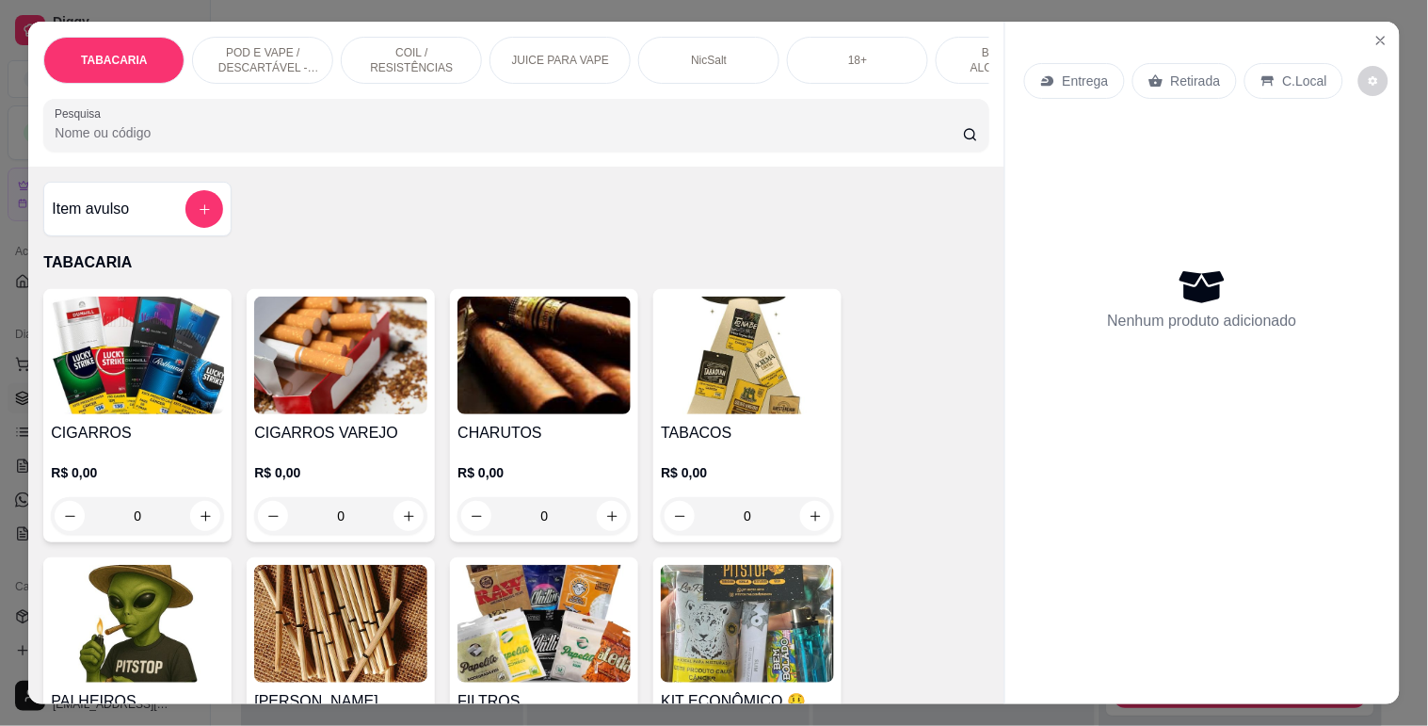
click at [582, 55] on p "JUICE PARA VAPE" at bounding box center [561, 60] width 98 height 15
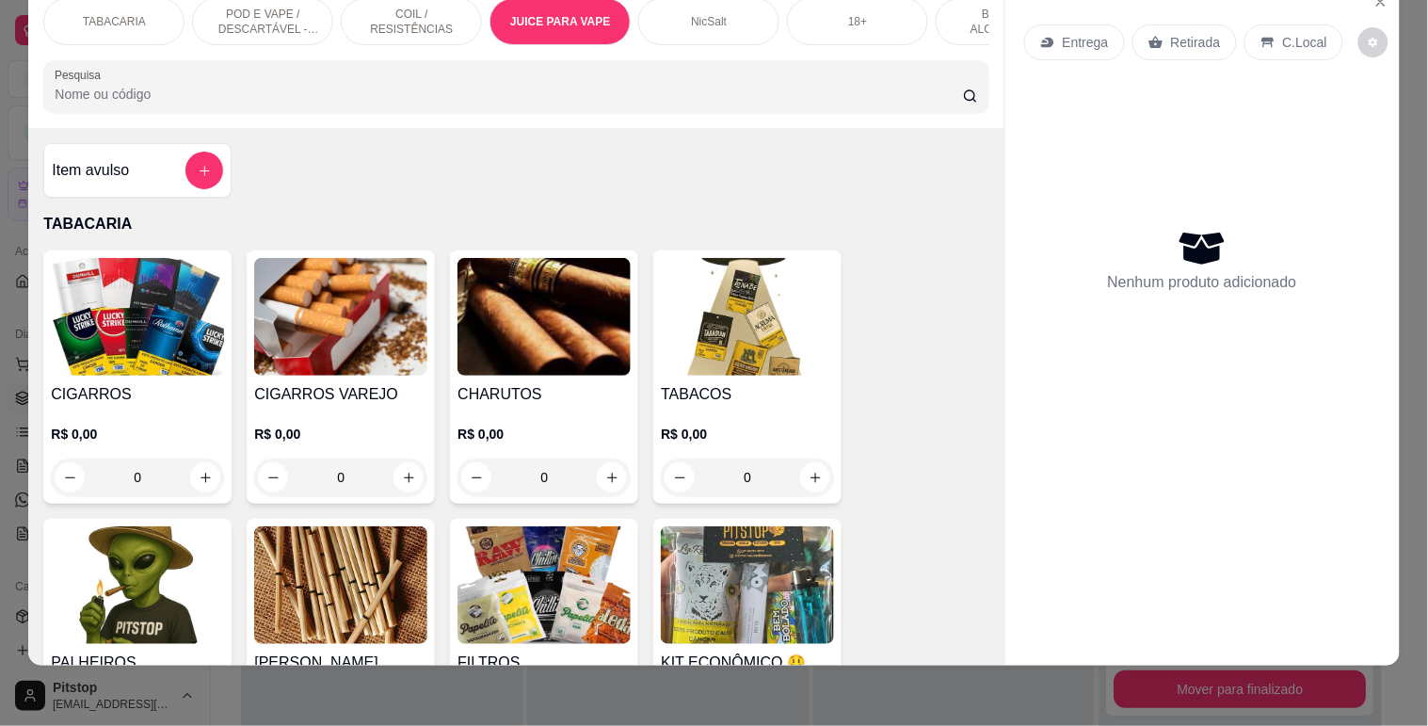
click at [66, 384] on h4 "CIGARROS" at bounding box center [137, 394] width 173 height 23
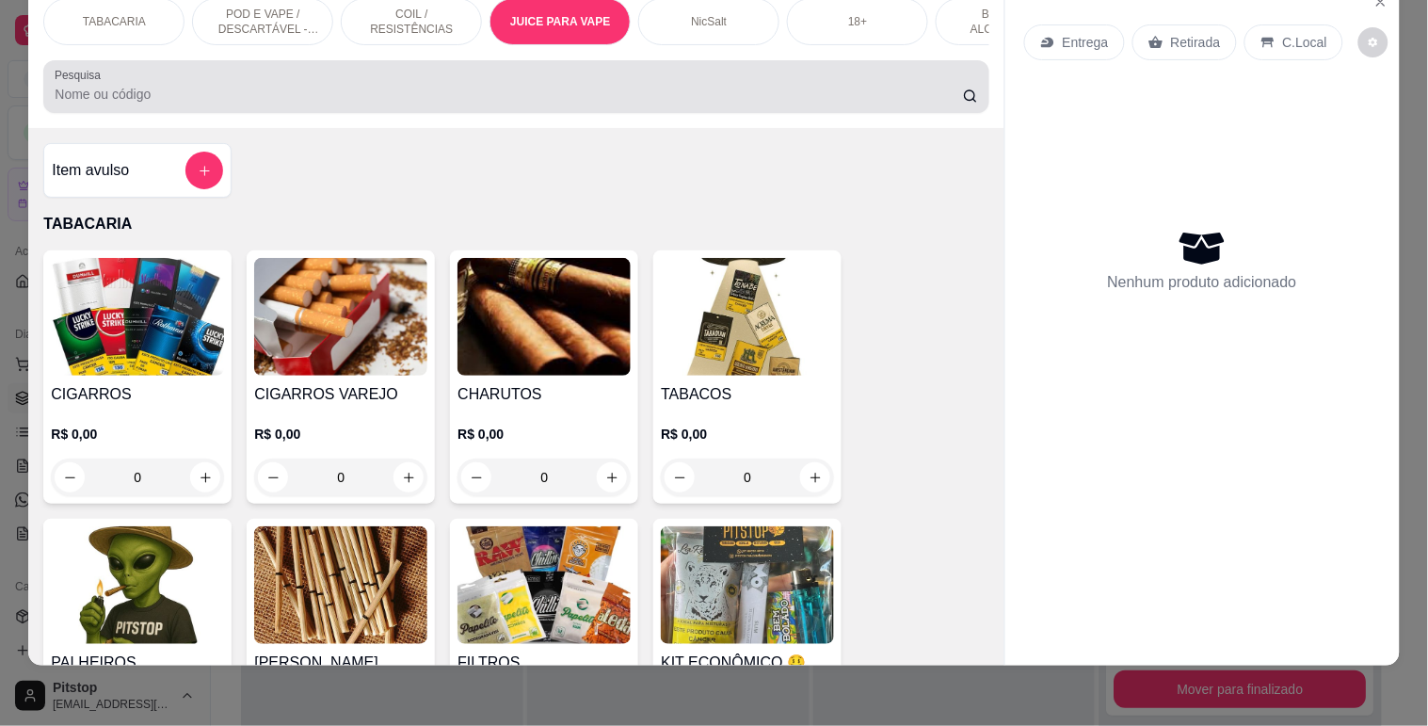
click at [182, 64] on div "Pesquisa" at bounding box center [515, 86] width 945 height 53
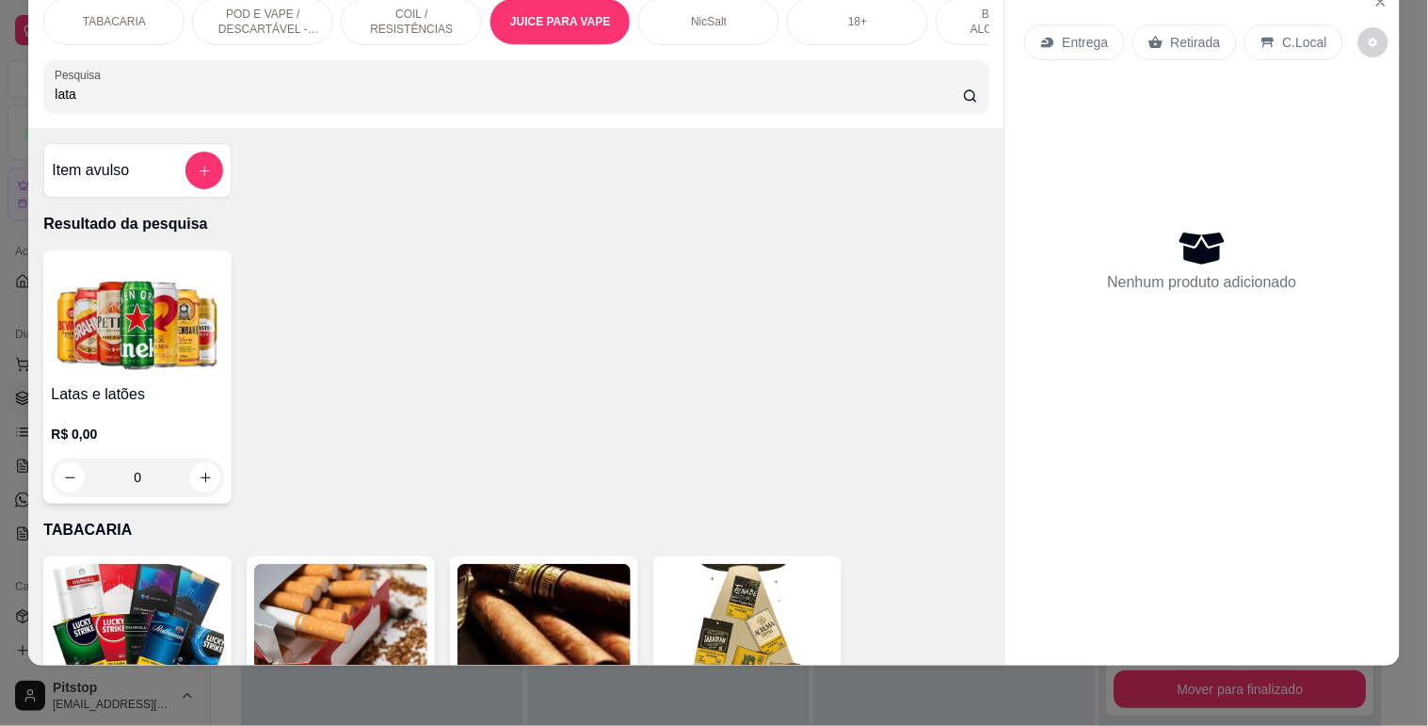
click at [200, 256] on div "Latas e latões R$ 0,00 0" at bounding box center [137, 376] width 188 height 253
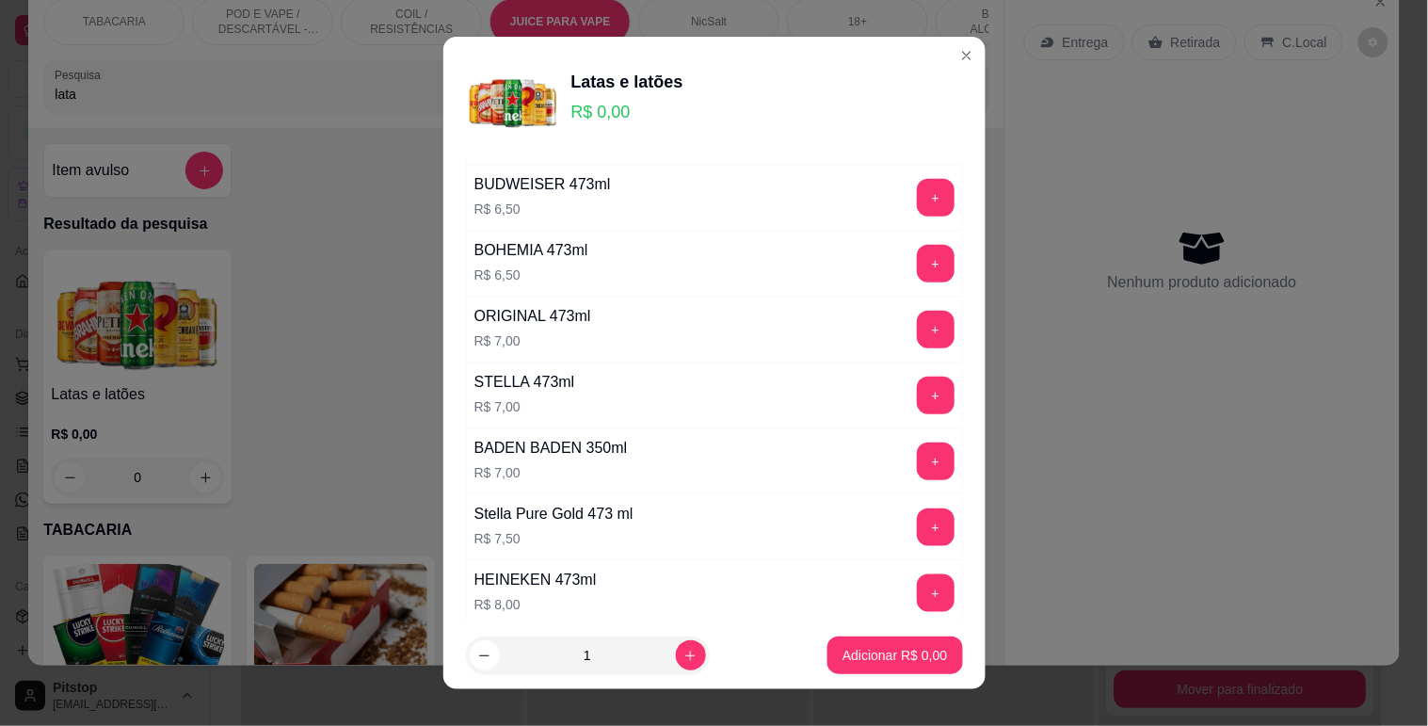
scroll to position [522, 0]
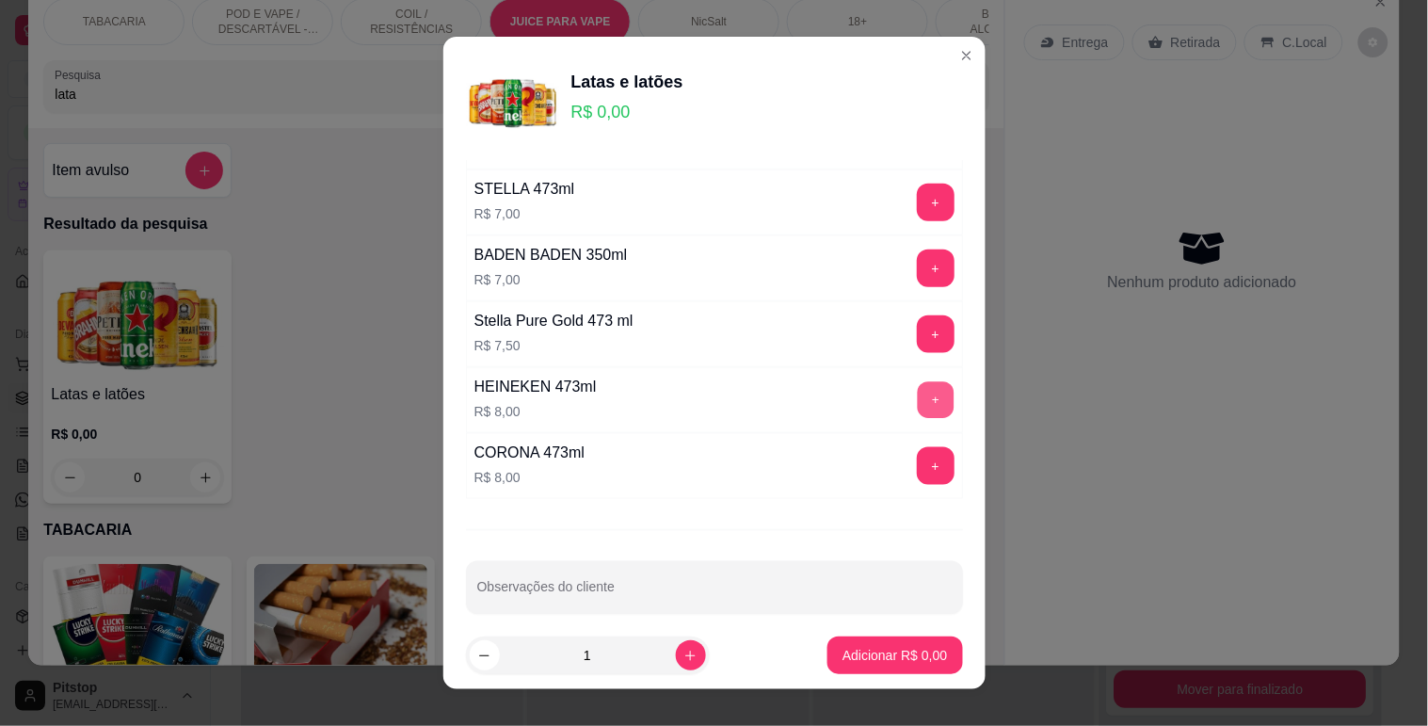
click at [917, 398] on button "+" at bounding box center [935, 399] width 37 height 37
click at [859, 652] on p "Adicionar R$ 16,00" at bounding box center [891, 656] width 109 height 18
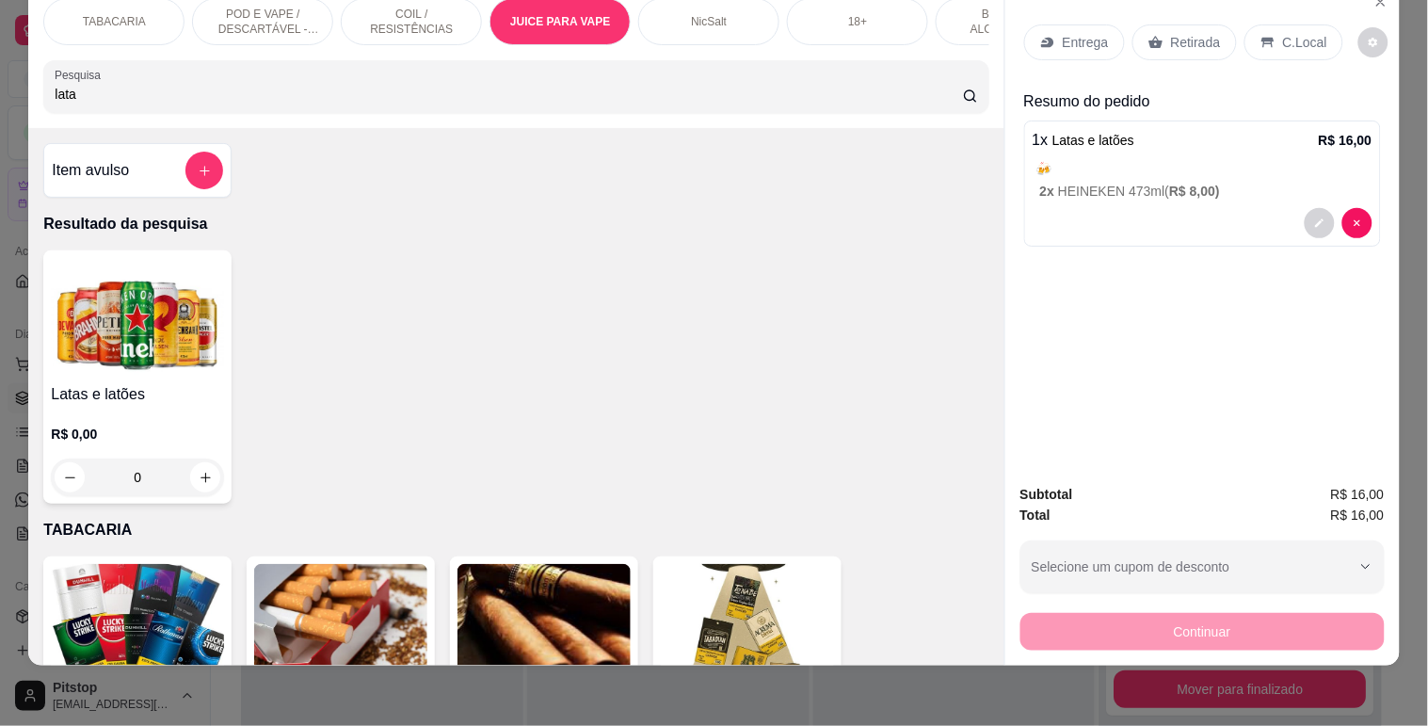
click at [323, 88] on input "lata" at bounding box center [509, 94] width 908 height 19
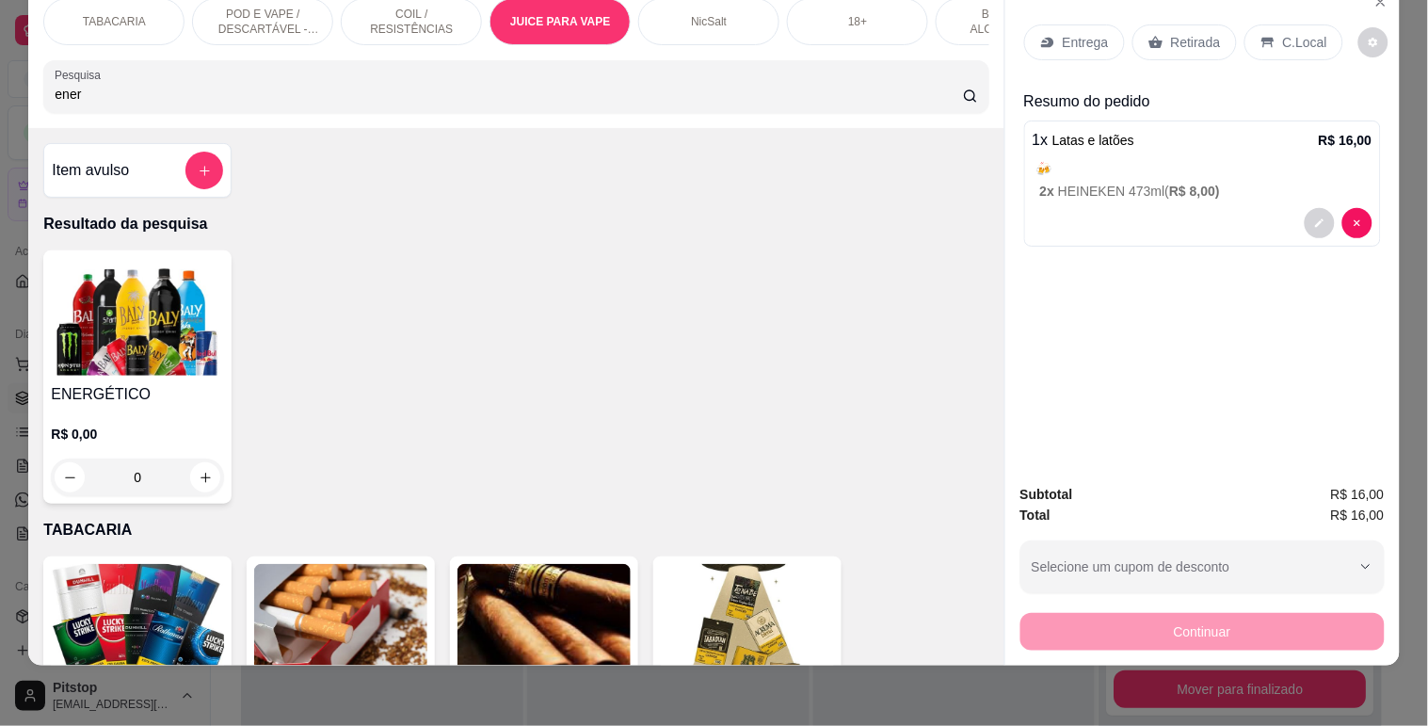
click at [141, 277] on img at bounding box center [137, 317] width 173 height 118
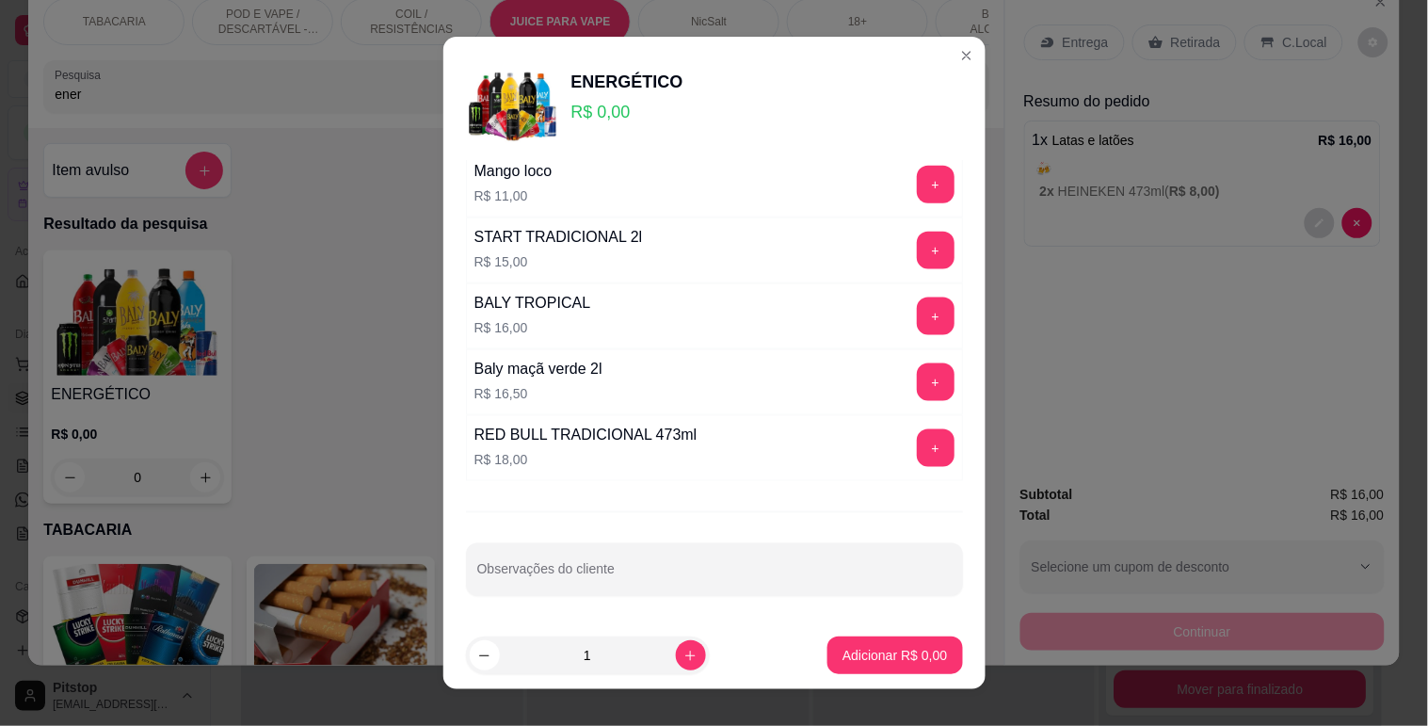
scroll to position [399, 0]
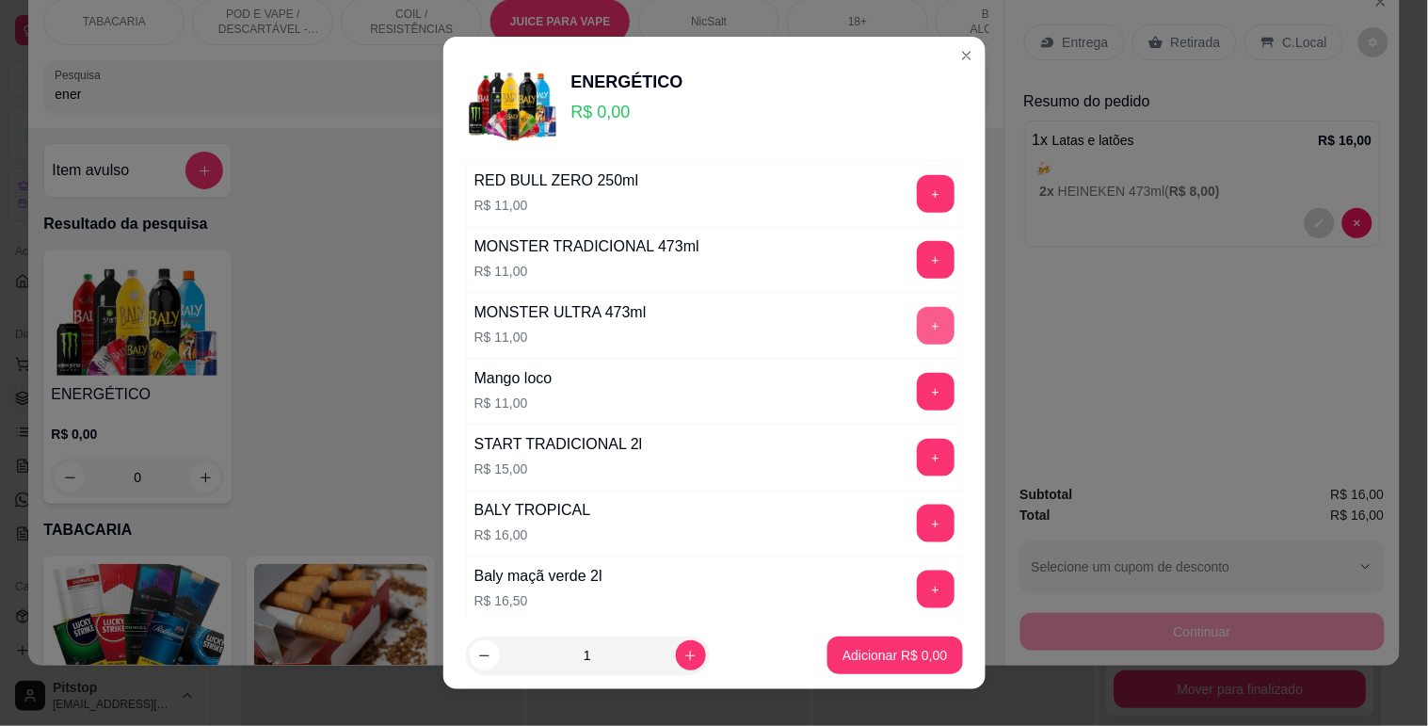
click at [917, 309] on button "+" at bounding box center [936, 326] width 38 height 38
click at [854, 647] on p "Adicionar R$ 11,00" at bounding box center [891, 656] width 109 height 18
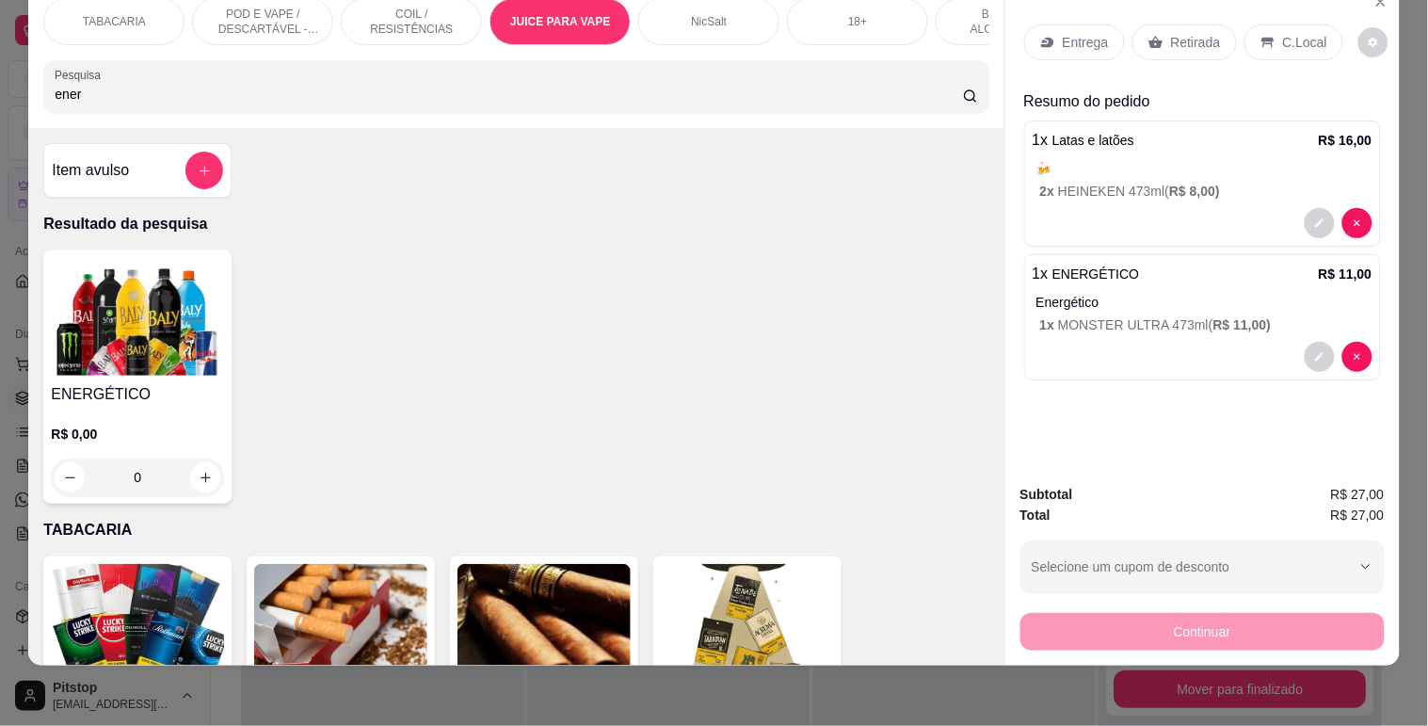
click at [132, 102] on input "ener" at bounding box center [509, 94] width 908 height 19
click at [132, 104] on input "ener" at bounding box center [509, 94] width 908 height 19
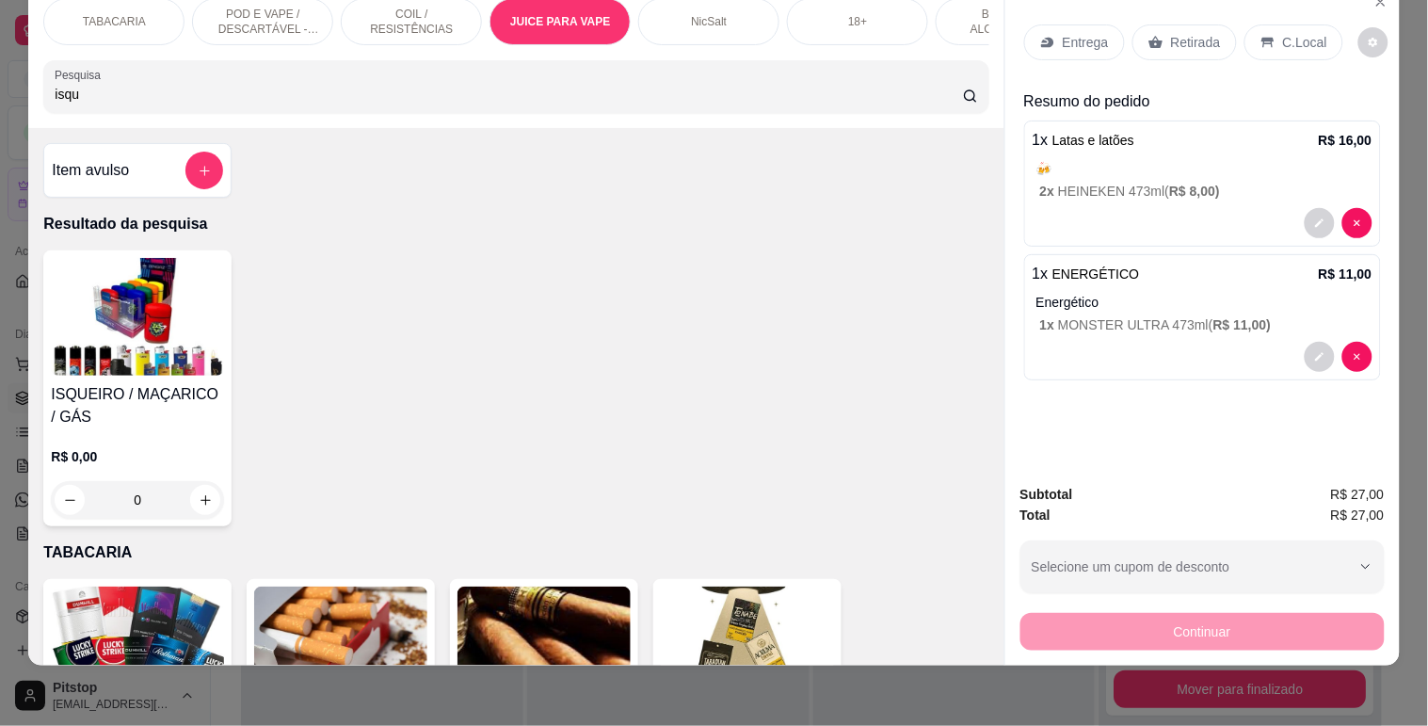
click at [123, 303] on img at bounding box center [137, 317] width 173 height 118
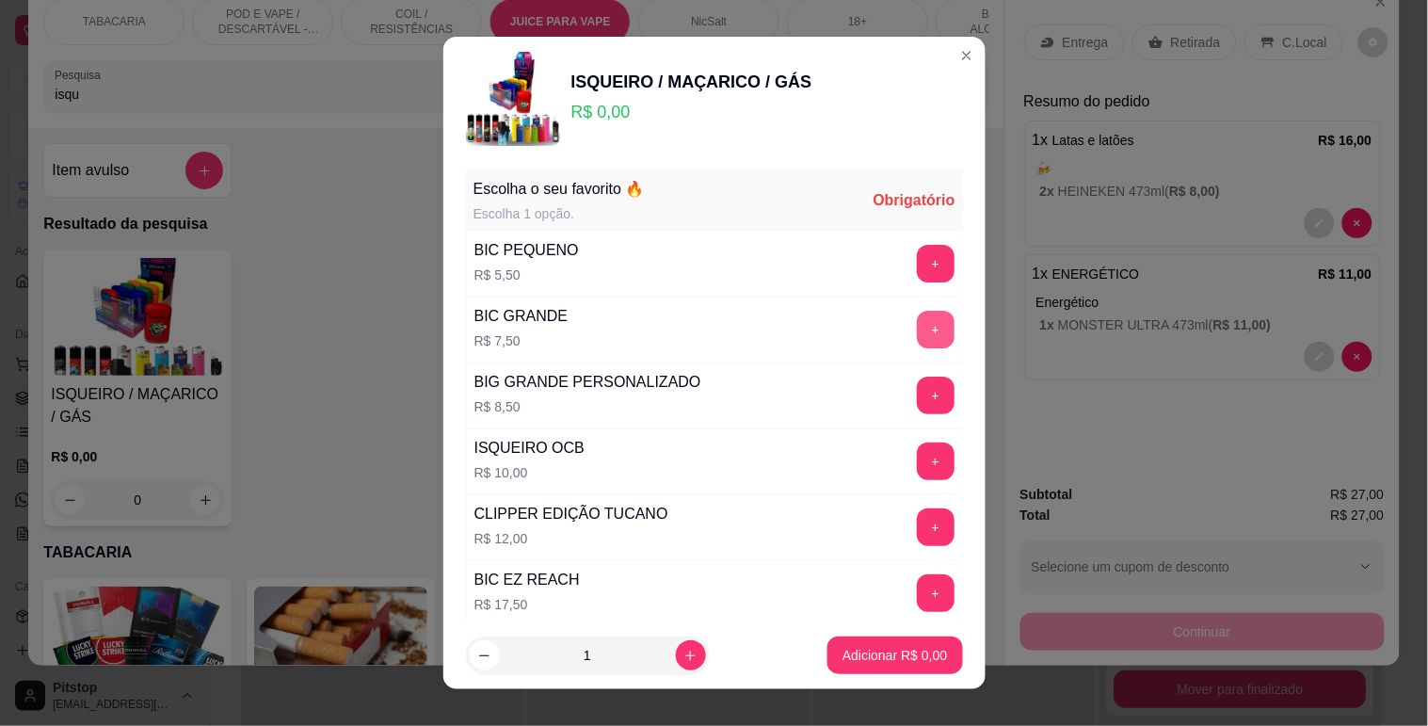
click at [917, 328] on button "+" at bounding box center [936, 330] width 38 height 38
click at [887, 666] on button "Adicionar R$ 7,50" at bounding box center [894, 655] width 135 height 38
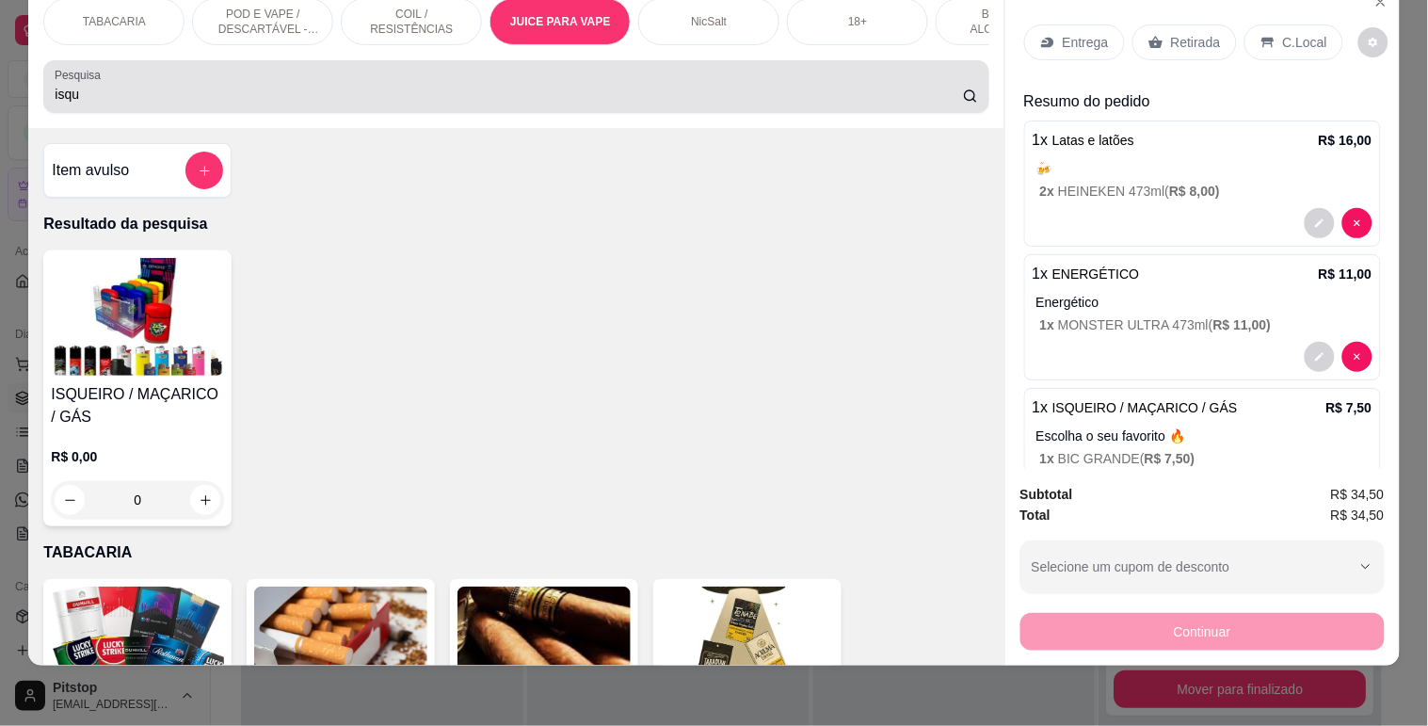
click at [232, 111] on div "Pesquisa isqu" at bounding box center [515, 86] width 945 height 53
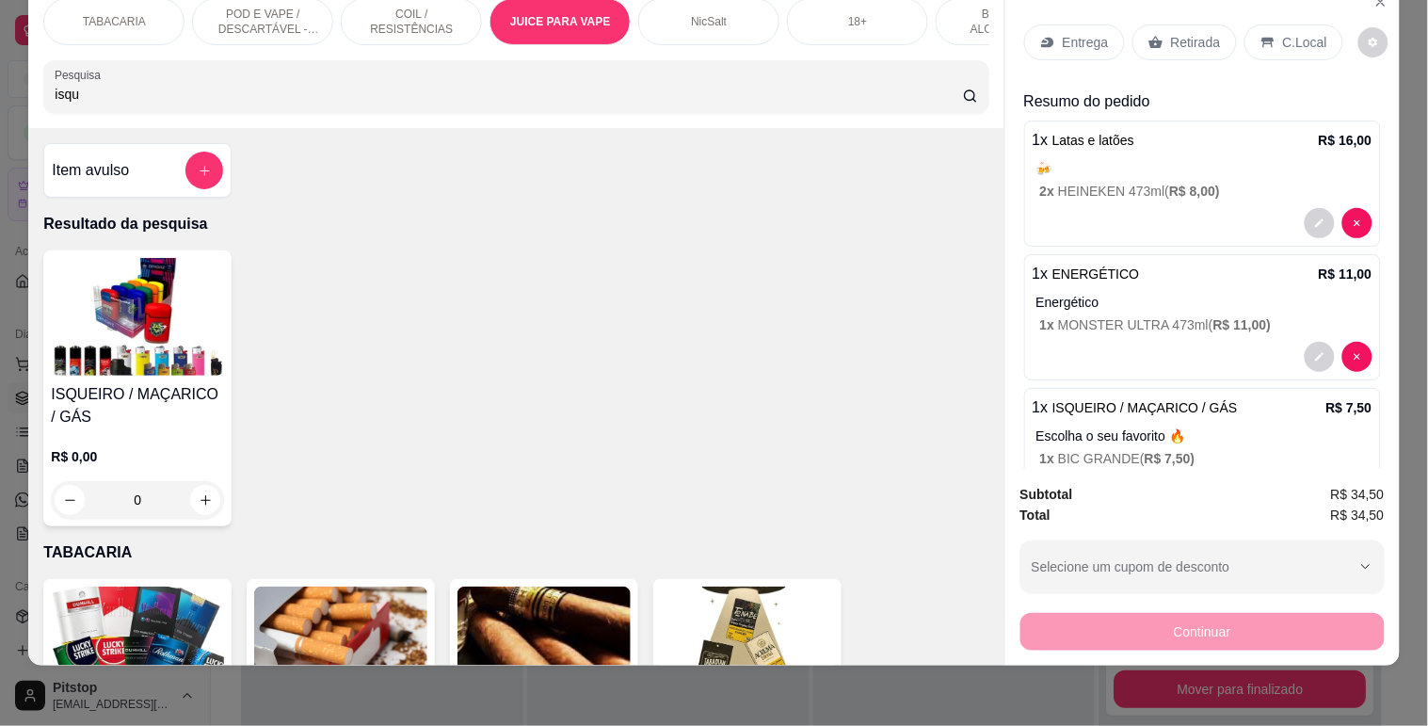
click at [228, 111] on div "Pesquisa isqu" at bounding box center [515, 86] width 945 height 53
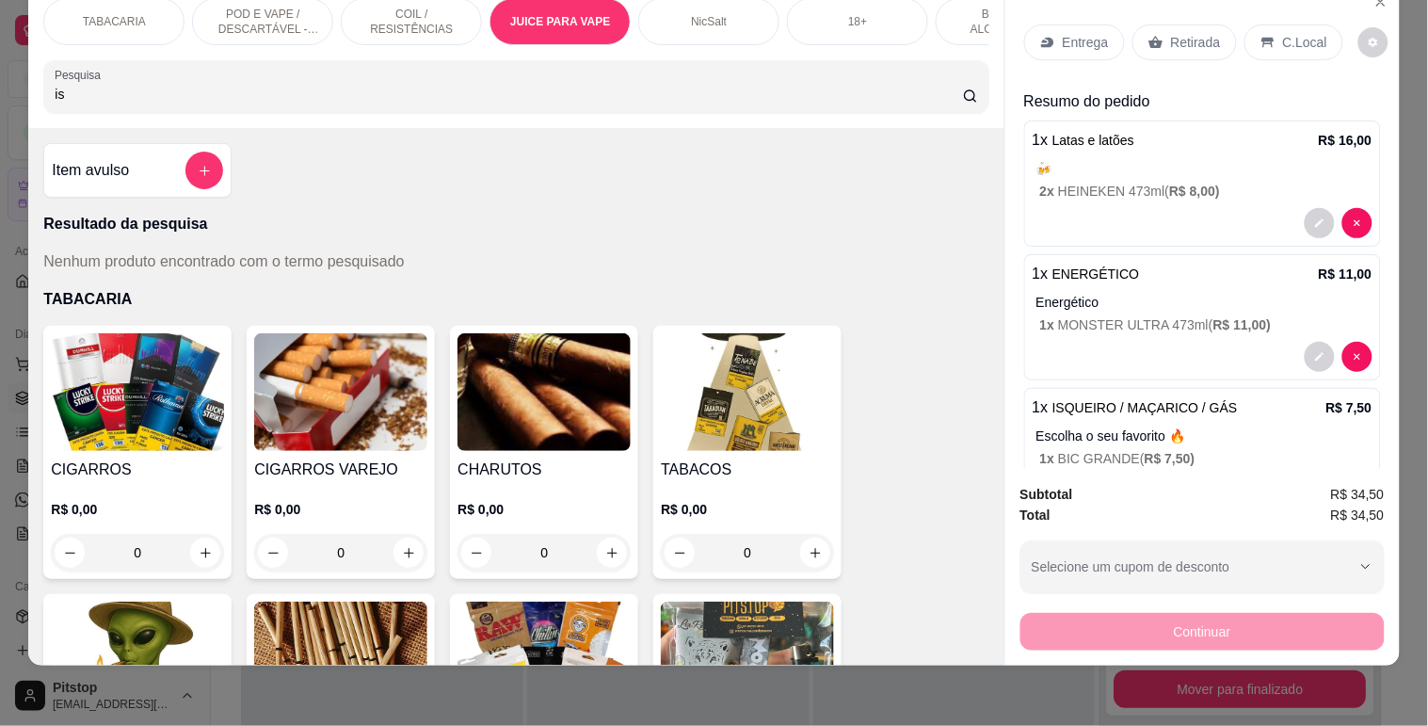
type input "i"
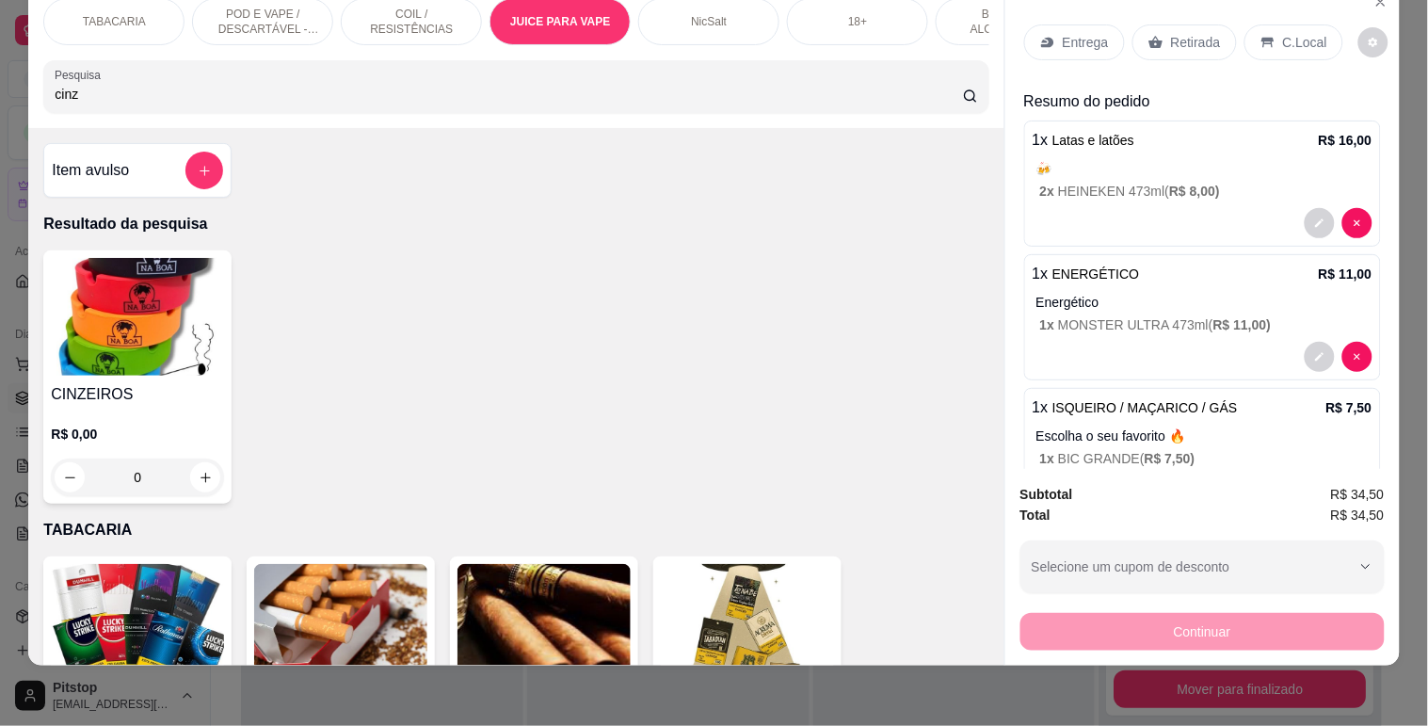
click at [132, 301] on img at bounding box center [137, 317] width 173 height 118
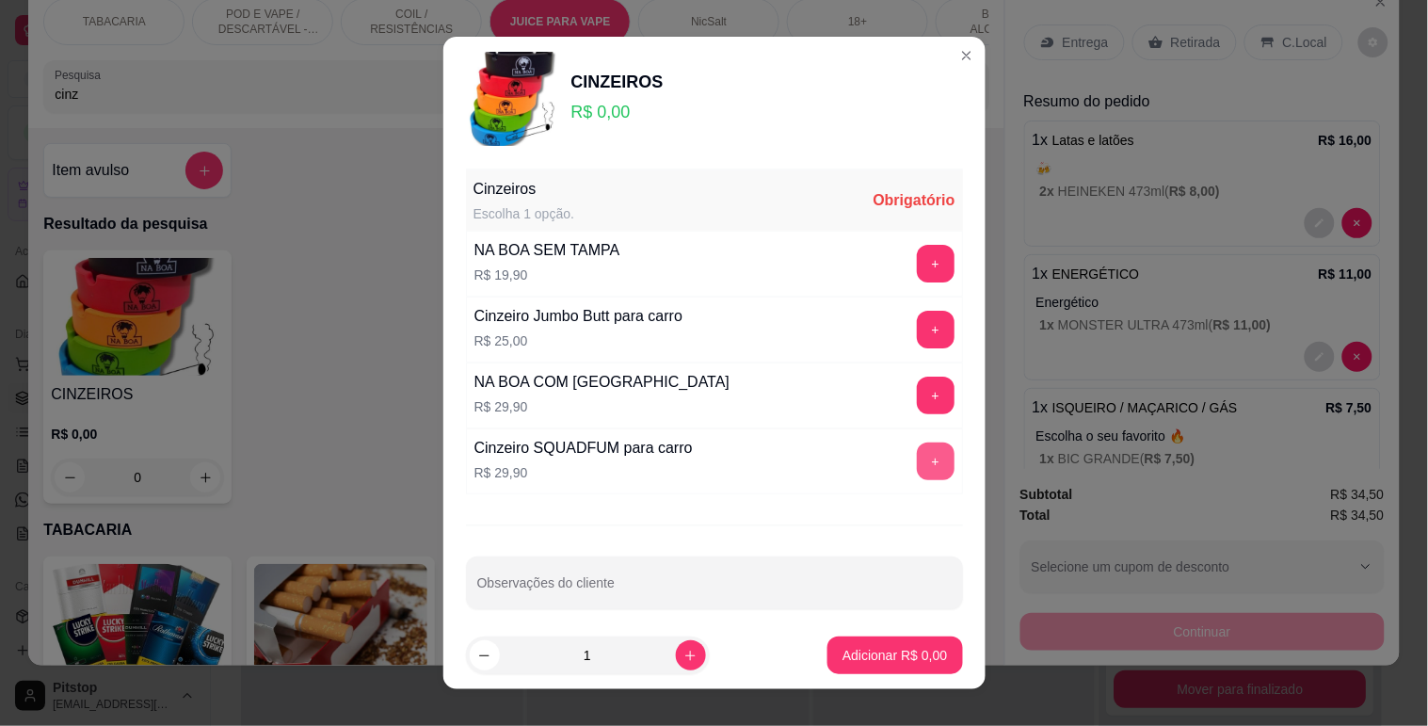
click at [917, 461] on button "+" at bounding box center [936, 461] width 38 height 38
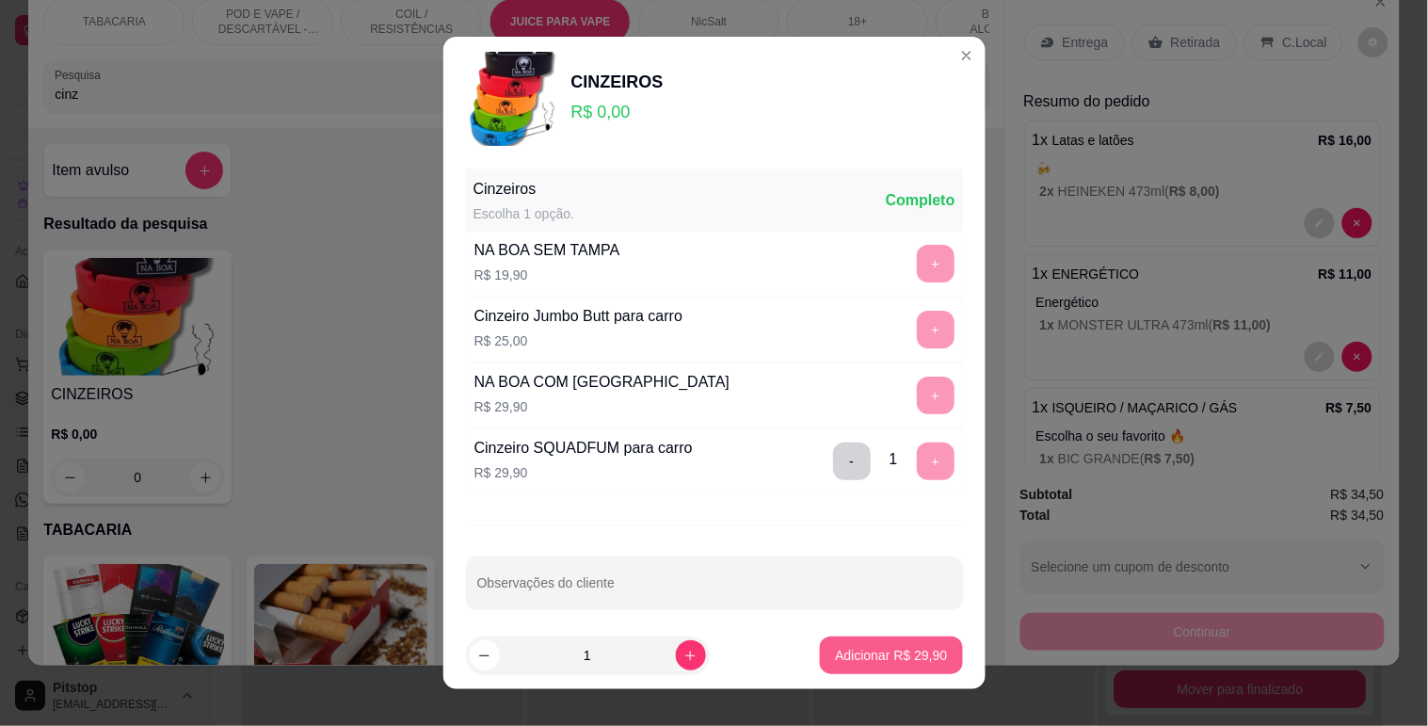
click at [855, 650] on p "Adicionar R$ 29,90" at bounding box center [891, 655] width 112 height 19
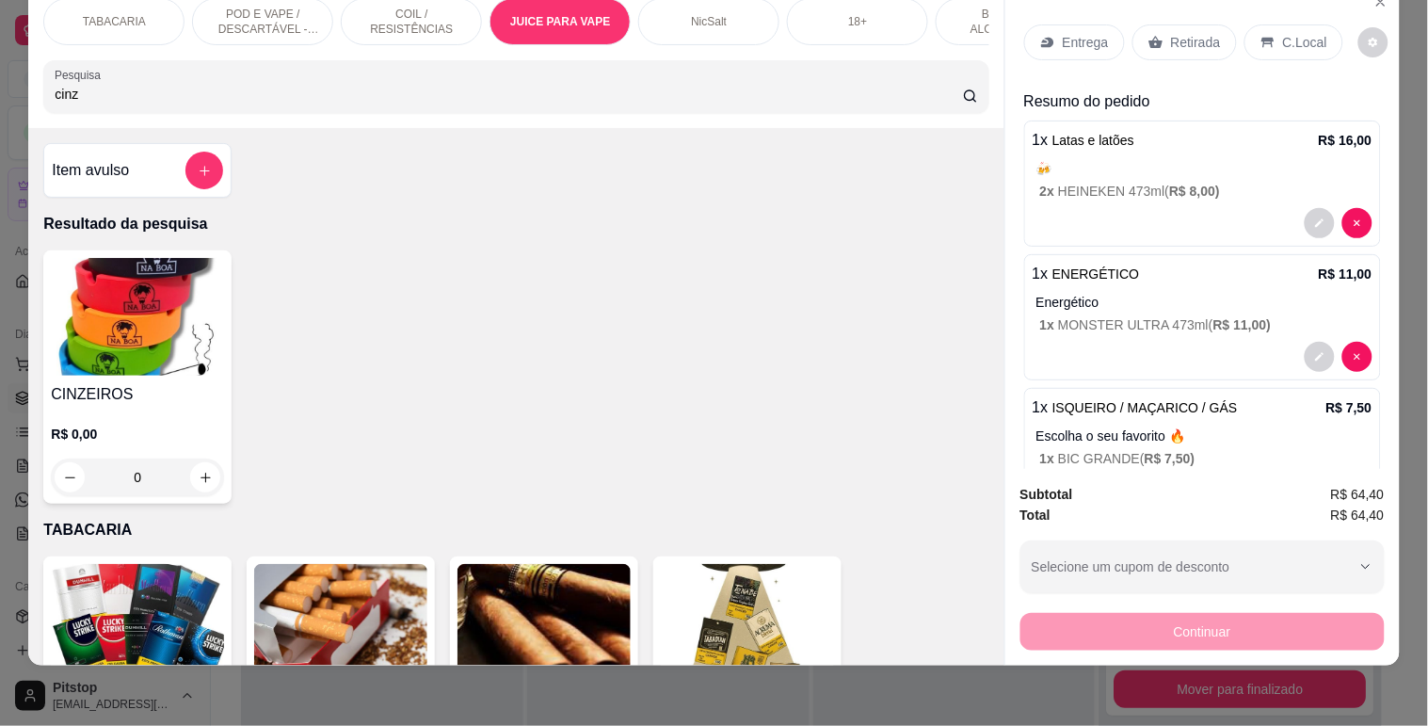
scroll to position [0, 0]
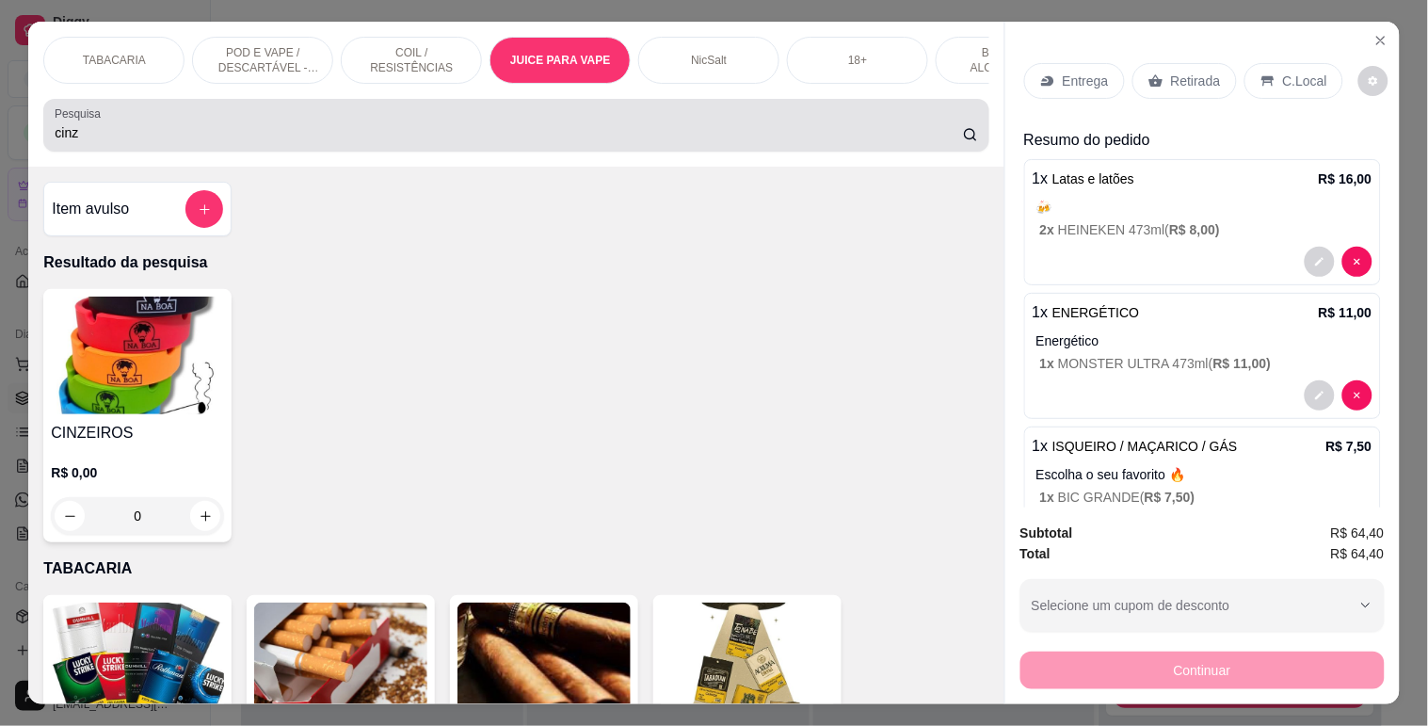
click at [152, 152] on div "Pesquisa cinz" at bounding box center [515, 125] width 945 height 53
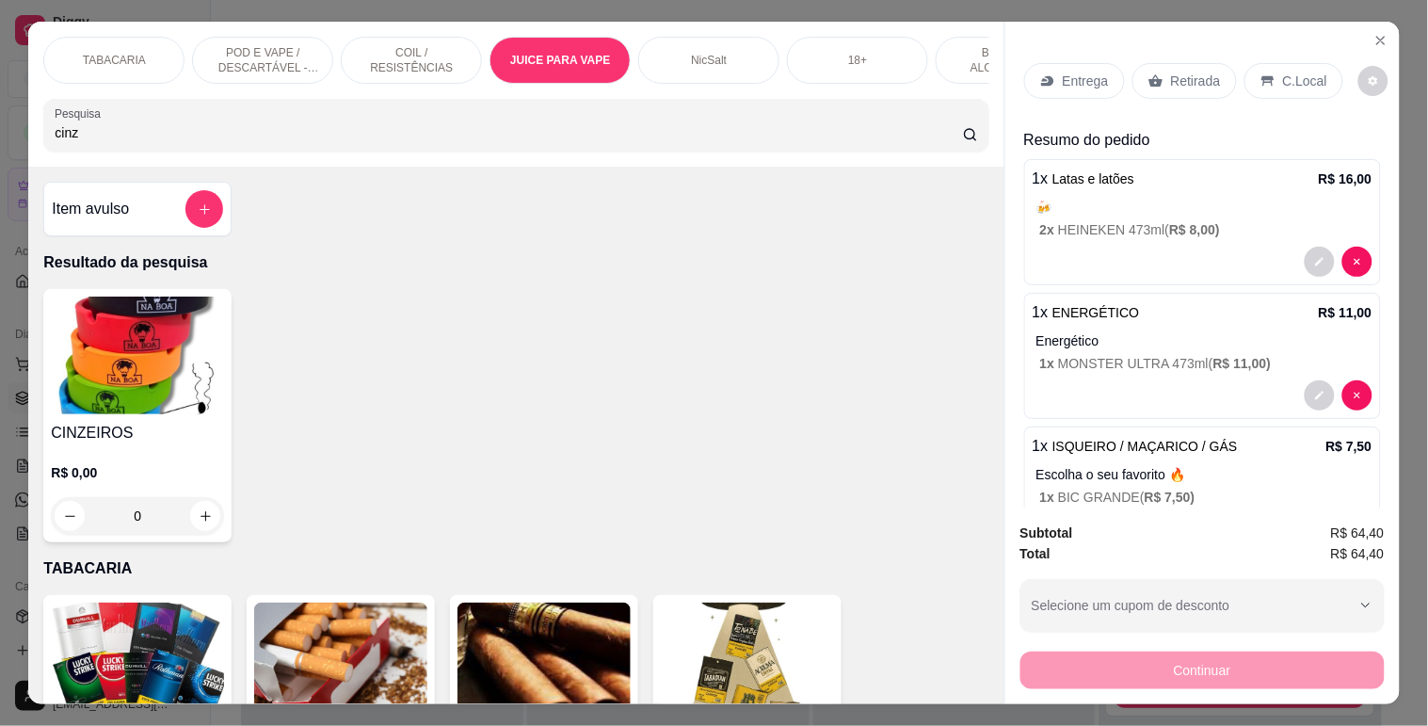
click at [152, 152] on div "Pesquisa cinz" at bounding box center [515, 125] width 945 height 53
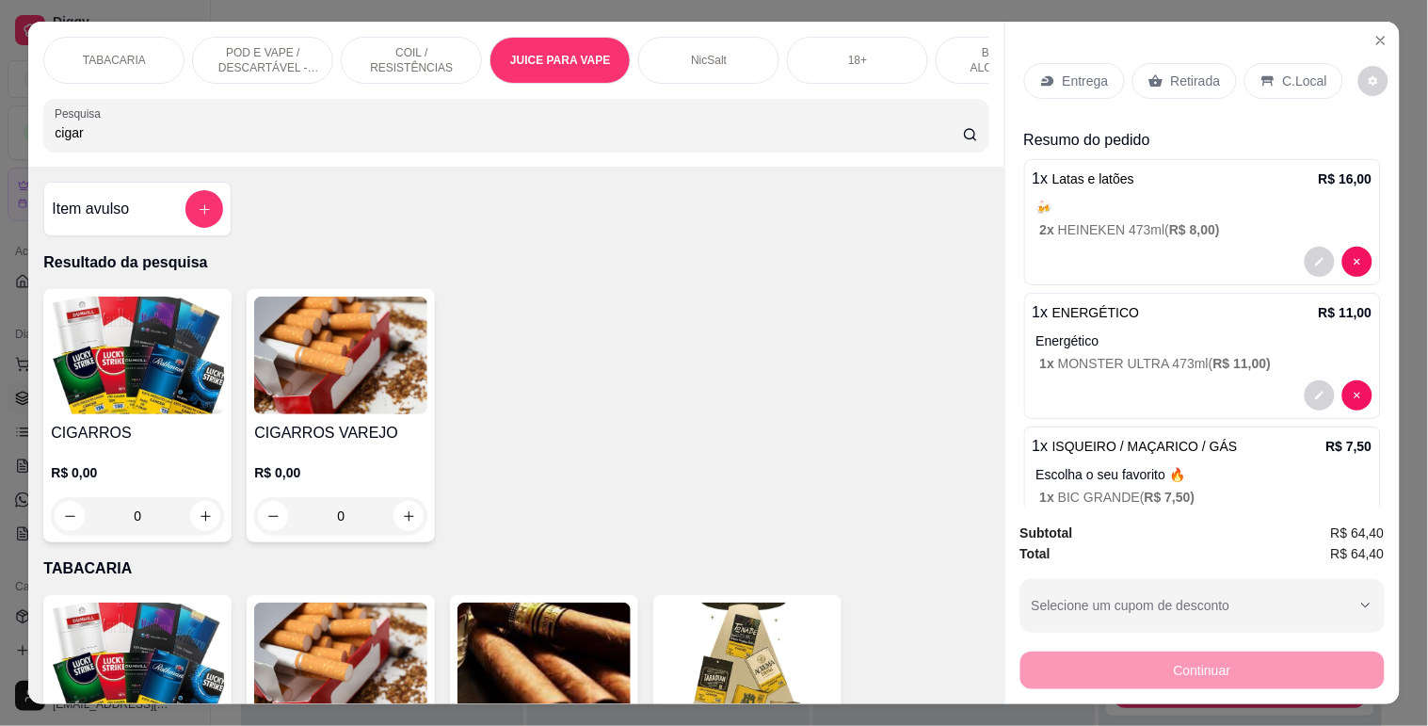
type input "cigar"
click at [89, 426] on div "CIGARROS R$ 0,00 0" at bounding box center [137, 415] width 188 height 253
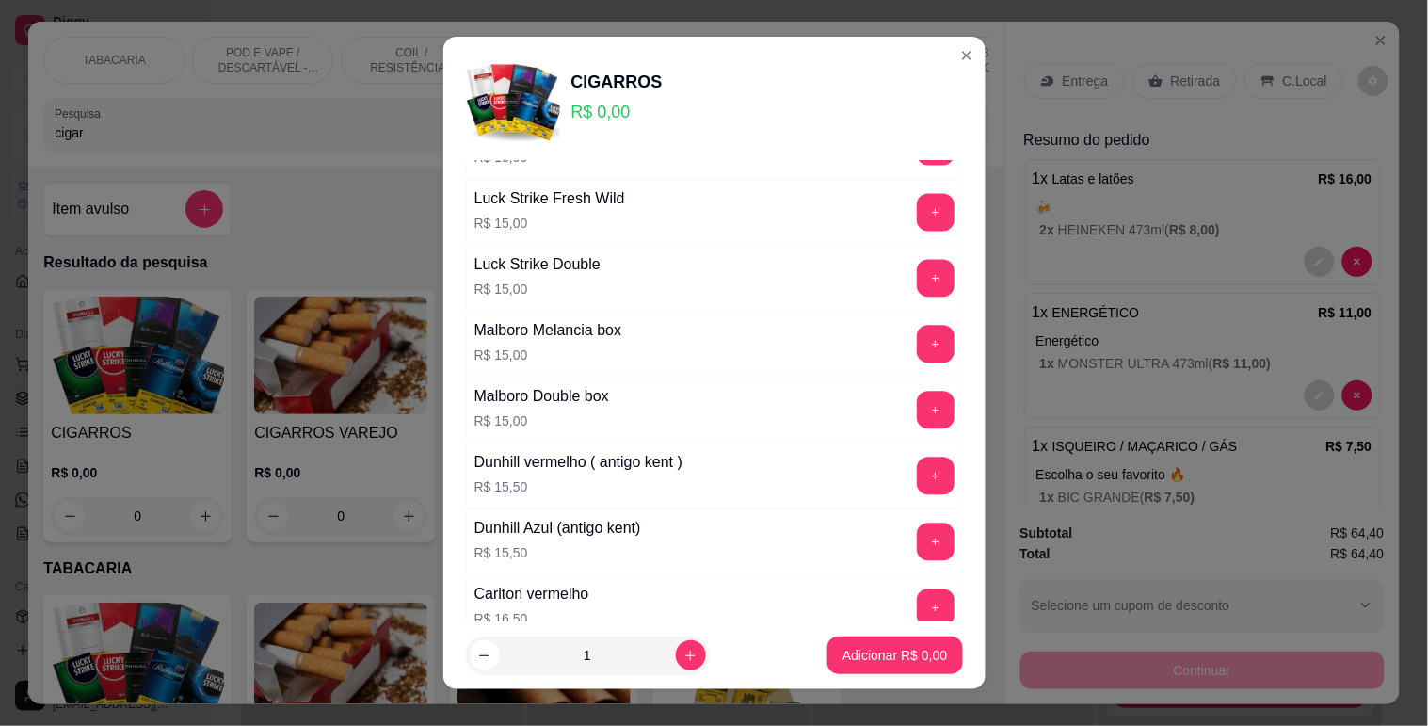
scroll to position [1150, 0]
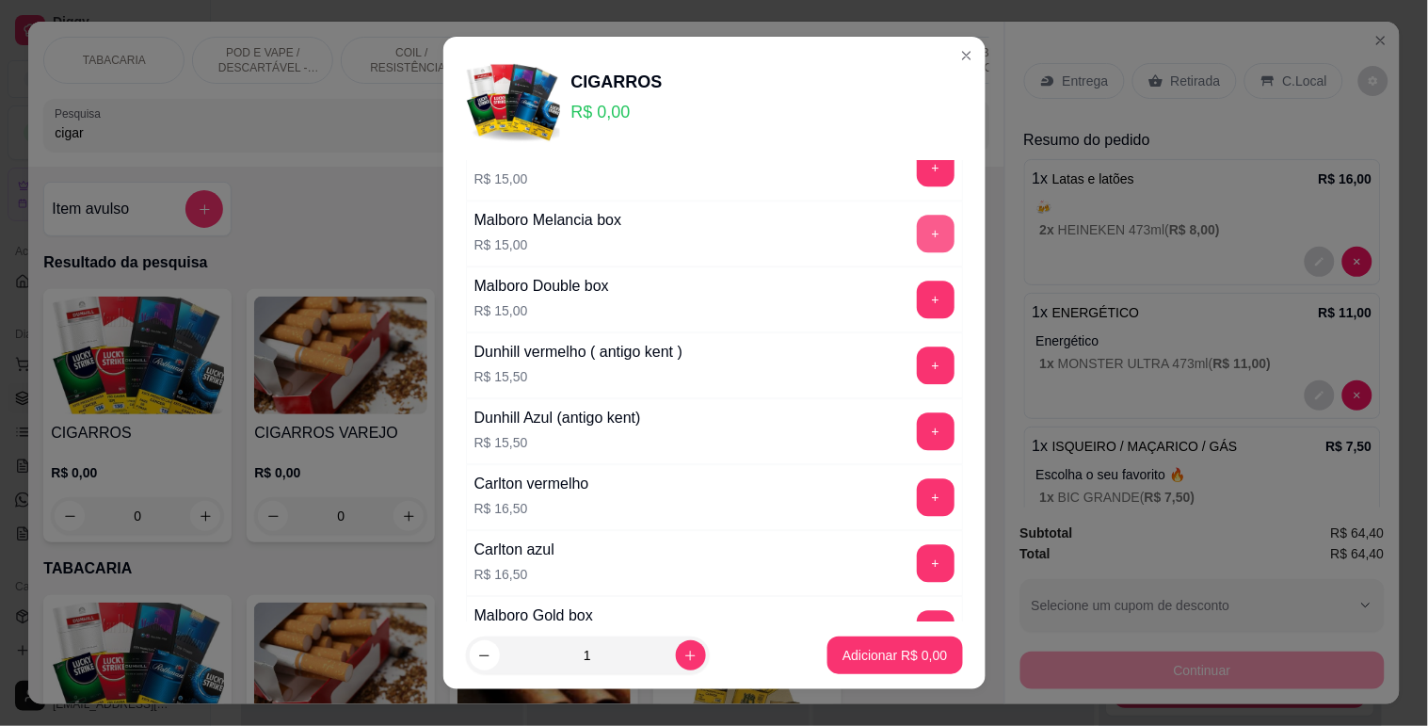
click at [917, 243] on button "+" at bounding box center [936, 234] width 38 height 38
click at [833, 232] on button "-" at bounding box center [852, 234] width 38 height 38
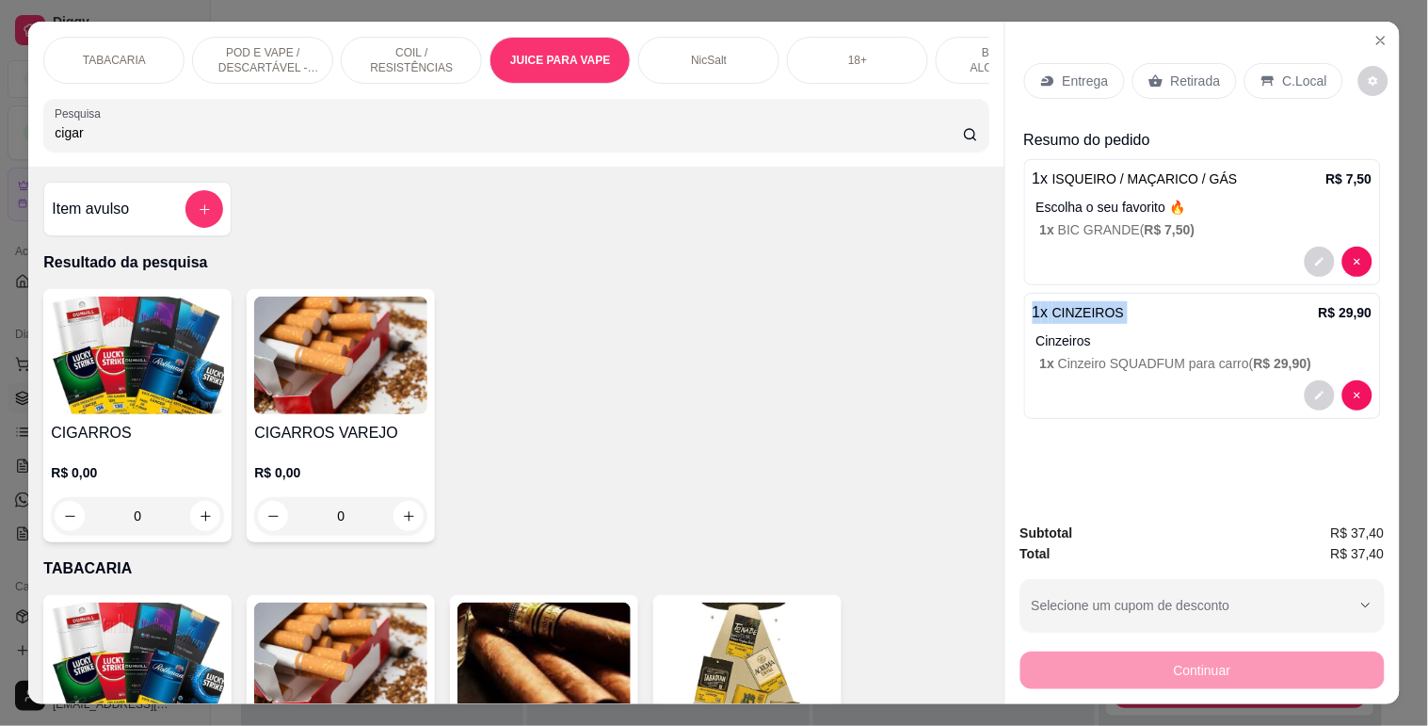
click at [1332, 252] on div at bounding box center [1339, 262] width 68 height 30
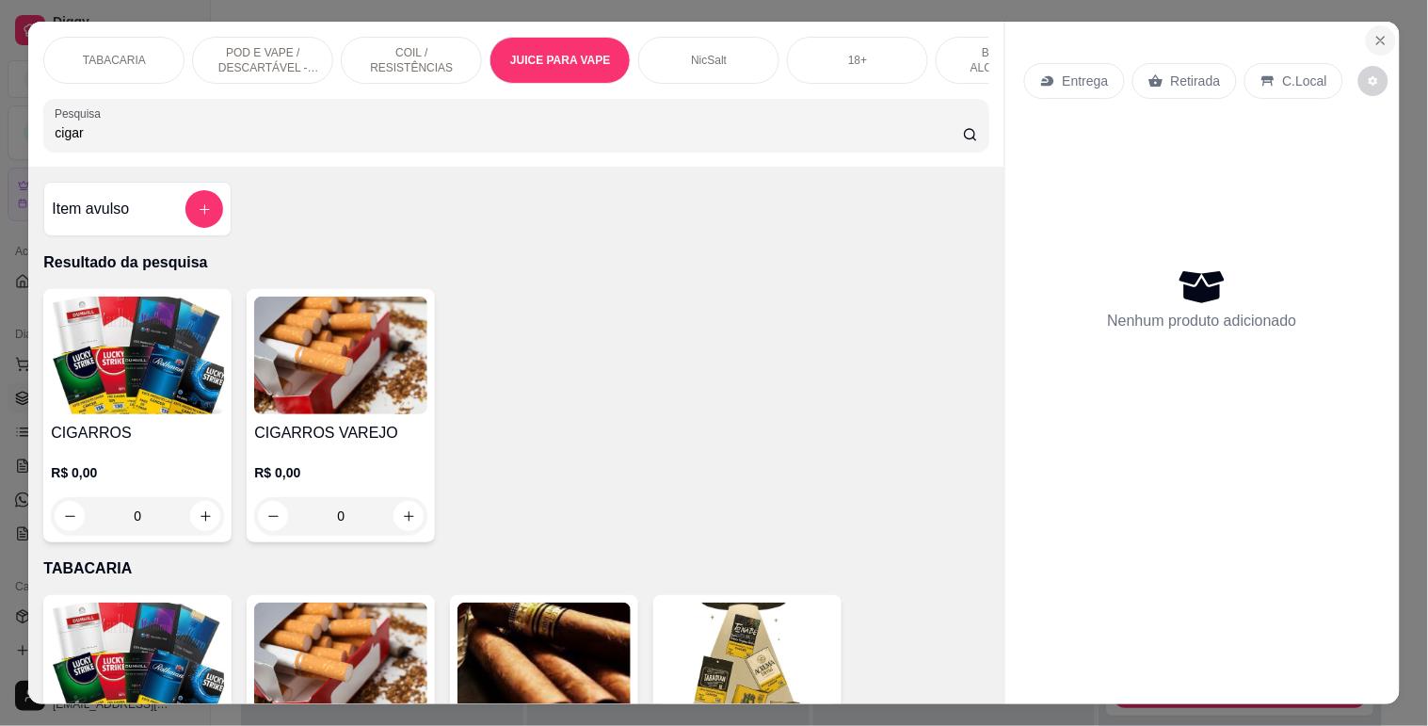
click at [1381, 43] on button "Close" at bounding box center [1381, 40] width 30 height 30
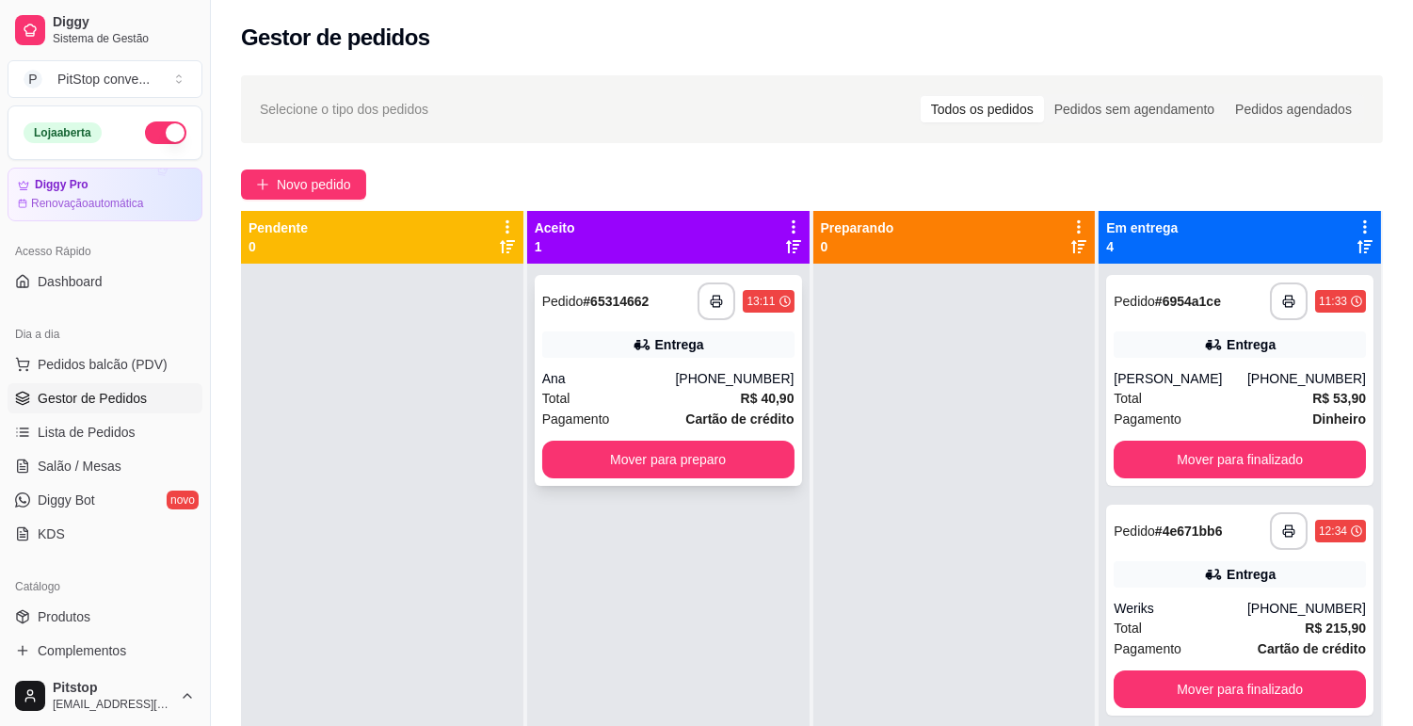
click at [734, 334] on div "Entrega" at bounding box center [668, 344] width 252 height 26
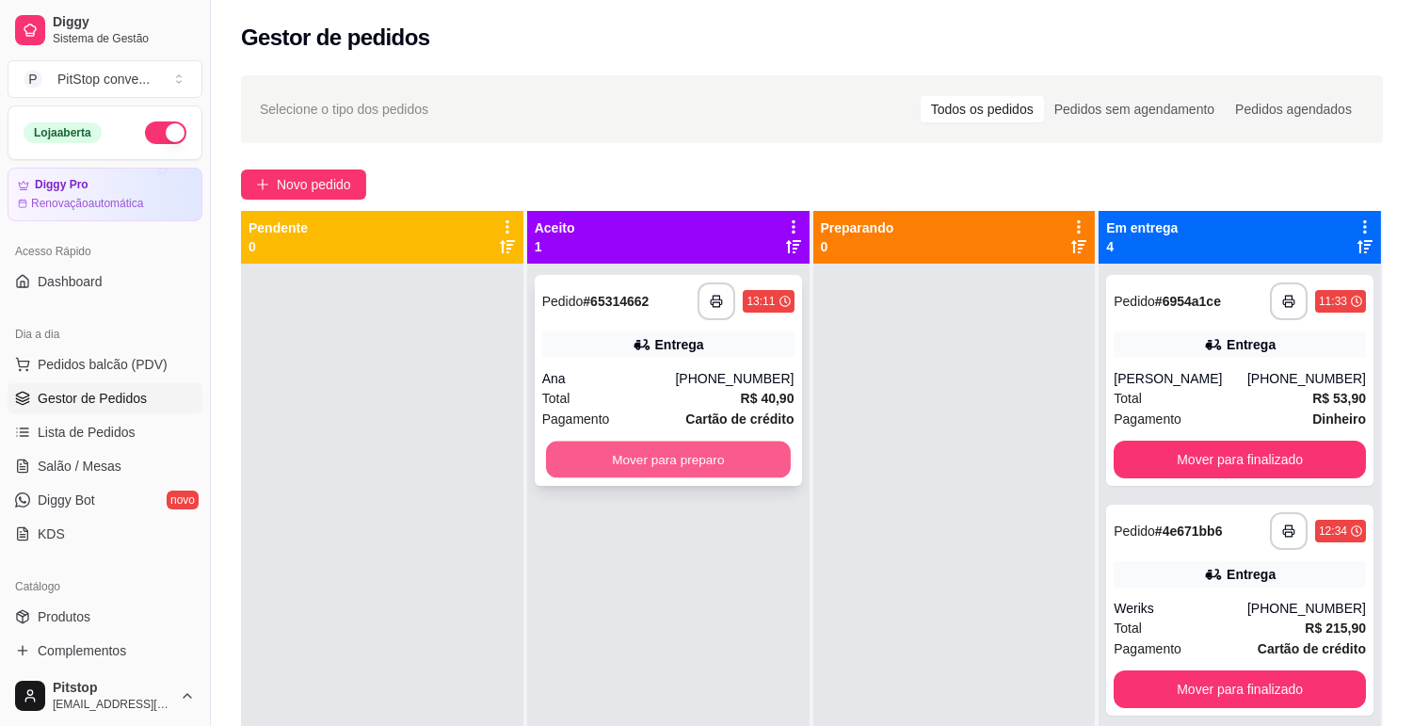
click at [693, 453] on button "Mover para preparo" at bounding box center [668, 459] width 245 height 37
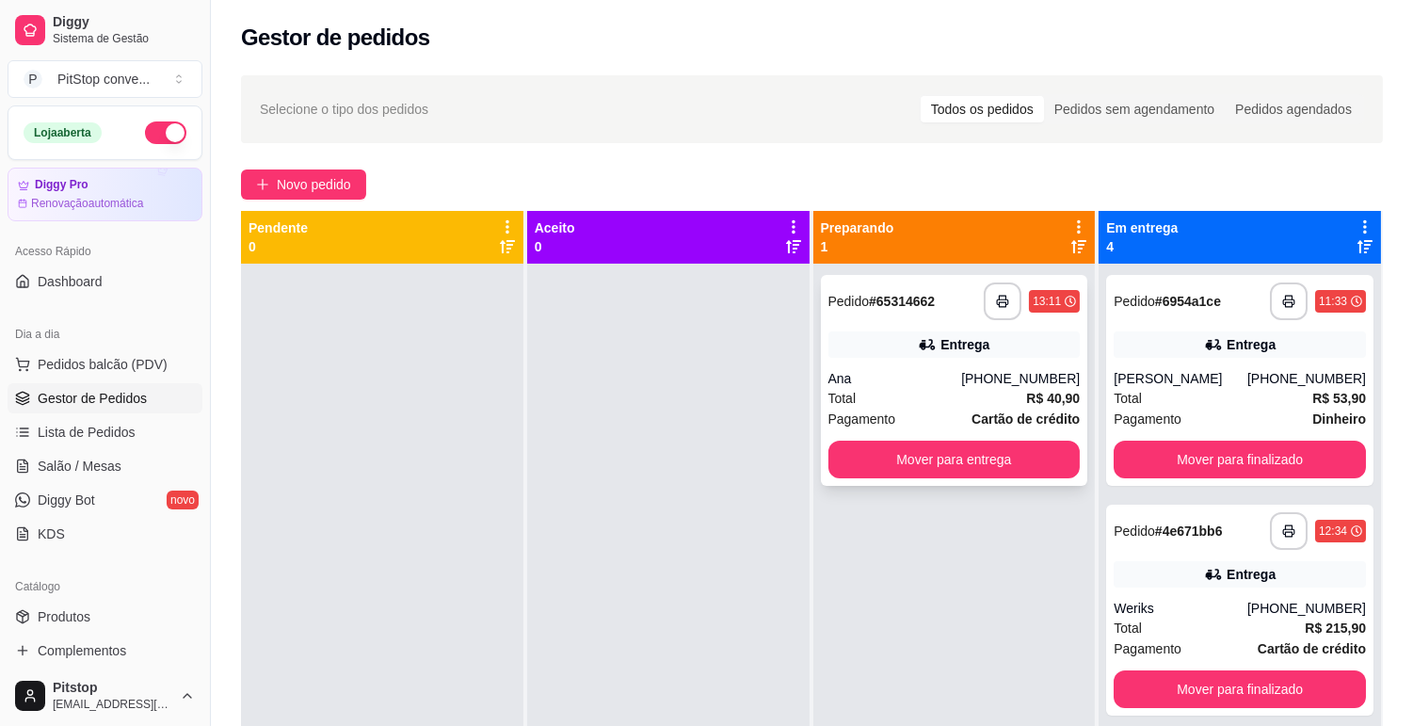
click at [894, 380] on div "Ana" at bounding box center [895, 378] width 134 height 19
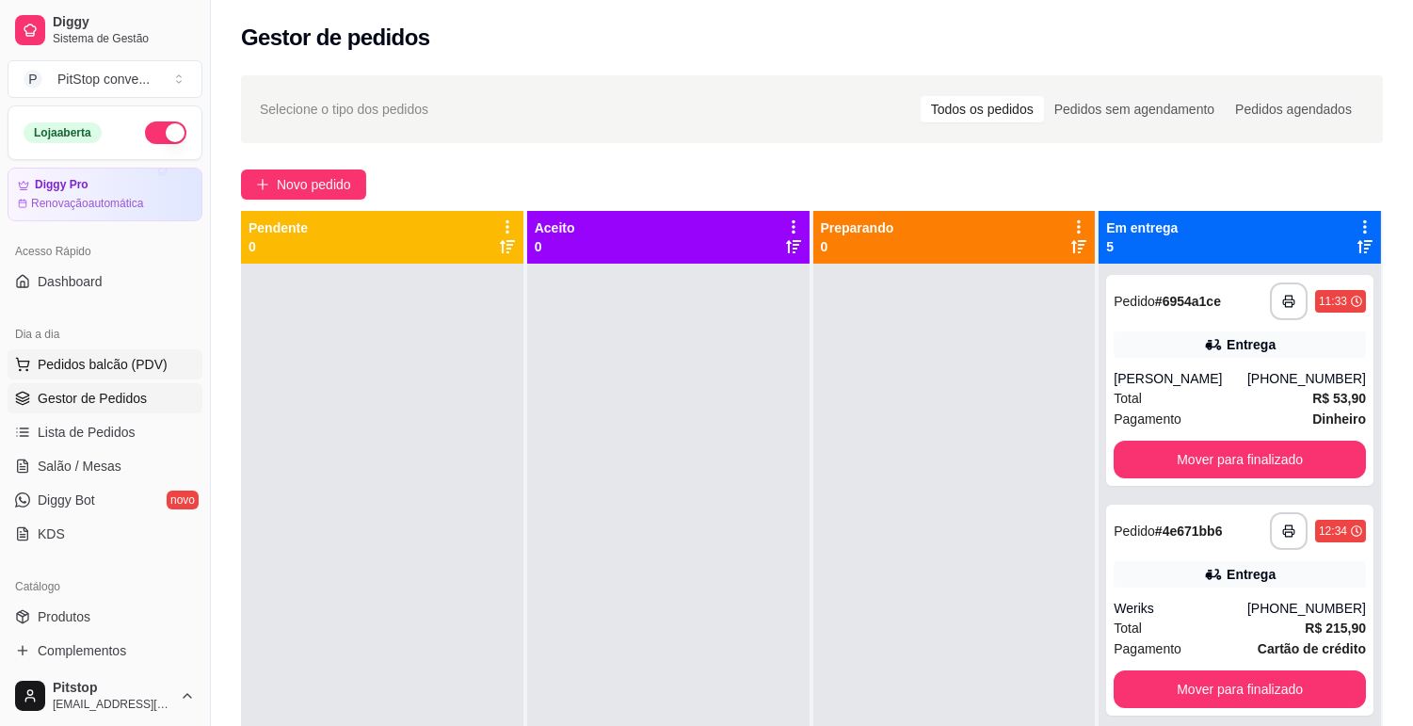
click at [98, 372] on span "Pedidos balcão (PDV)" at bounding box center [103, 364] width 130 height 19
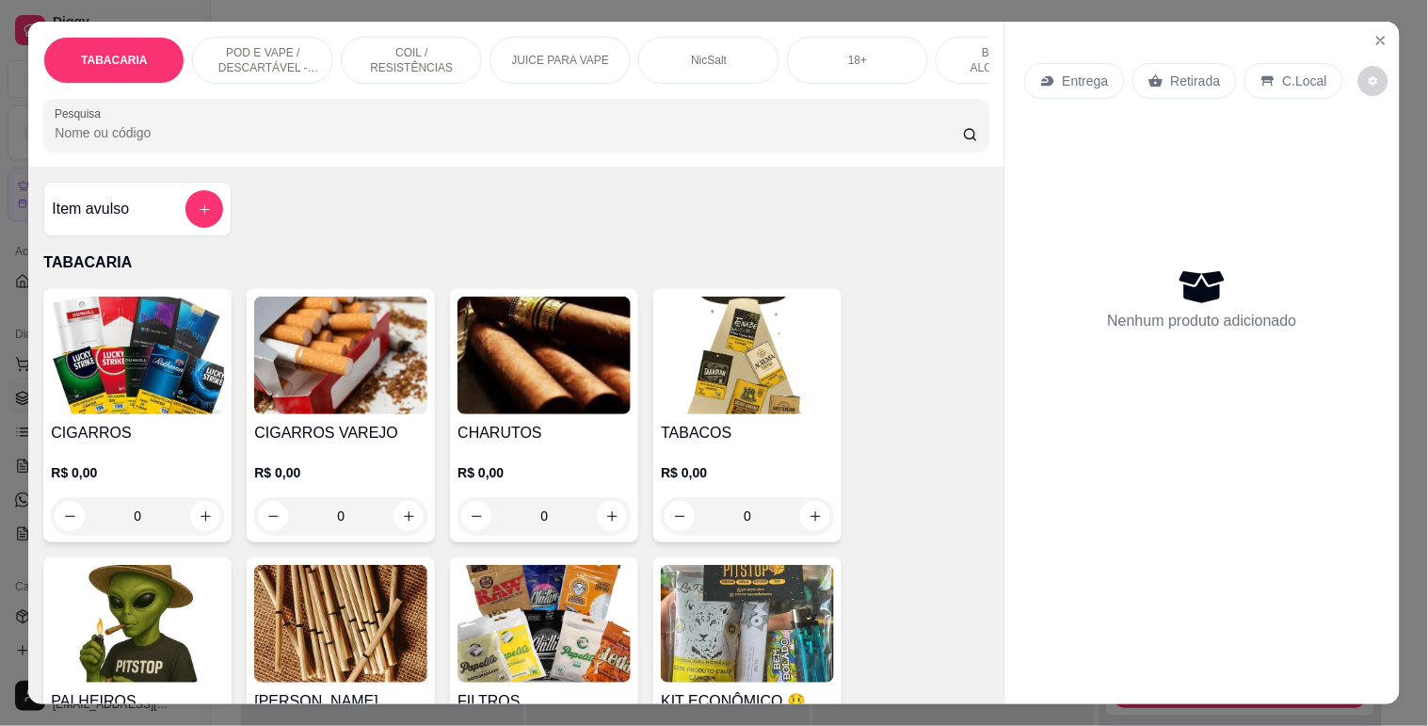
click at [271, 49] on p "POD E VAPE / DESCARTÁVEL - RECARREGAVEL" at bounding box center [262, 60] width 109 height 30
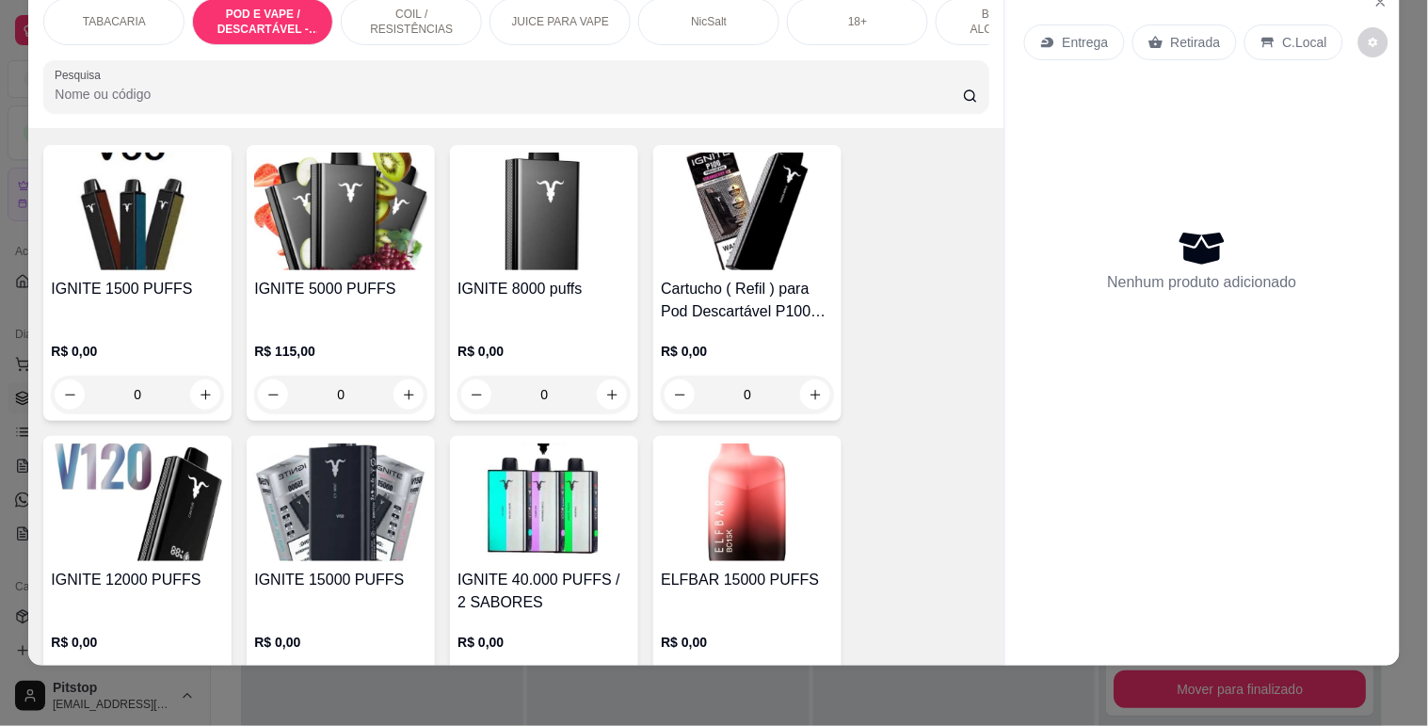
scroll to position [1776, 0]
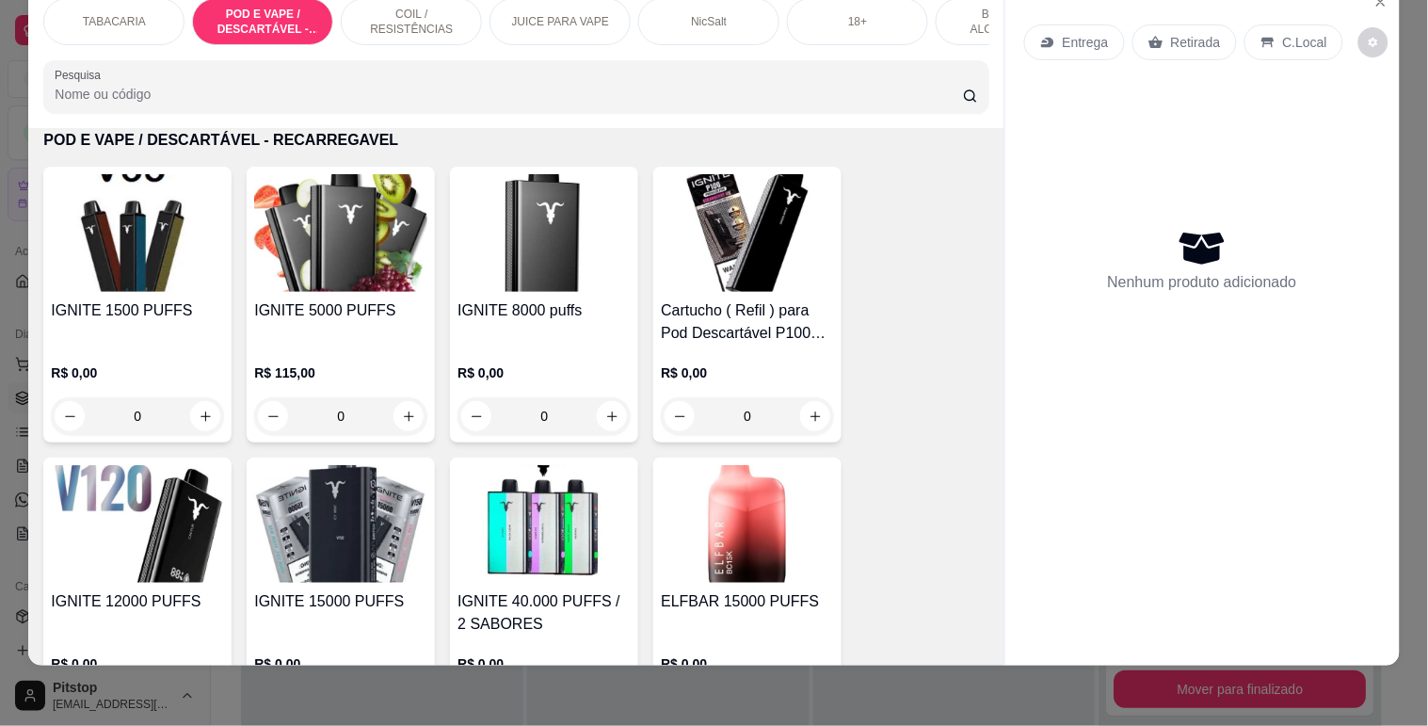
click at [528, 323] on div "IGNITE 8000 puffs" at bounding box center [543, 321] width 173 height 45
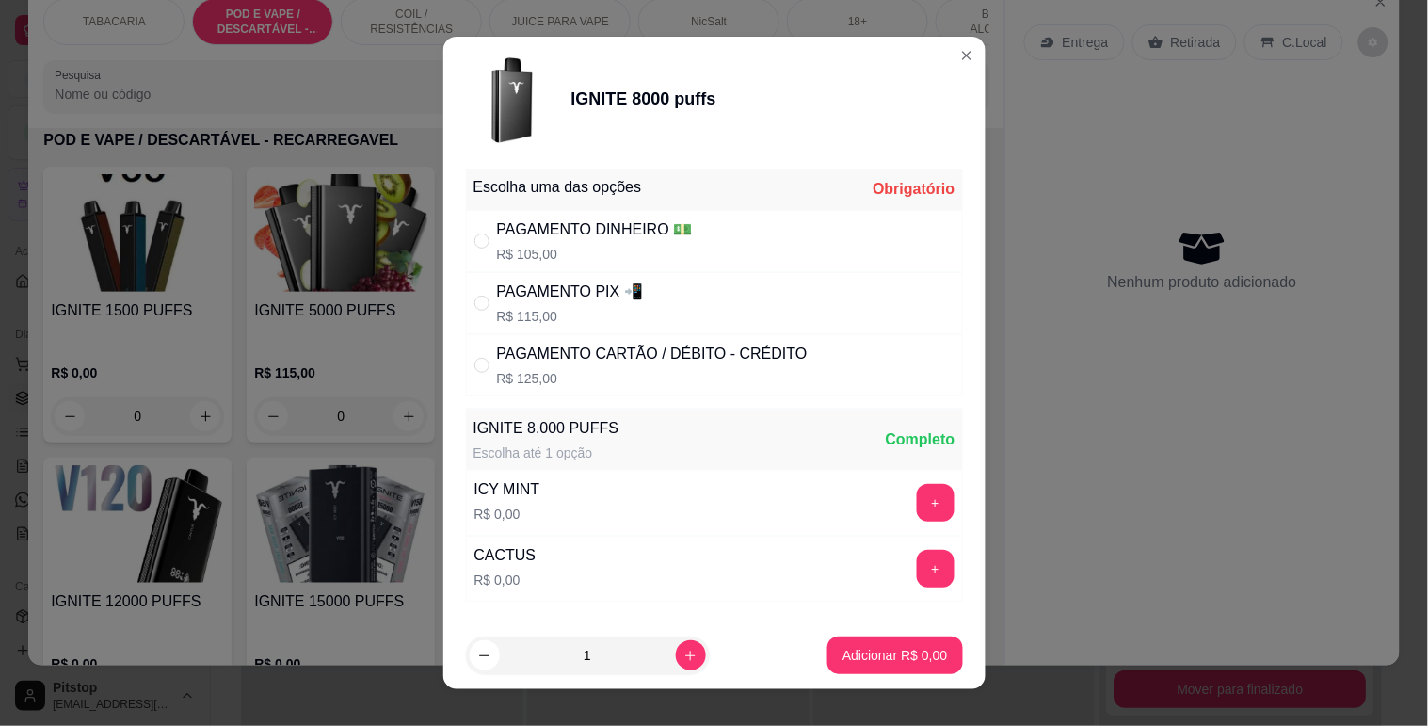
click at [619, 312] on p "R$ 115,00" at bounding box center [570, 316] width 146 height 19
radio input "true"
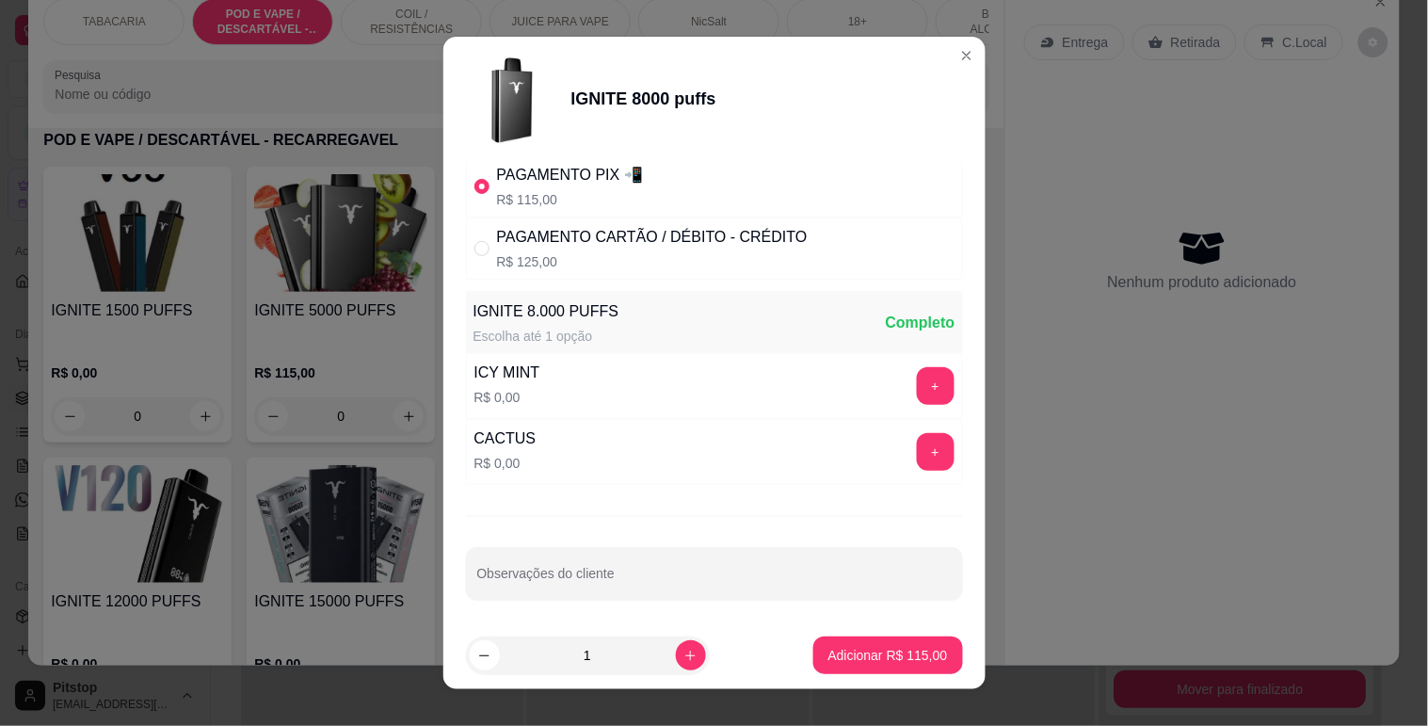
scroll to position [120, 0]
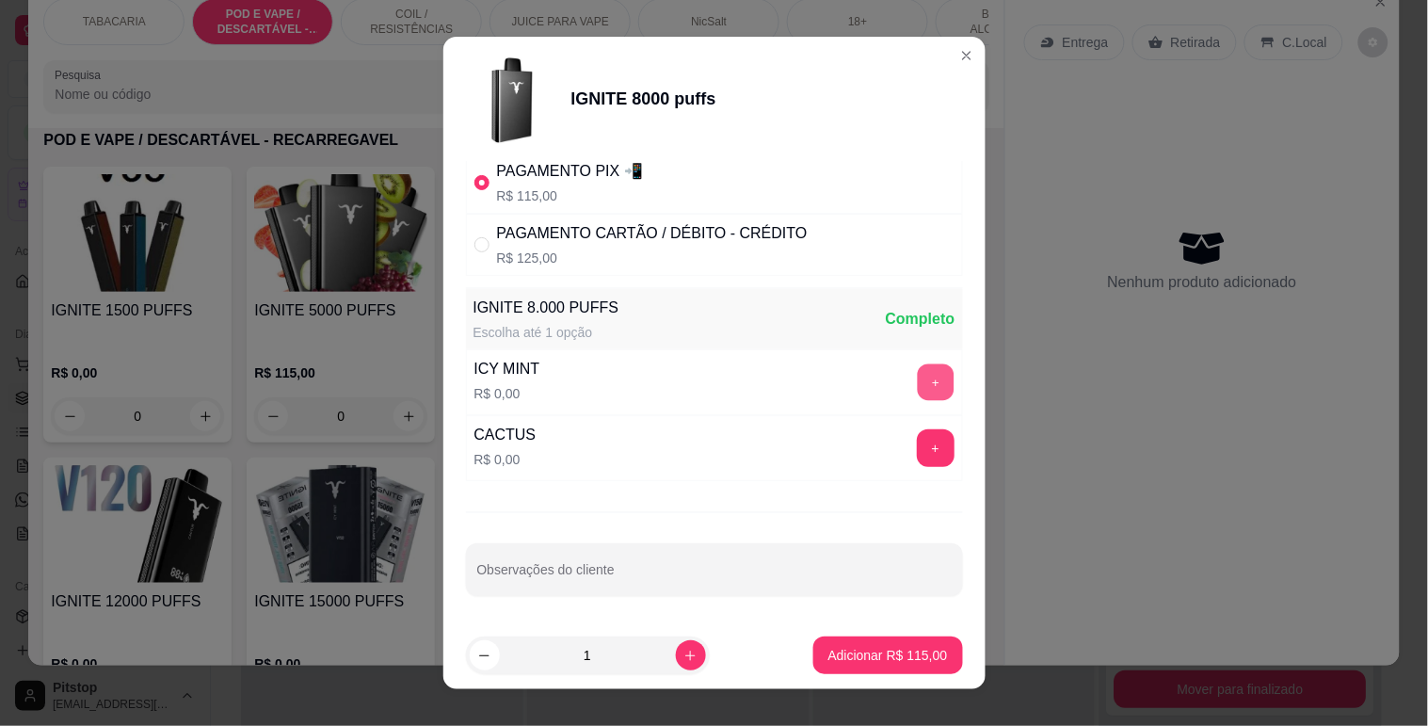
click at [917, 374] on button "+" at bounding box center [935, 381] width 37 height 37
click at [886, 665] on button "Adicionar R$ 115,00" at bounding box center [888, 655] width 150 height 38
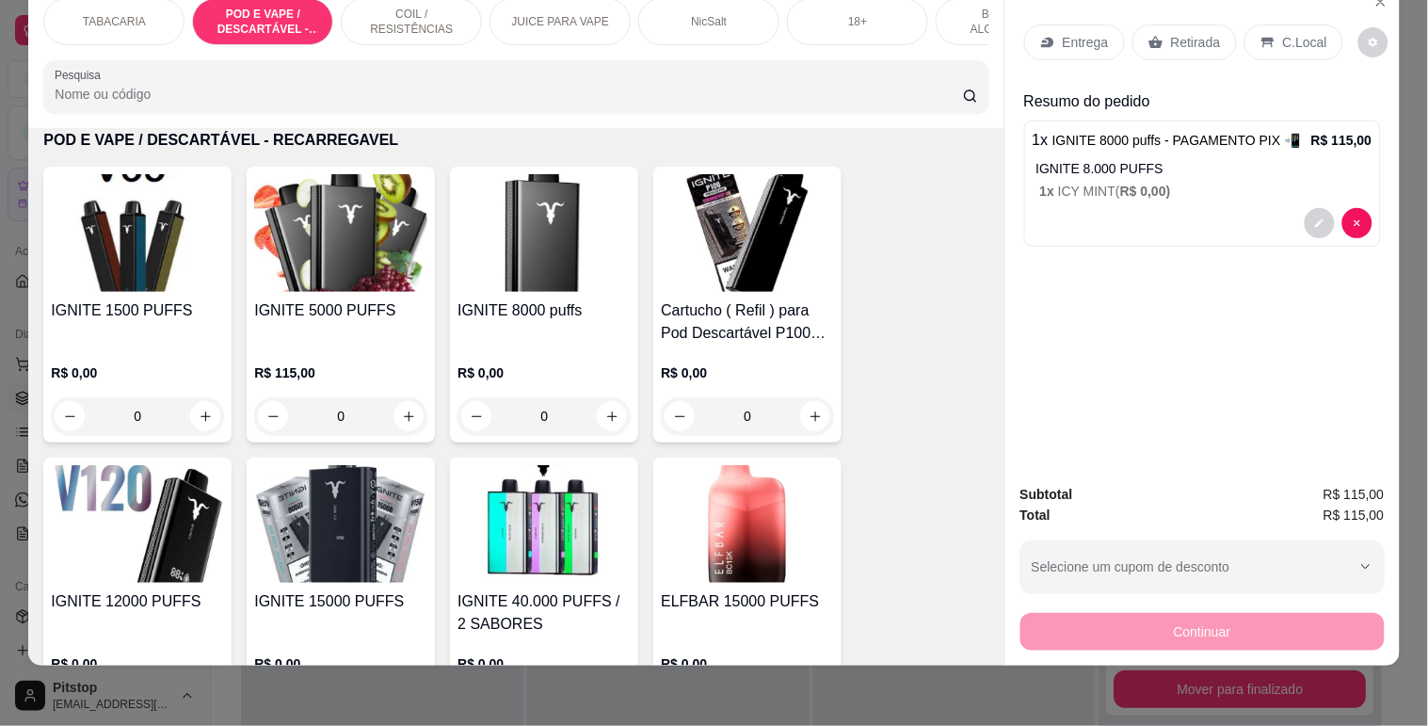
scroll to position [0, 0]
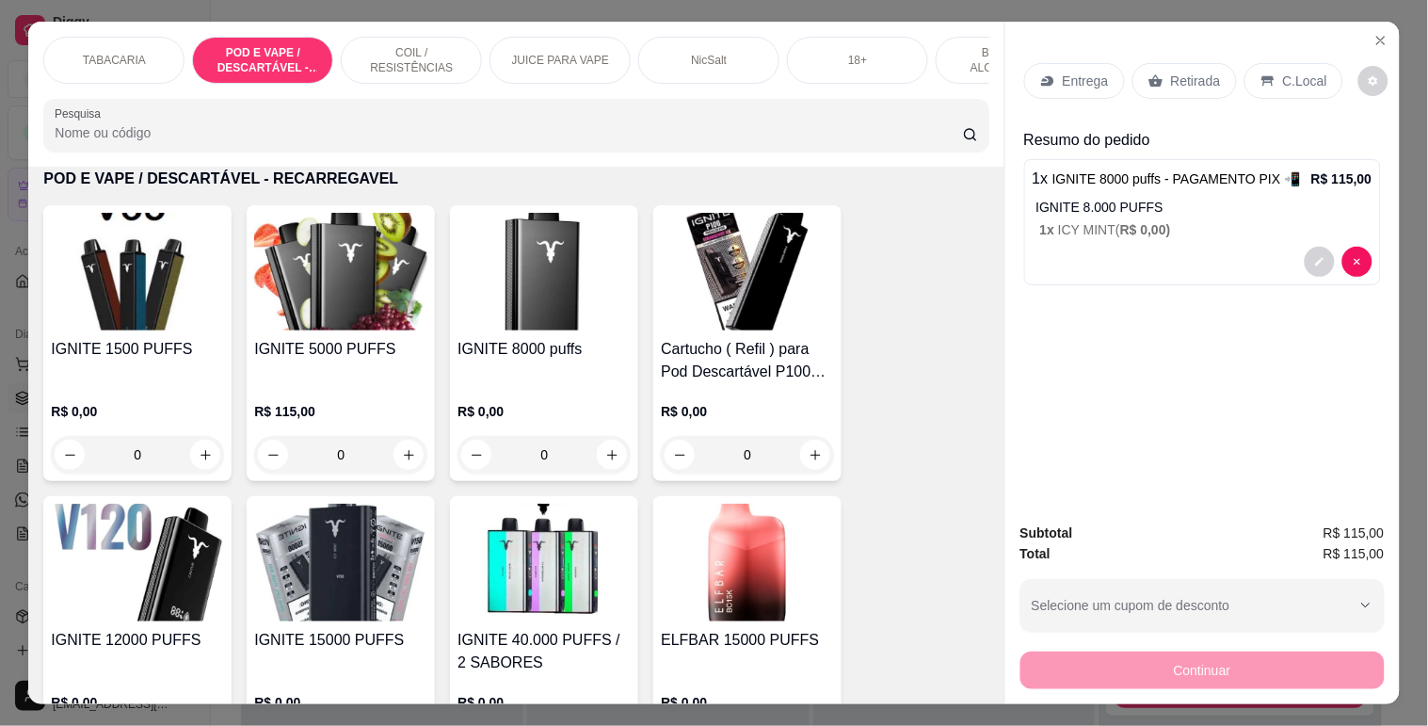
click at [1292, 72] on p "C.Local" at bounding box center [1305, 81] width 44 height 19
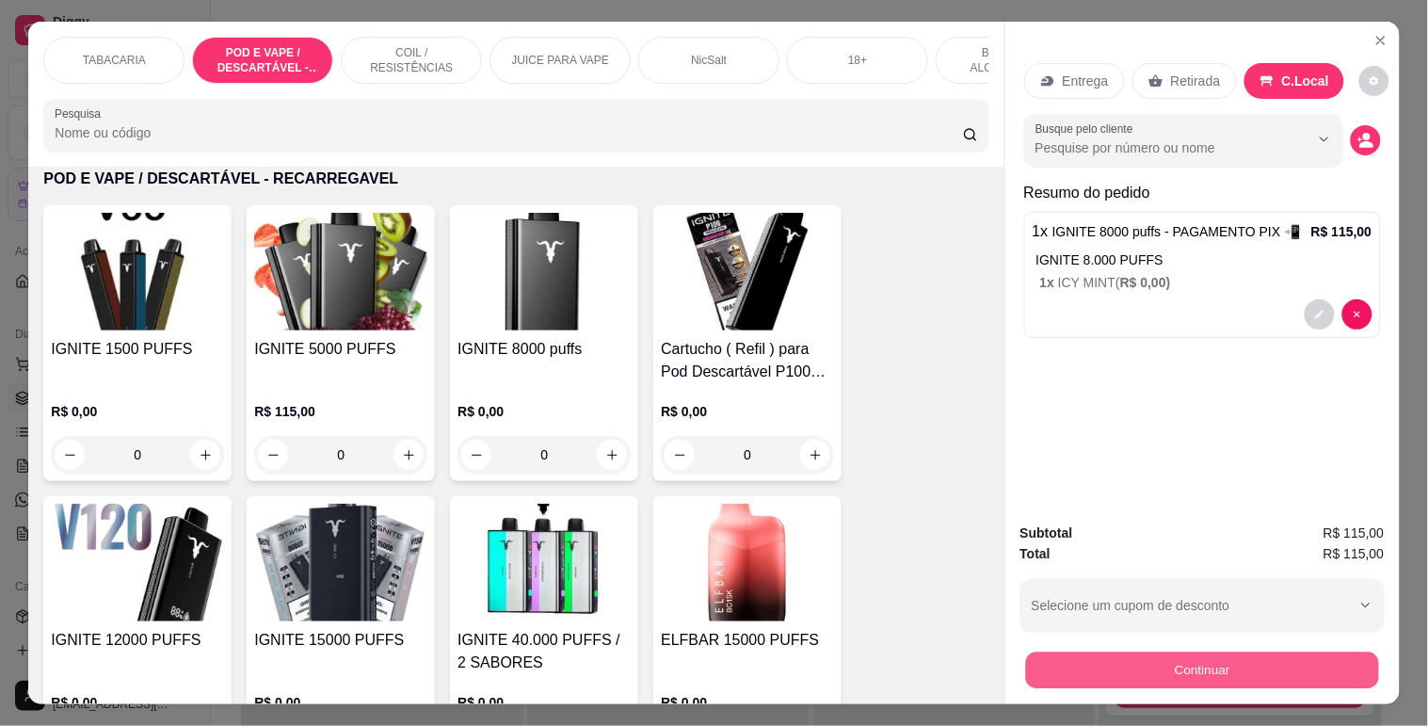
click at [1211, 663] on button "Continuar" at bounding box center [1201, 669] width 353 height 37
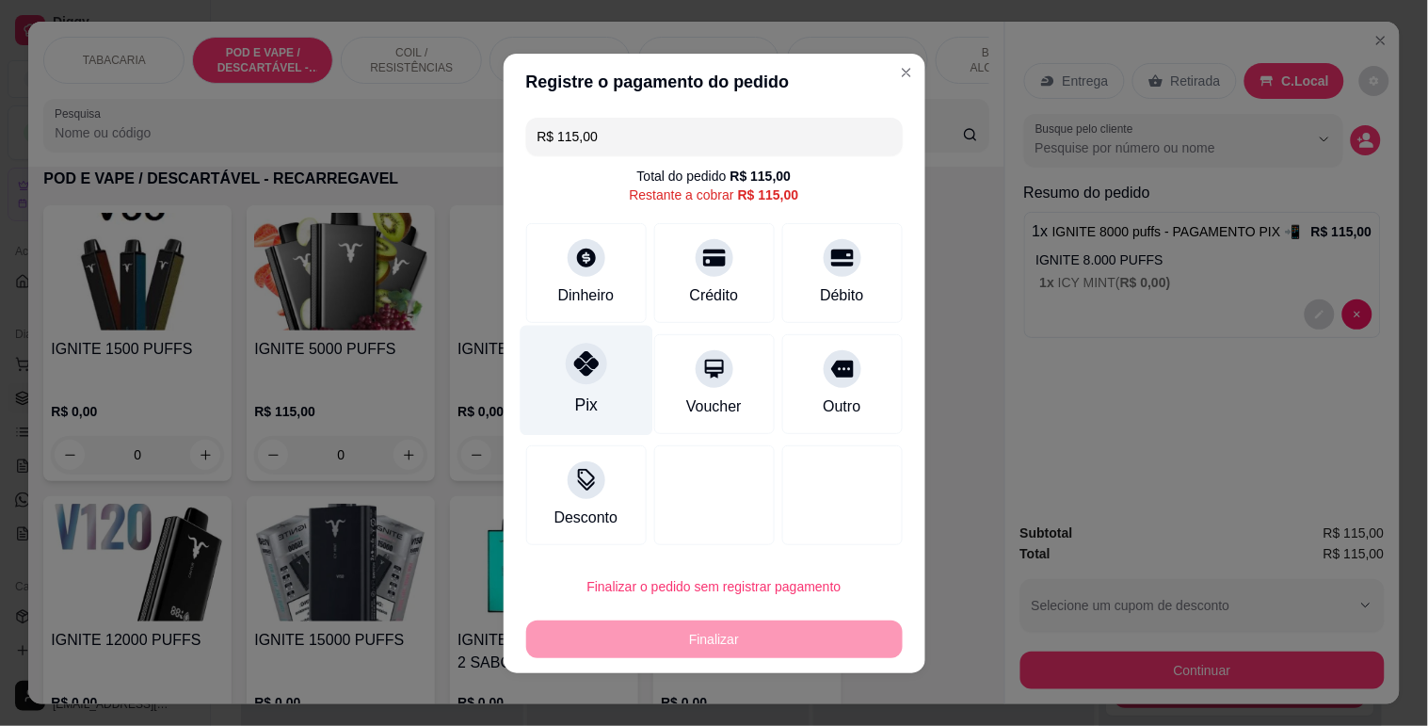
click at [589, 373] on div at bounding box center [586, 363] width 41 height 41
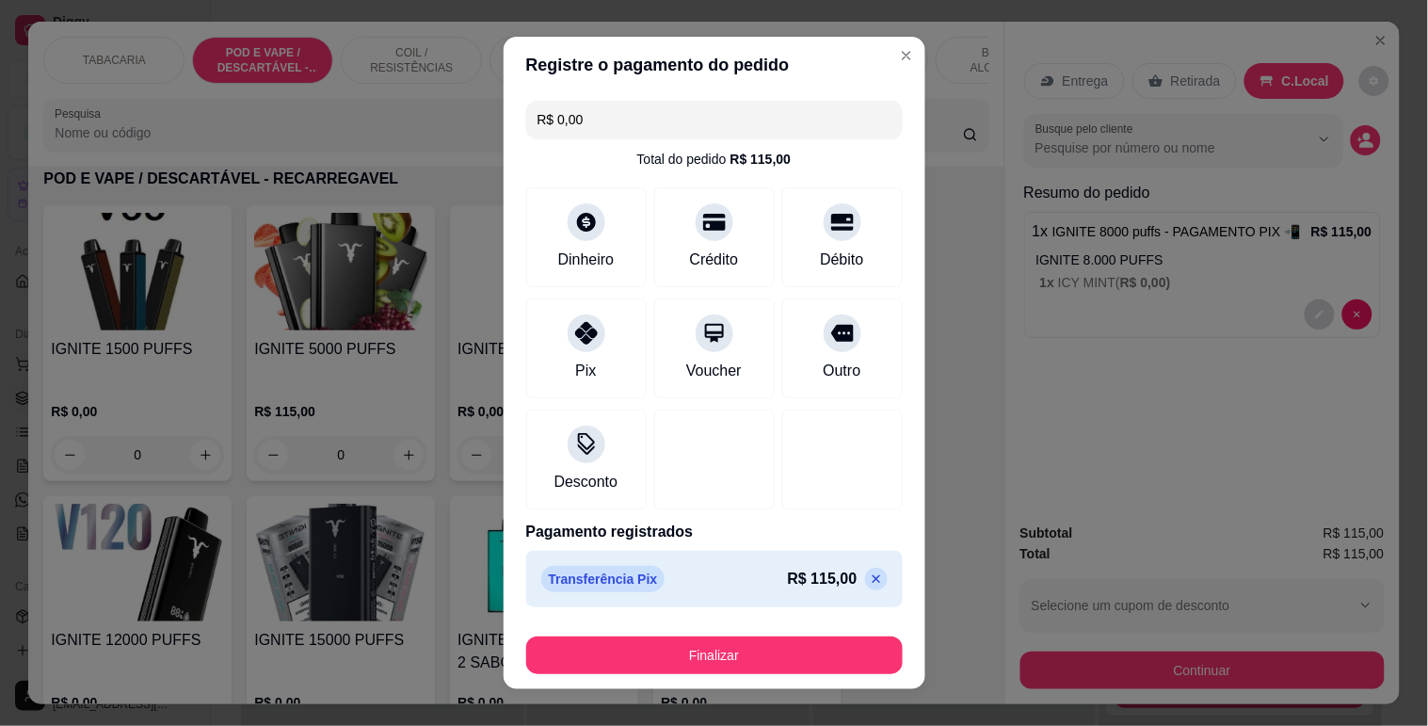
click at [616, 96] on div "R$ 0,00 Total do pedido R$ 115,00 Dinheiro Crédito Débito Pix Voucher Outro Des…" at bounding box center [715, 353] width 422 height 521
click at [616, 126] on input "R$ 0,00" at bounding box center [714, 120] width 354 height 38
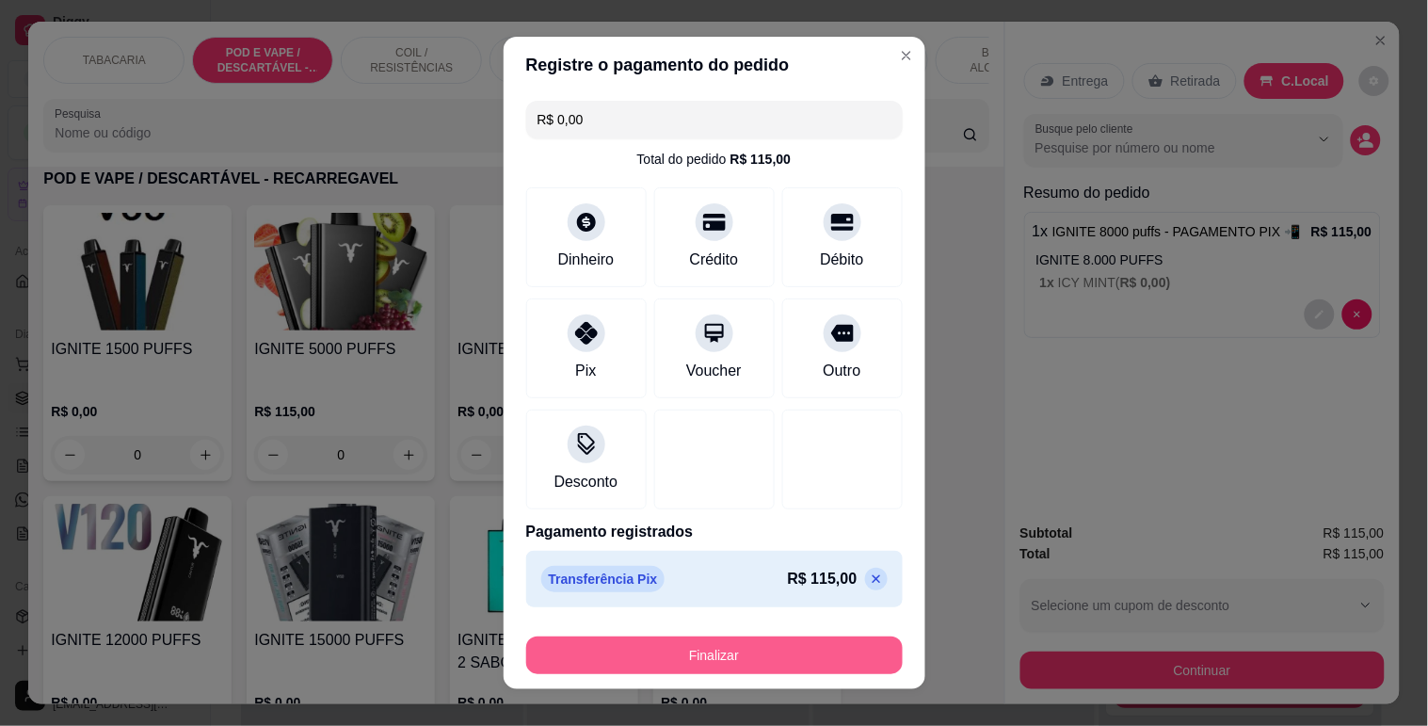
click at [699, 650] on button "Finalizar" at bounding box center [714, 655] width 377 height 38
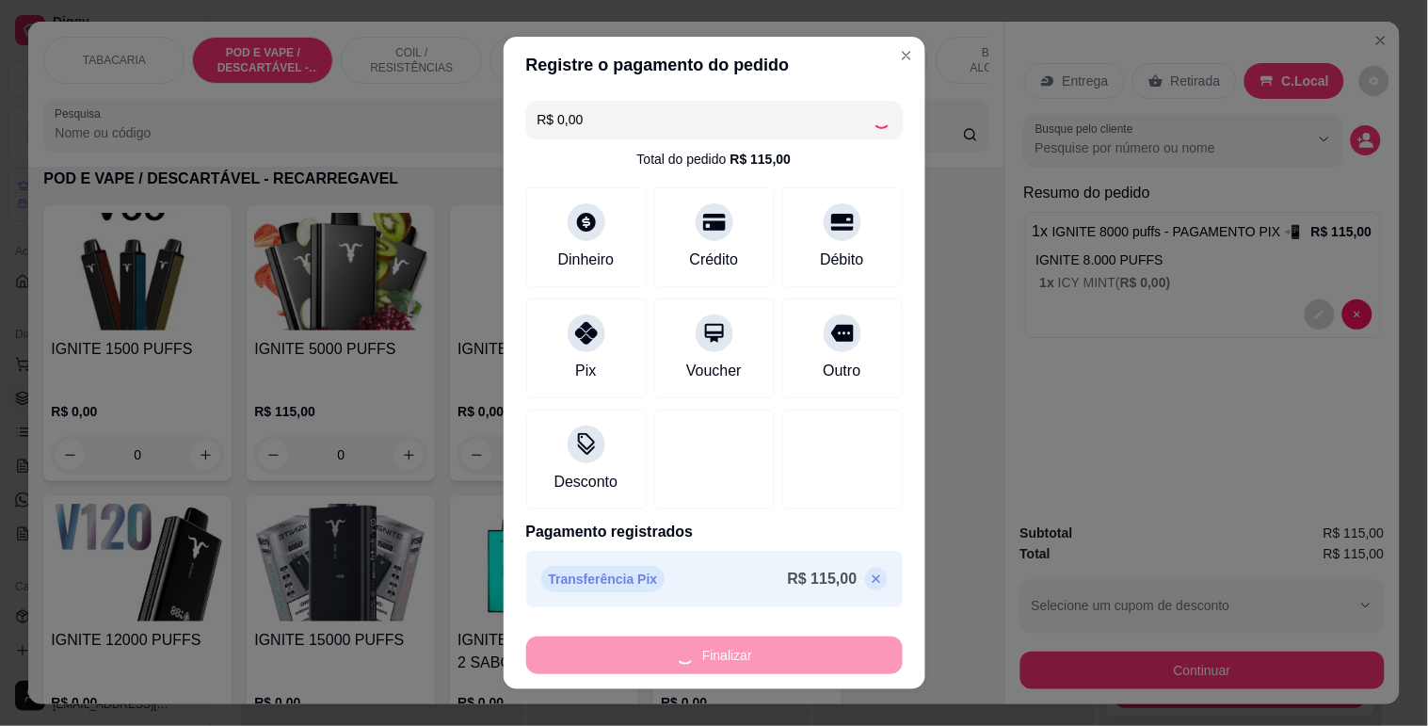
type input "-R$ 115,00"
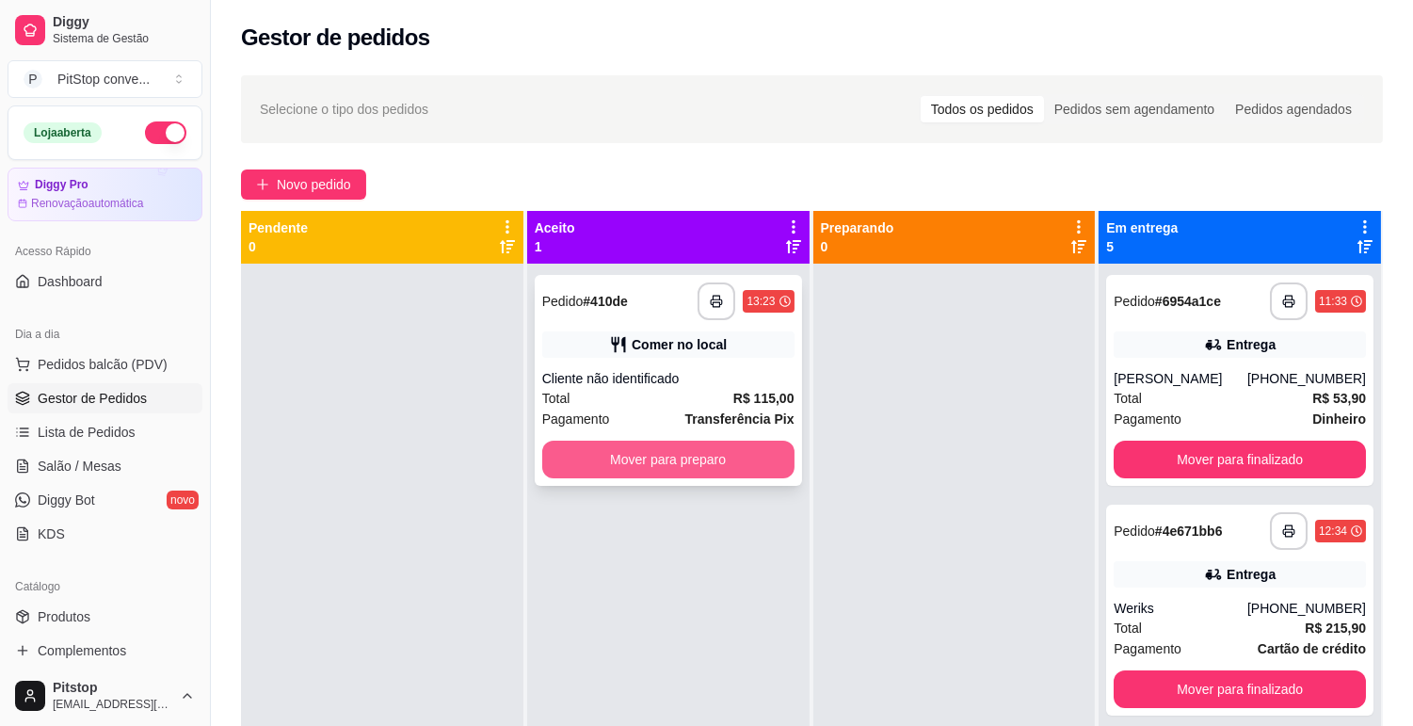
click at [730, 367] on div "**********" at bounding box center [668, 380] width 267 height 211
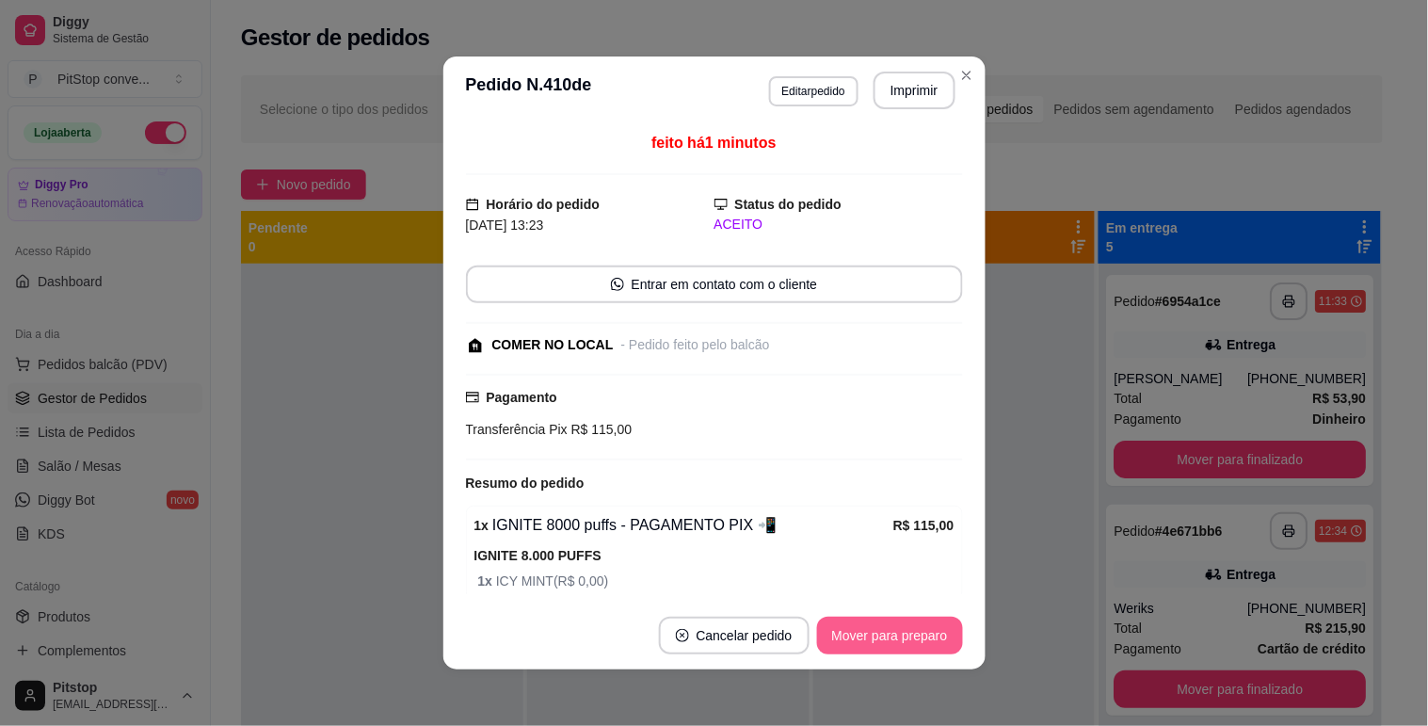
click at [860, 636] on button "Mover para preparo" at bounding box center [890, 636] width 146 height 38
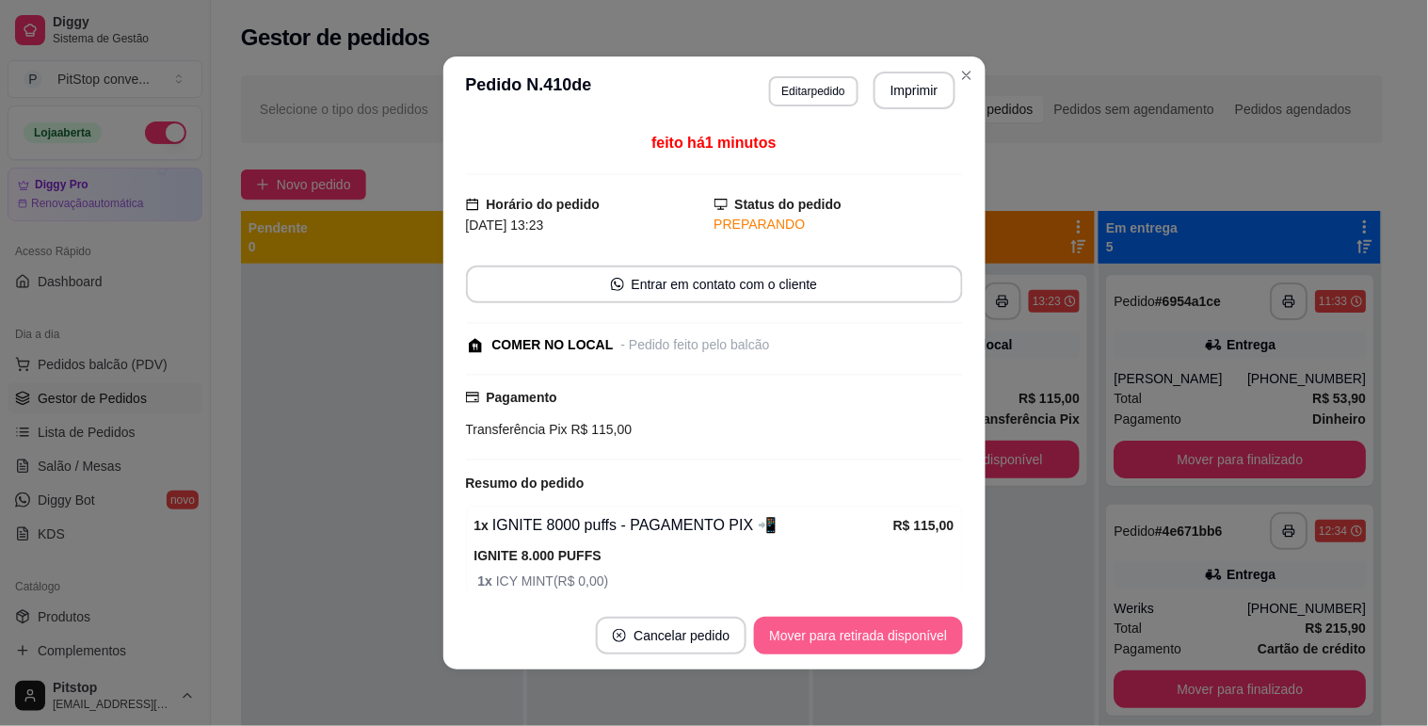
click at [873, 634] on button "Mover para retirada disponível" at bounding box center [858, 636] width 208 height 38
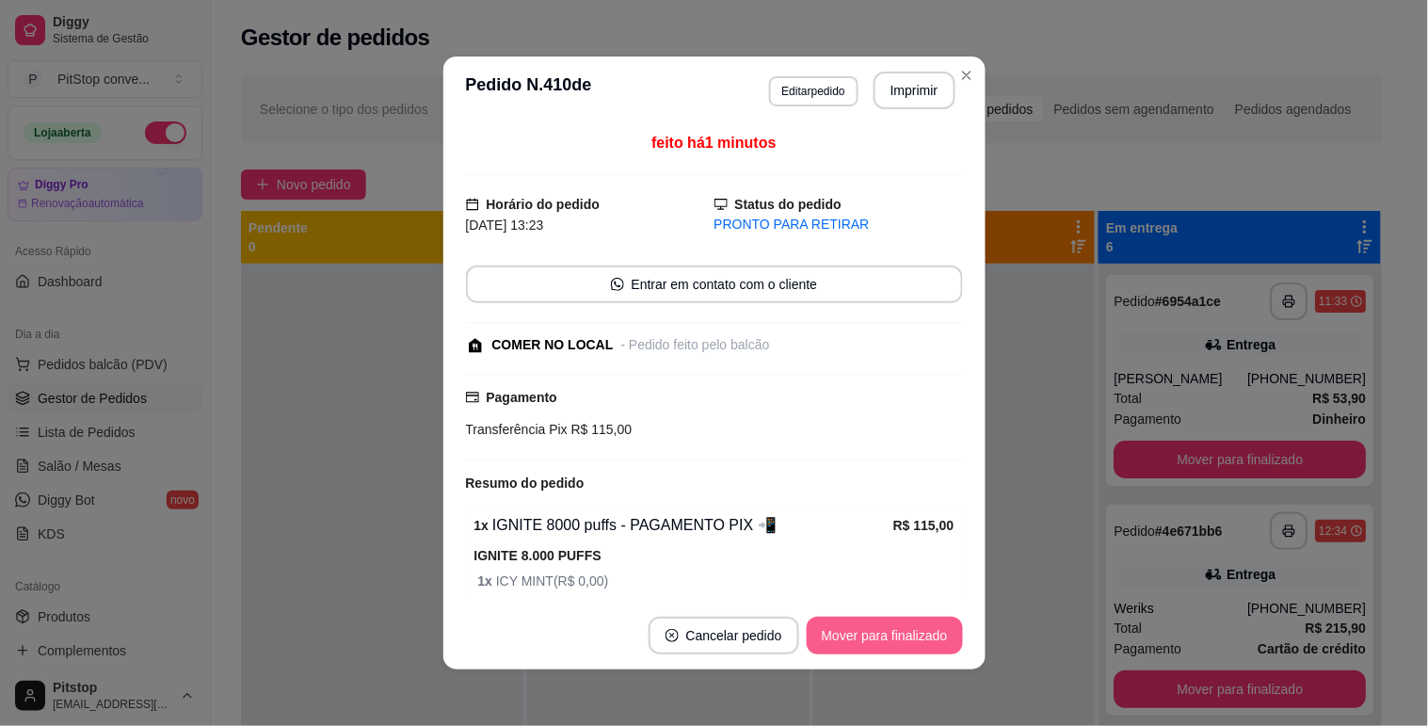
click at [873, 634] on button "Mover para finalizado" at bounding box center [885, 636] width 156 height 38
